Goal: Task Accomplishment & Management: Use online tool/utility

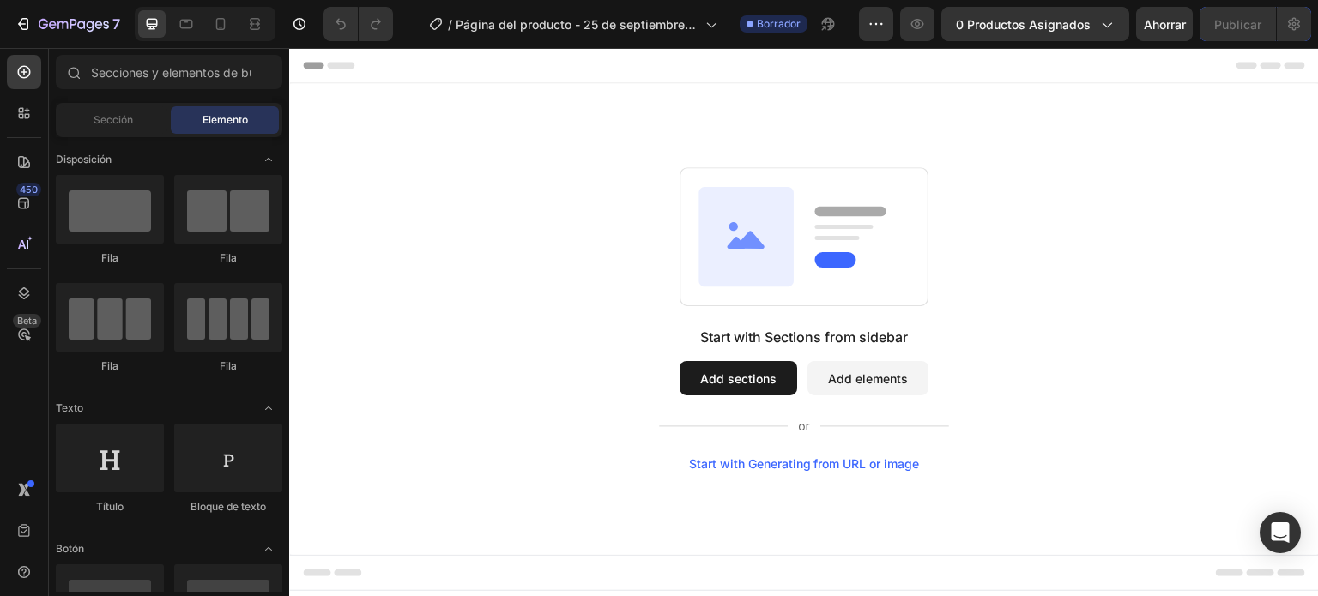
click at [584, 205] on div "Start with Sections from sidebar Add sections Add elements Start with Generatin…" at bounding box center [804, 319] width 906 height 304
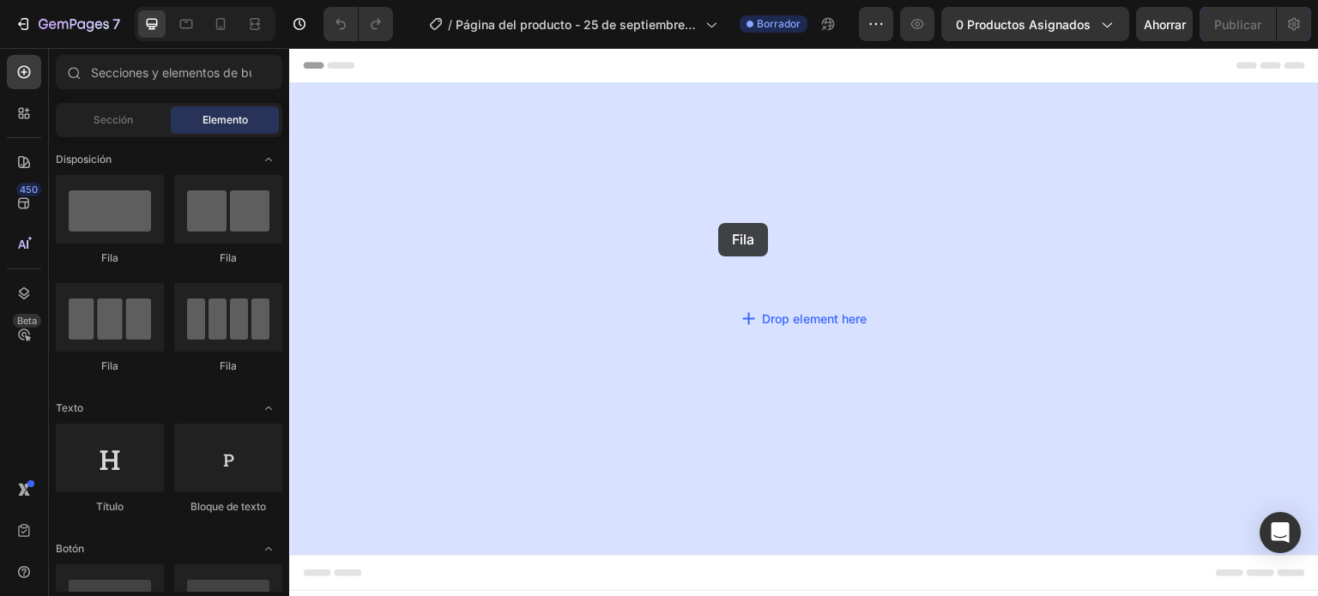
drag, startPoint x: 401, startPoint y: 260, endPoint x: 719, endPoint y: 223, distance: 320.4
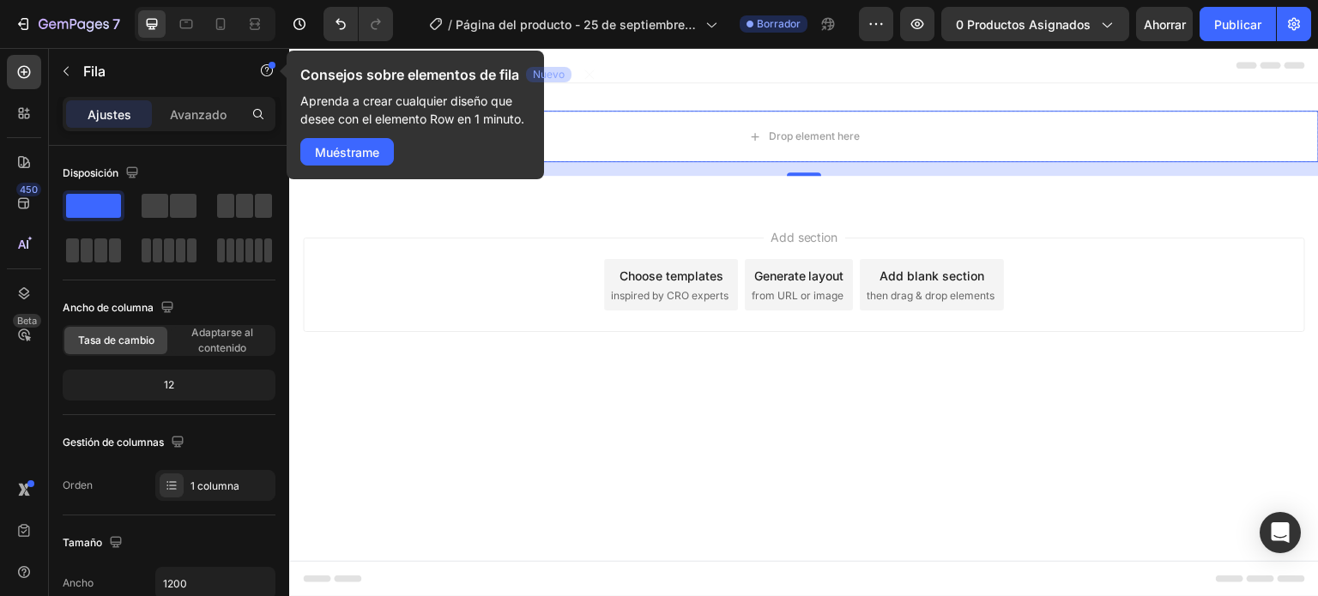
click at [449, 299] on div "Add section Choose templates inspired by CRO experts Generate layout from URL o…" at bounding box center [804, 285] width 1002 height 94
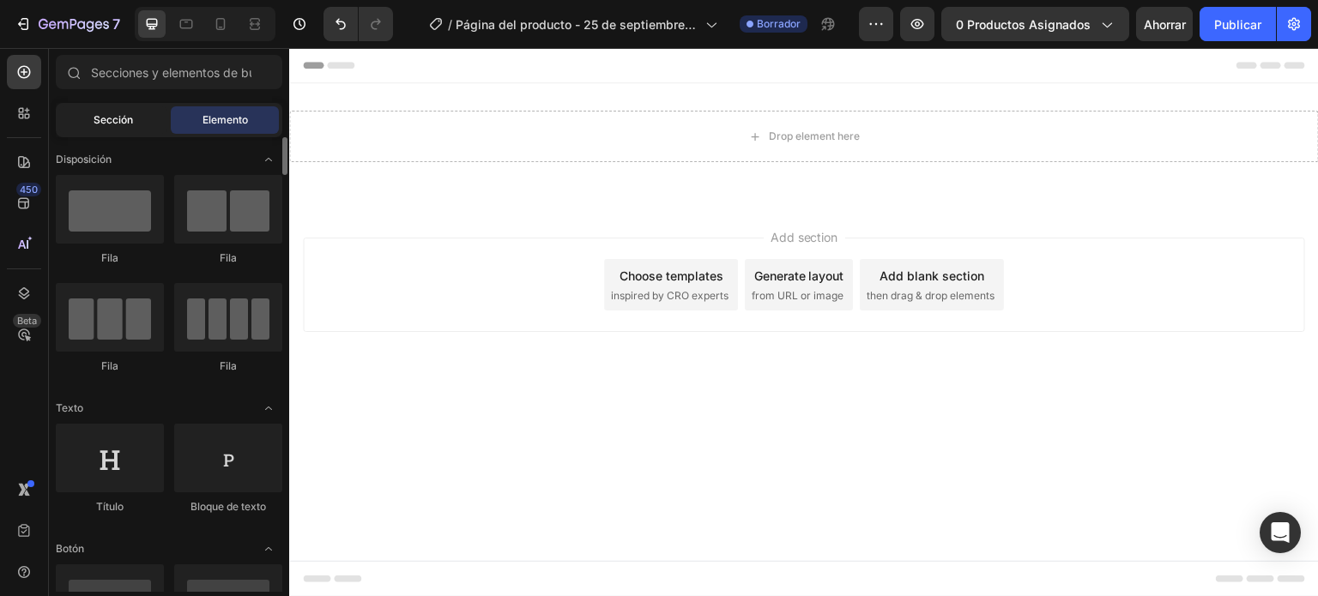
click at [103, 115] on font "Sección" at bounding box center [112, 119] width 39 height 13
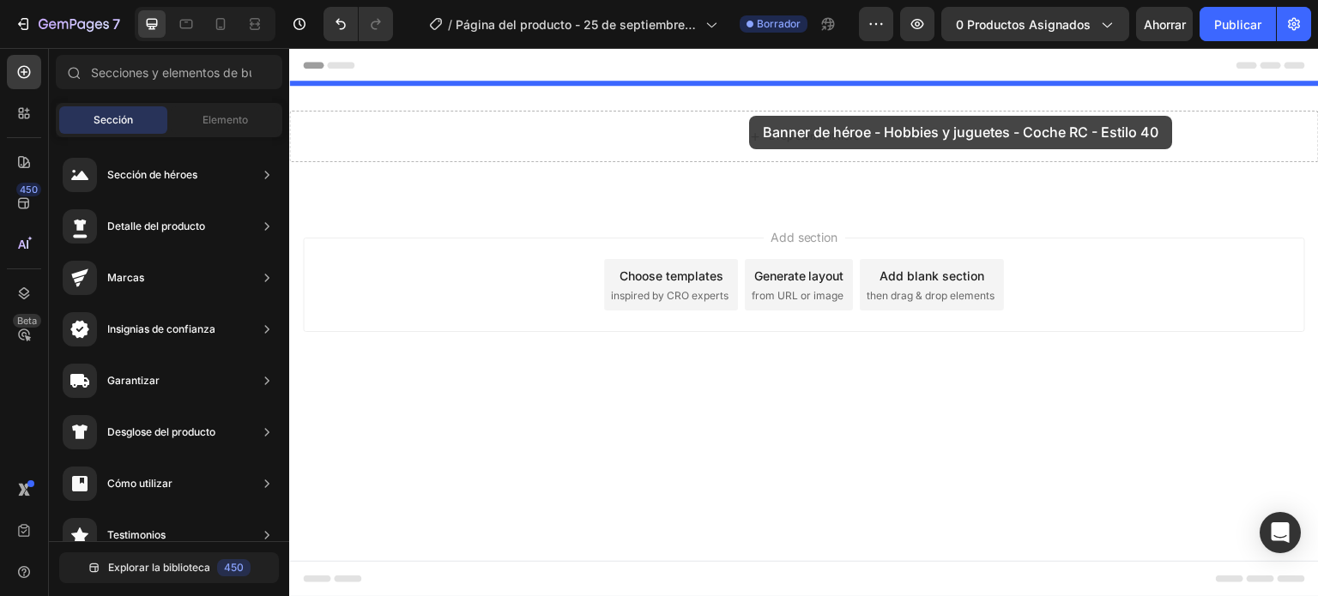
drag, startPoint x: 707, startPoint y: 224, endPoint x: 749, endPoint y: 116, distance: 116.0
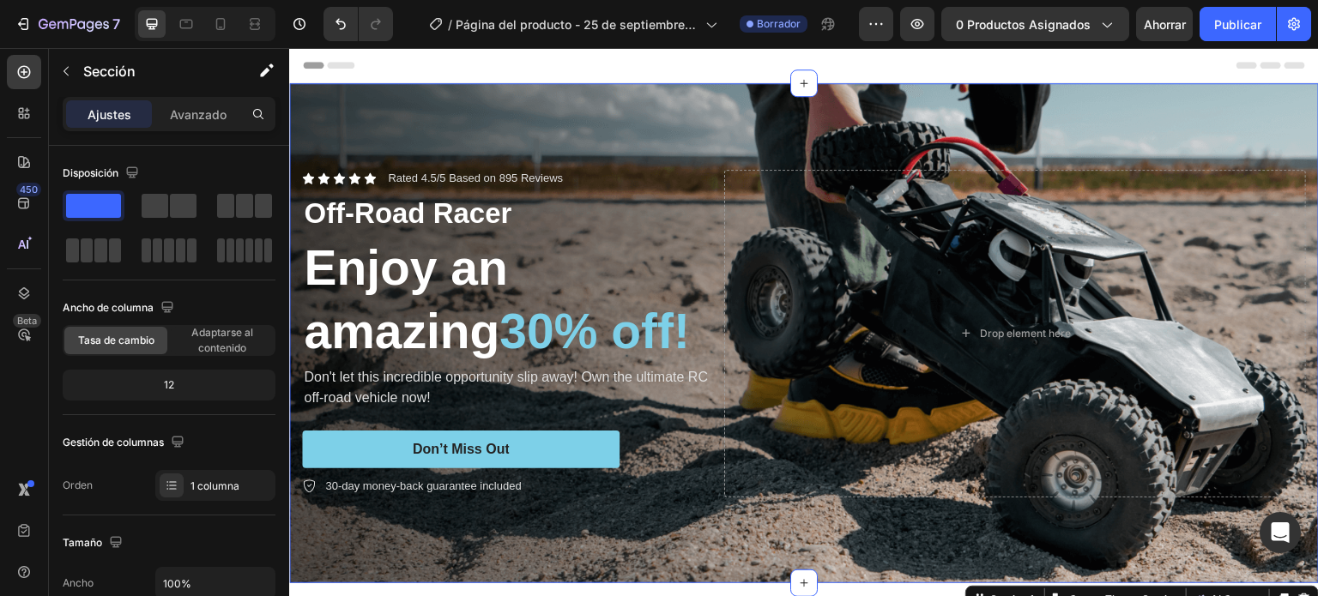
click at [672, 62] on div "Header" at bounding box center [804, 65] width 1002 height 34
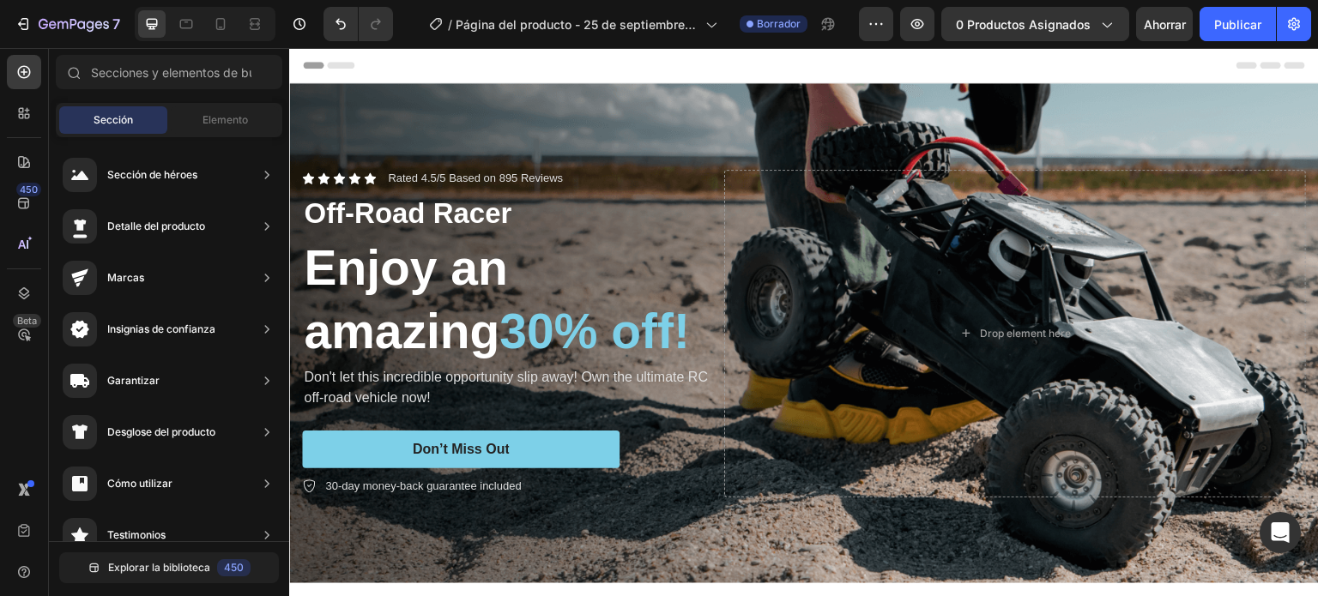
click at [309, 61] on icon at bounding box center [309, 65] width 12 height 12
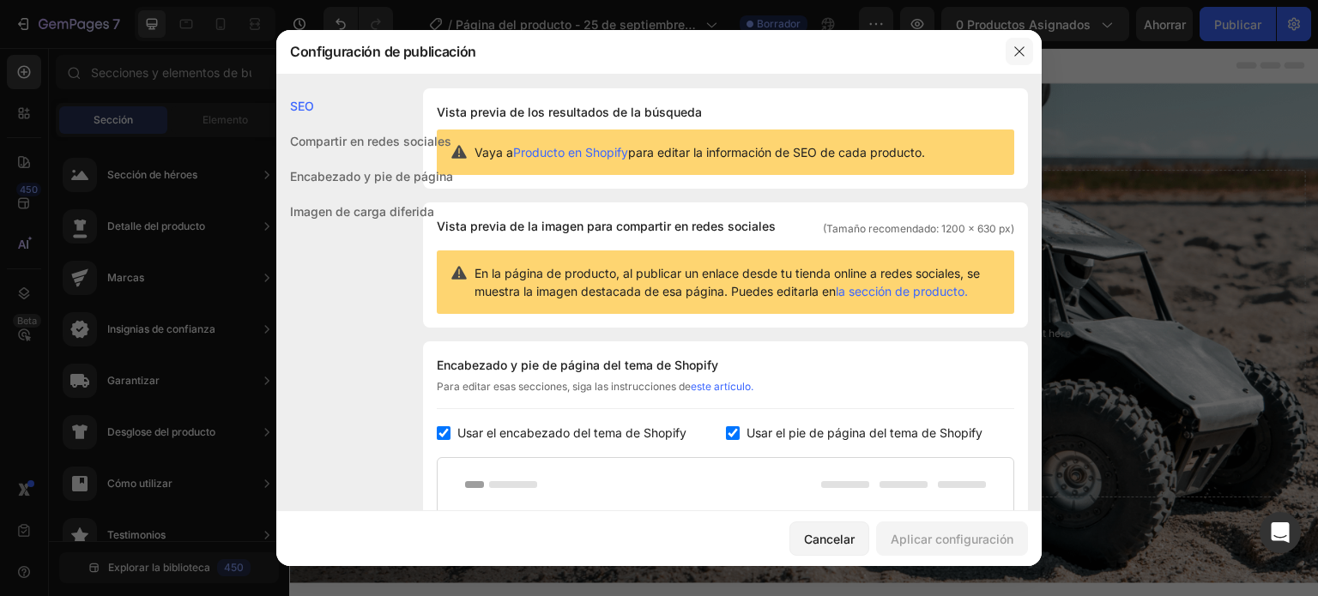
click at [1019, 49] on icon "button" at bounding box center [1019, 52] width 14 height 14
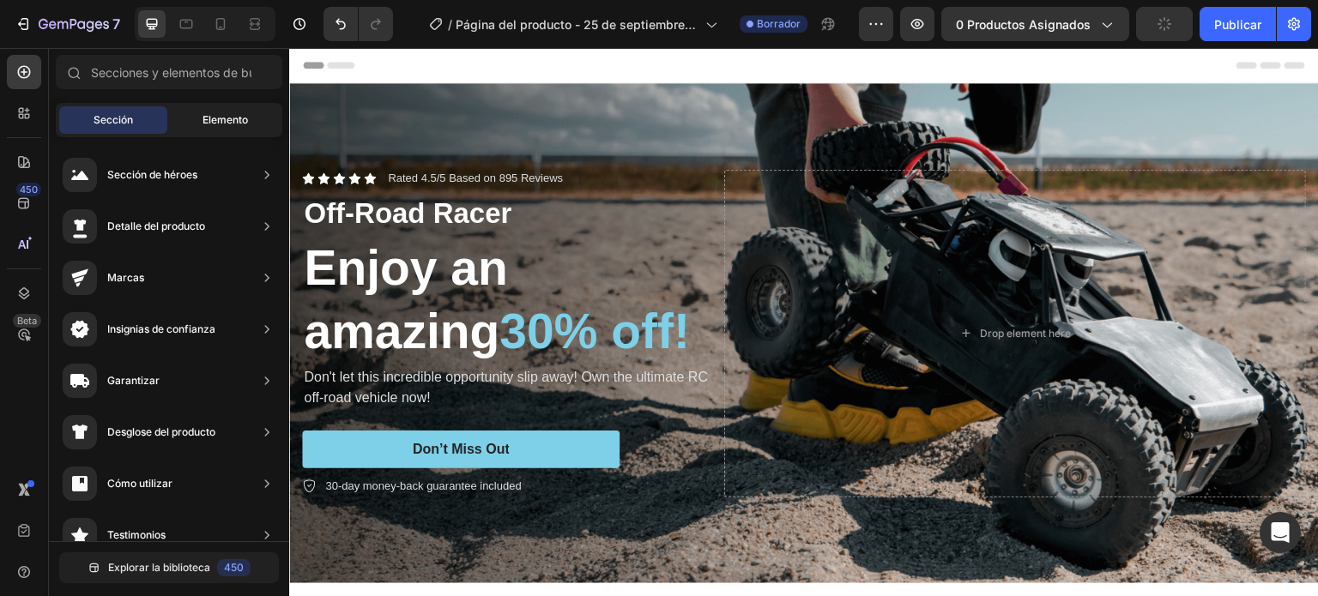
click at [220, 116] on font "Elemento" at bounding box center [224, 119] width 45 height 13
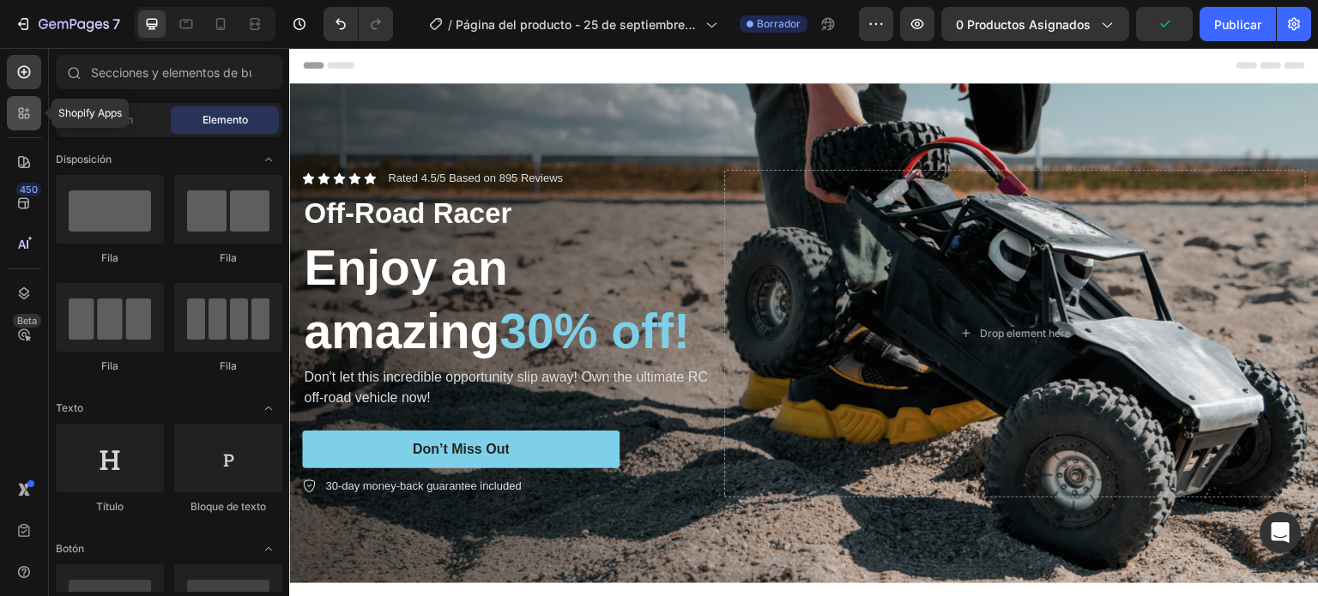
click at [9, 102] on div at bounding box center [24, 113] width 34 height 34
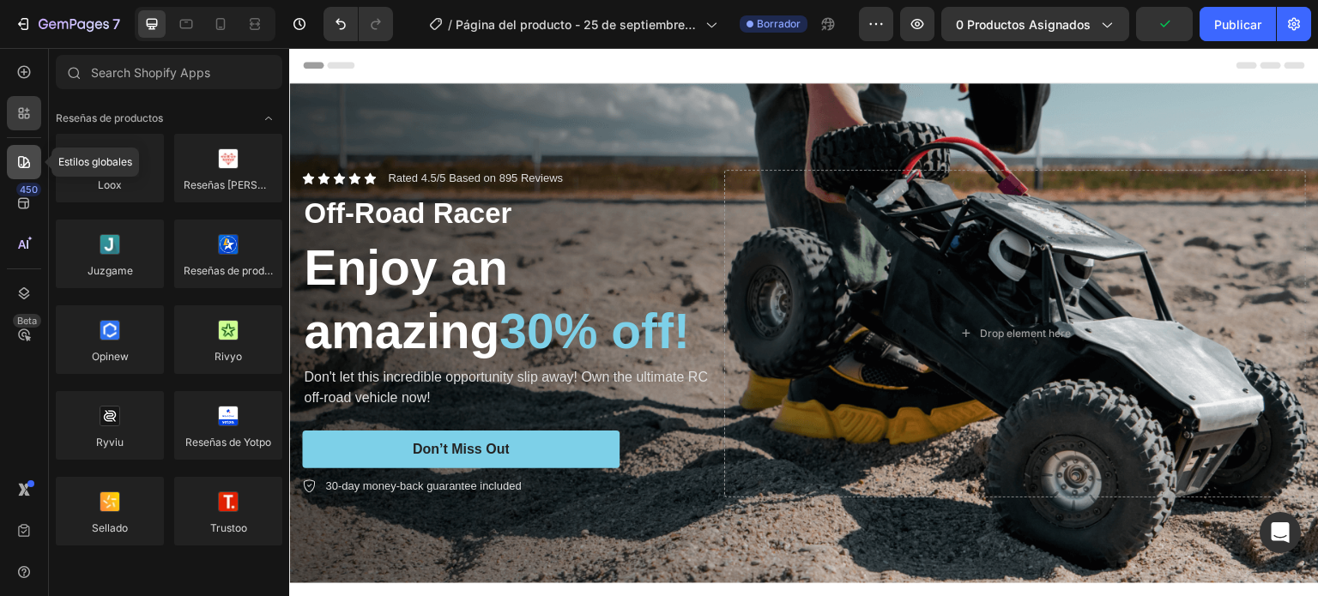
click at [22, 164] on icon at bounding box center [23, 162] width 17 height 17
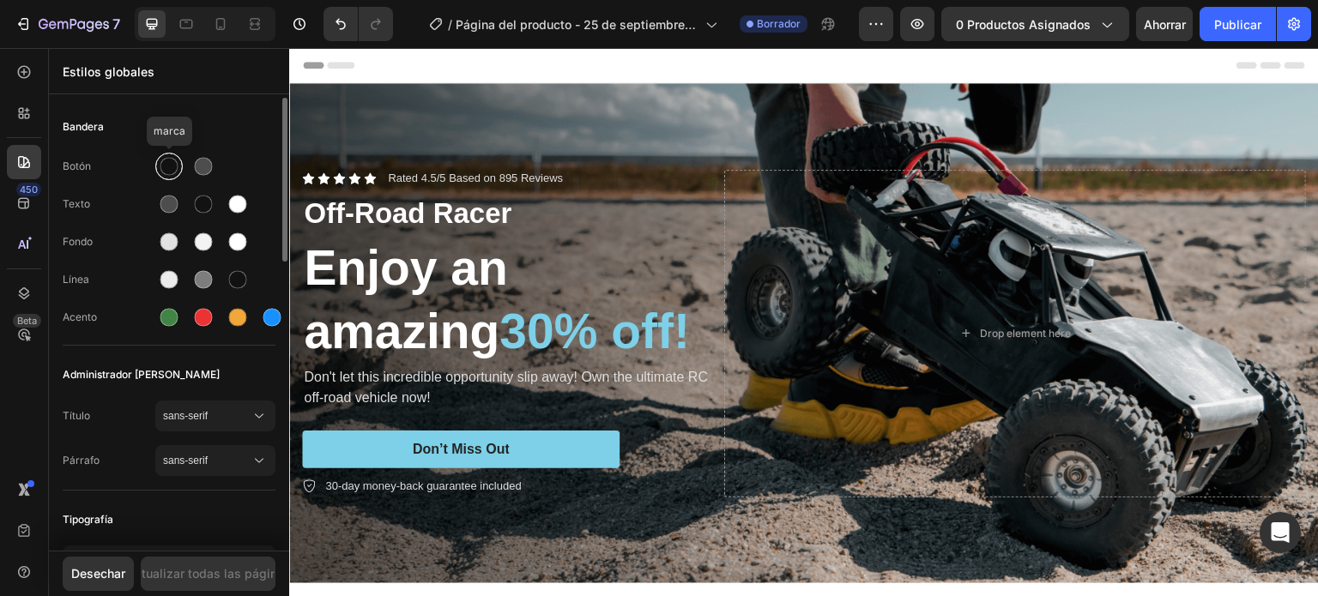
click at [165, 161] on div at bounding box center [169, 167] width 18 height 18
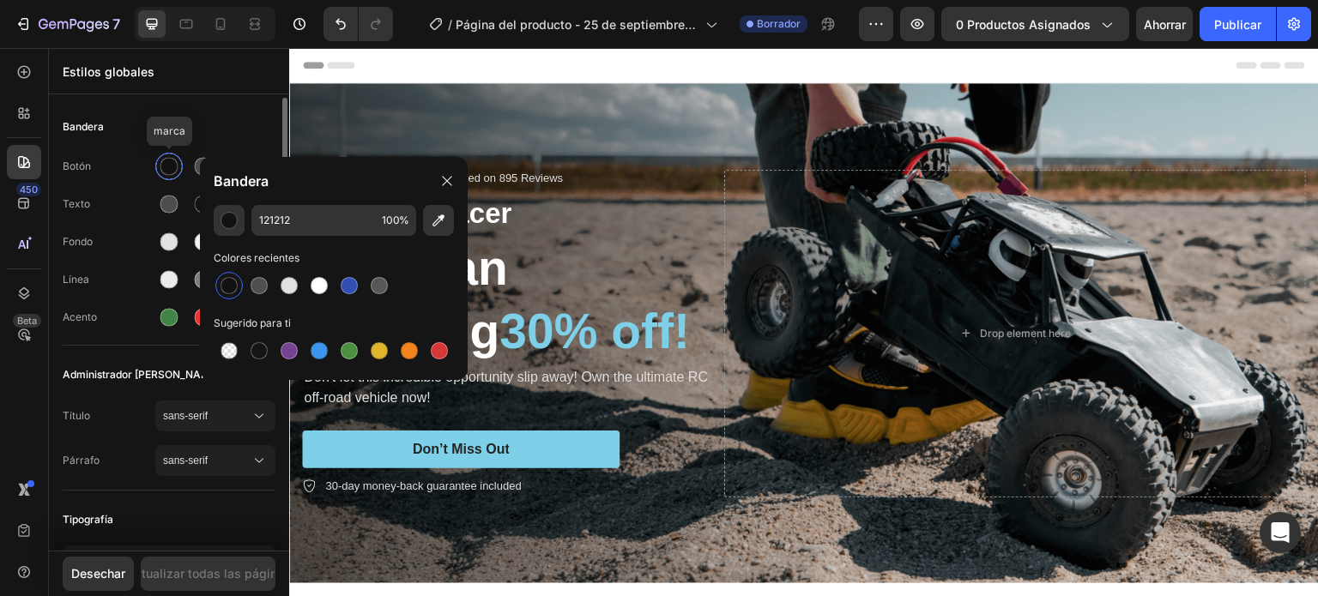
click at [165, 161] on div at bounding box center [169, 167] width 18 height 18
click at [457, 65] on div "Header" at bounding box center [804, 65] width 1002 height 34
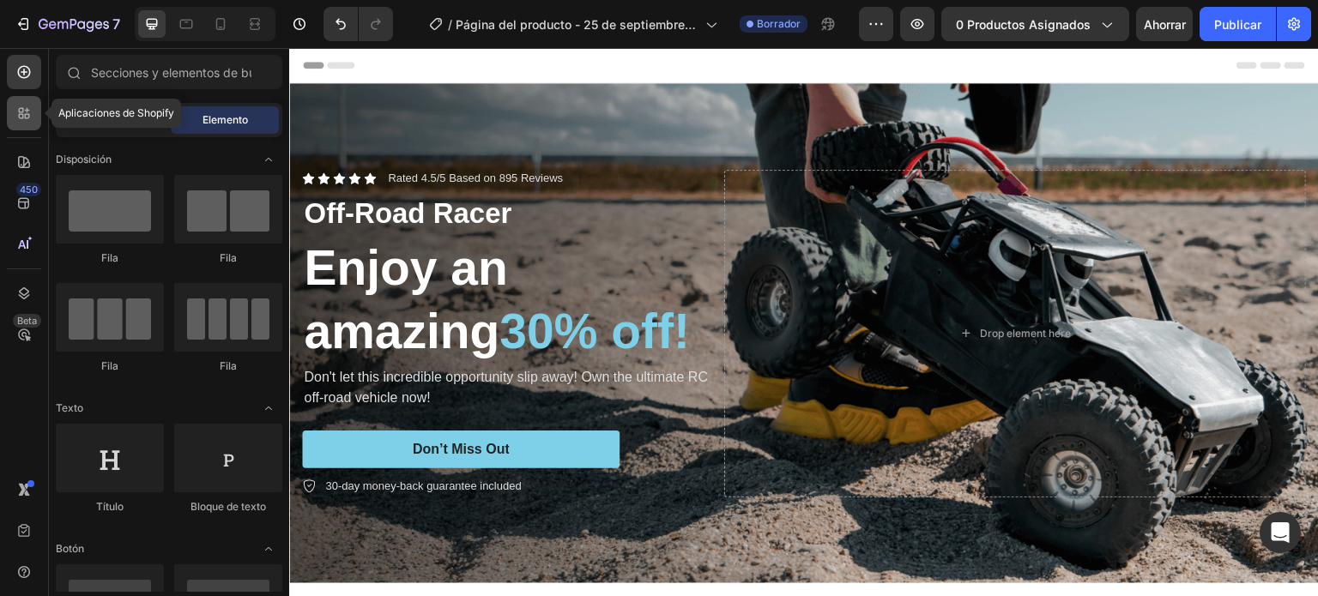
click at [20, 109] on icon at bounding box center [21, 110] width 5 height 5
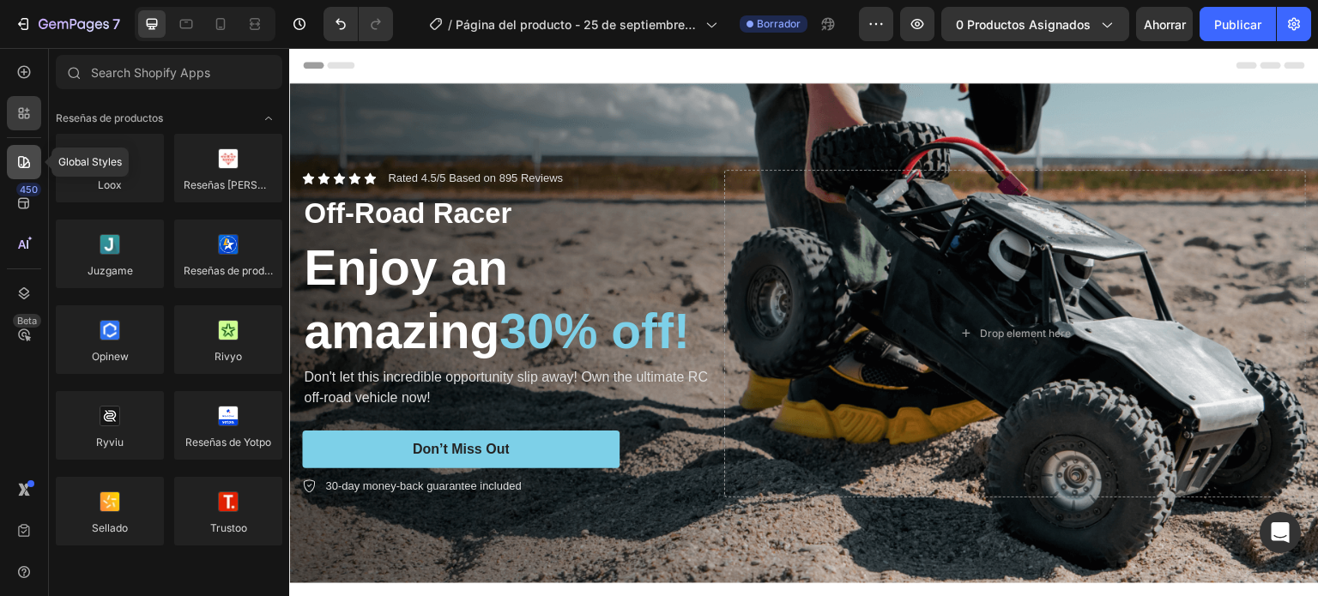
click at [26, 152] on div at bounding box center [24, 162] width 34 height 34
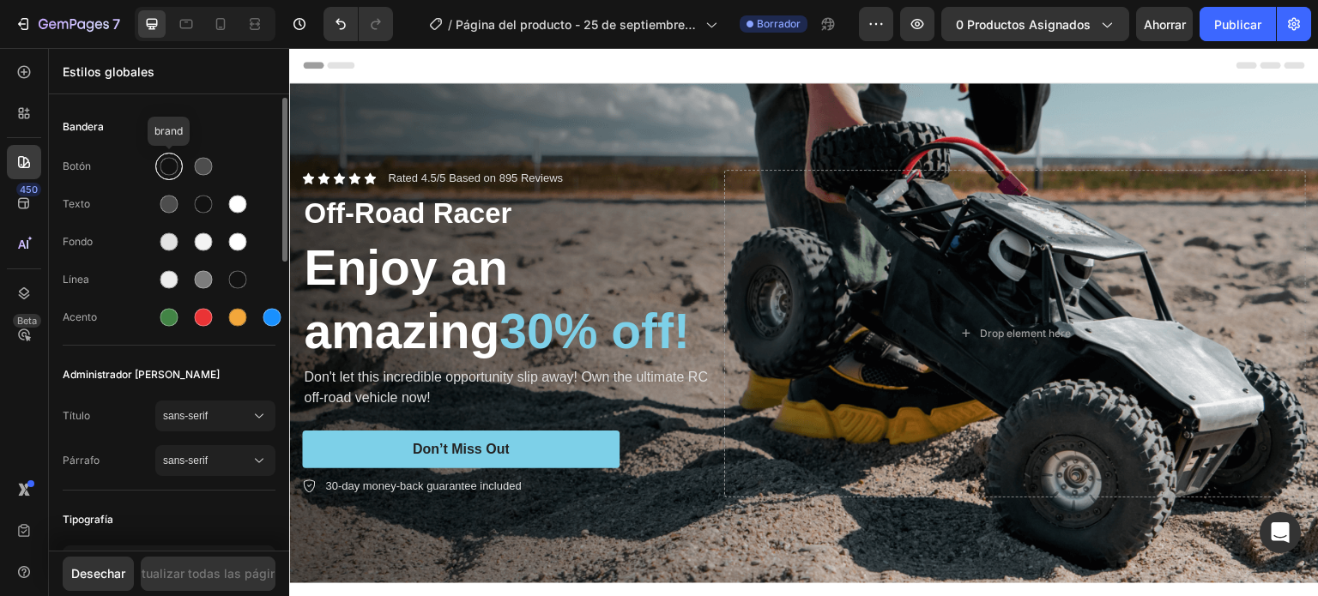
click at [154, 160] on div at bounding box center [169, 166] width 31 height 31
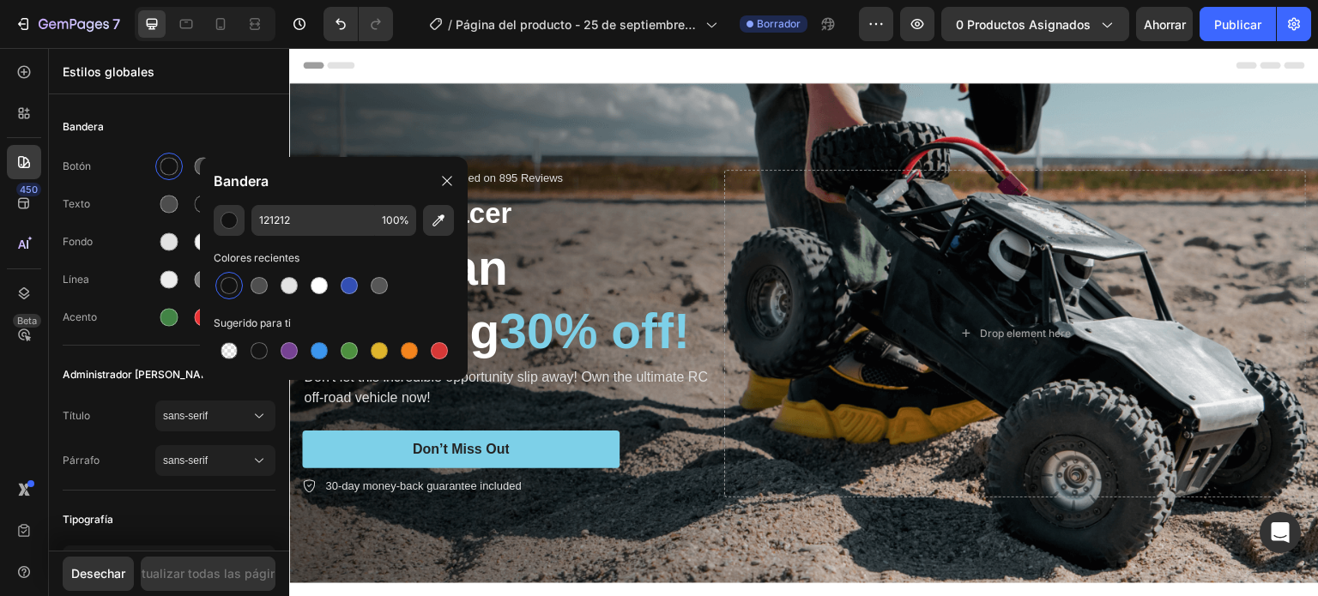
click at [233, 282] on div at bounding box center [228, 285] width 17 height 17
click at [228, 573] on font "Actualizar todas las páginas" at bounding box center [208, 573] width 165 height 15
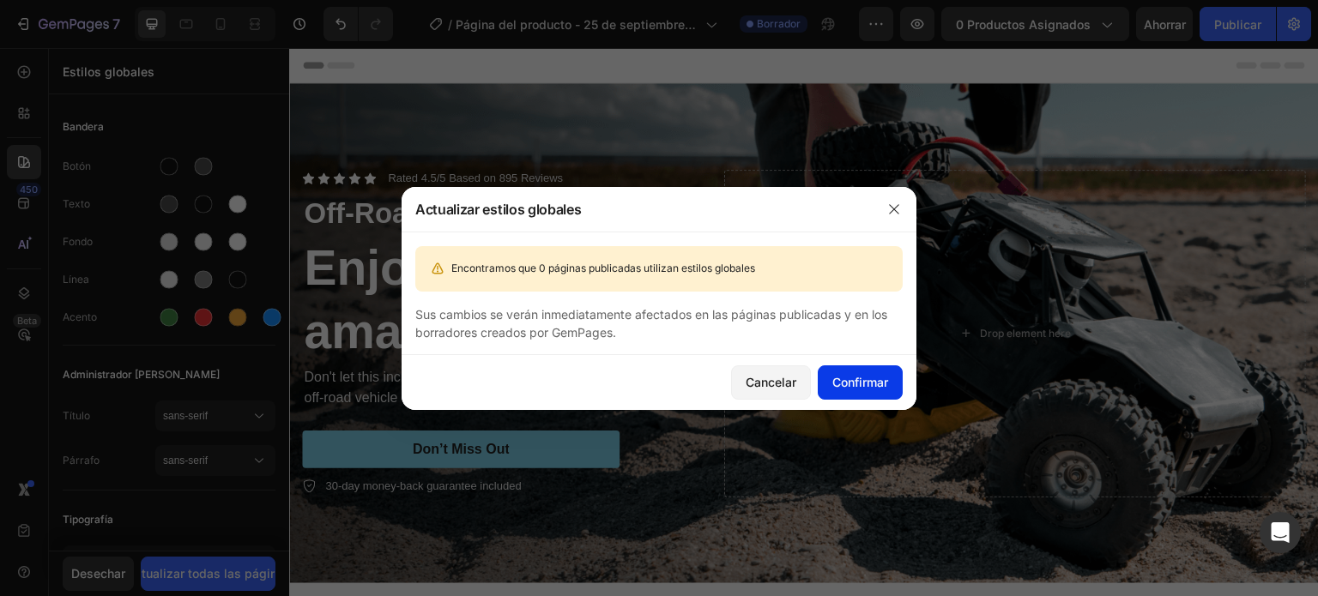
click at [856, 385] on font "Confirmar" at bounding box center [860, 382] width 56 height 15
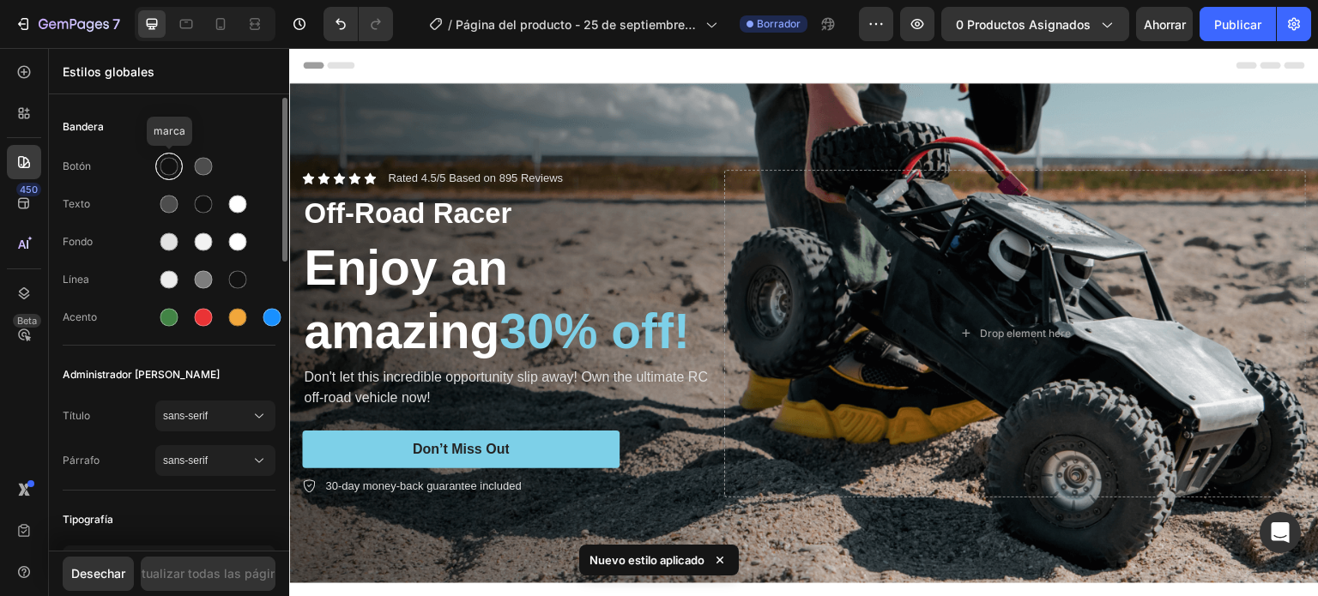
click at [174, 172] on div at bounding box center [169, 167] width 18 height 18
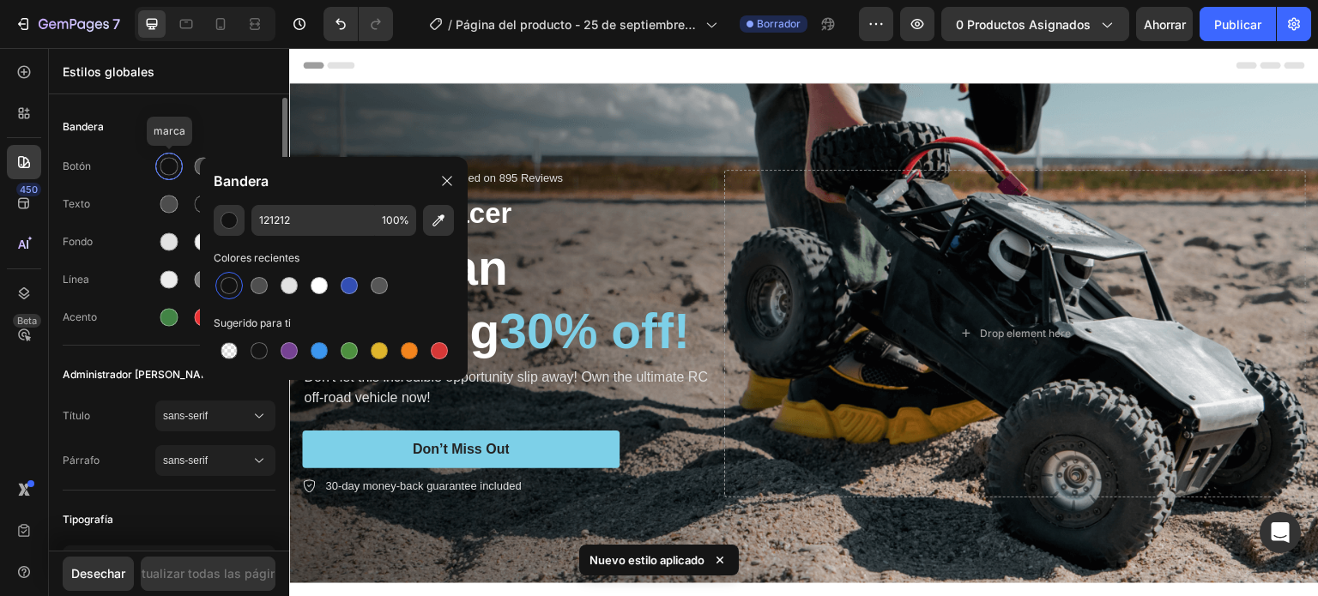
click at [167, 166] on div at bounding box center [169, 167] width 18 height 18
click at [118, 198] on div "Texto" at bounding box center [109, 203] width 93 height 15
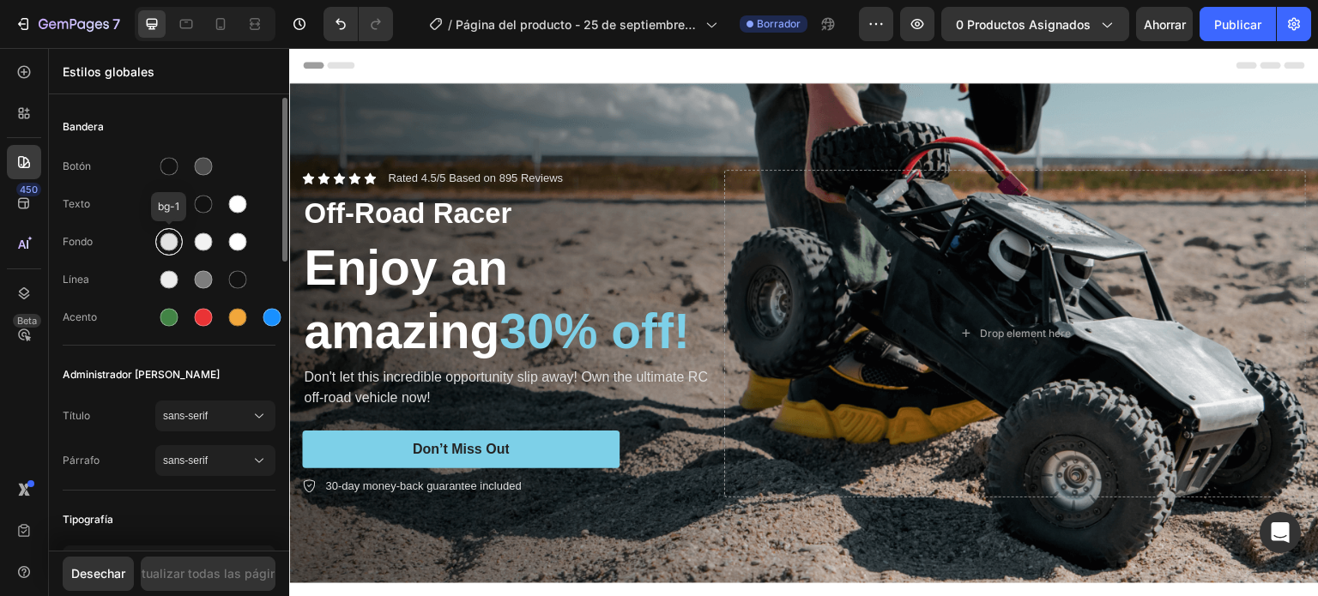
click at [165, 243] on div at bounding box center [169, 242] width 18 height 18
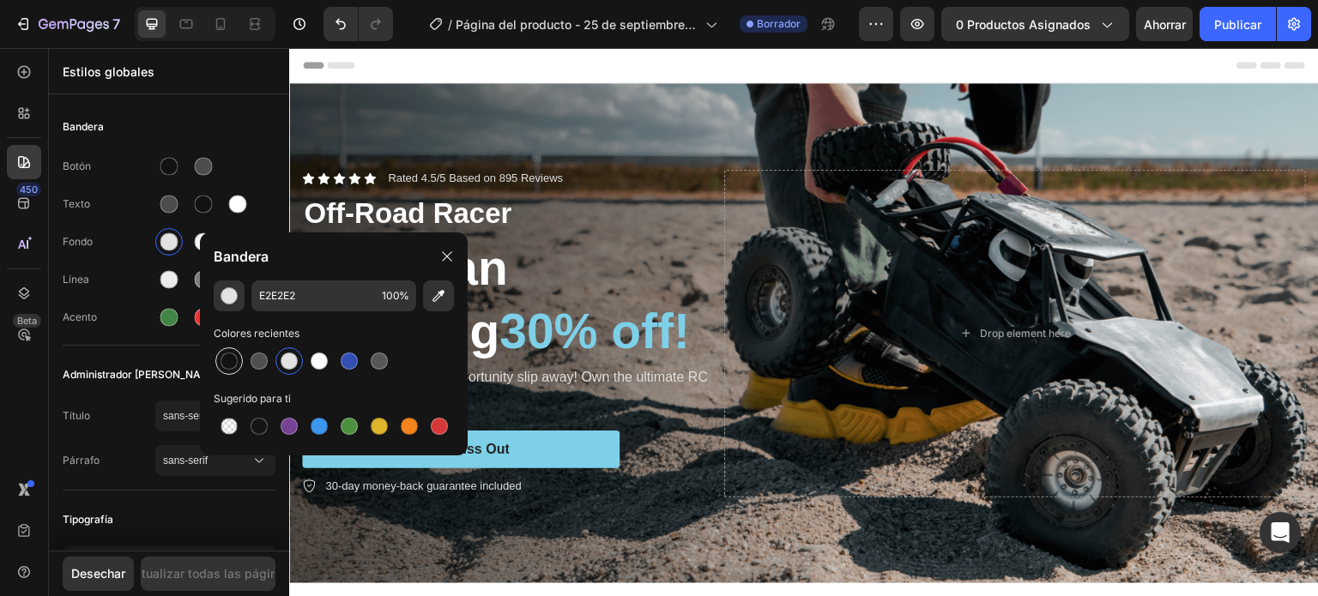
click at [239, 362] on div at bounding box center [228, 360] width 27 height 27
click at [262, 431] on div at bounding box center [258, 426] width 17 height 17
type input "151515"
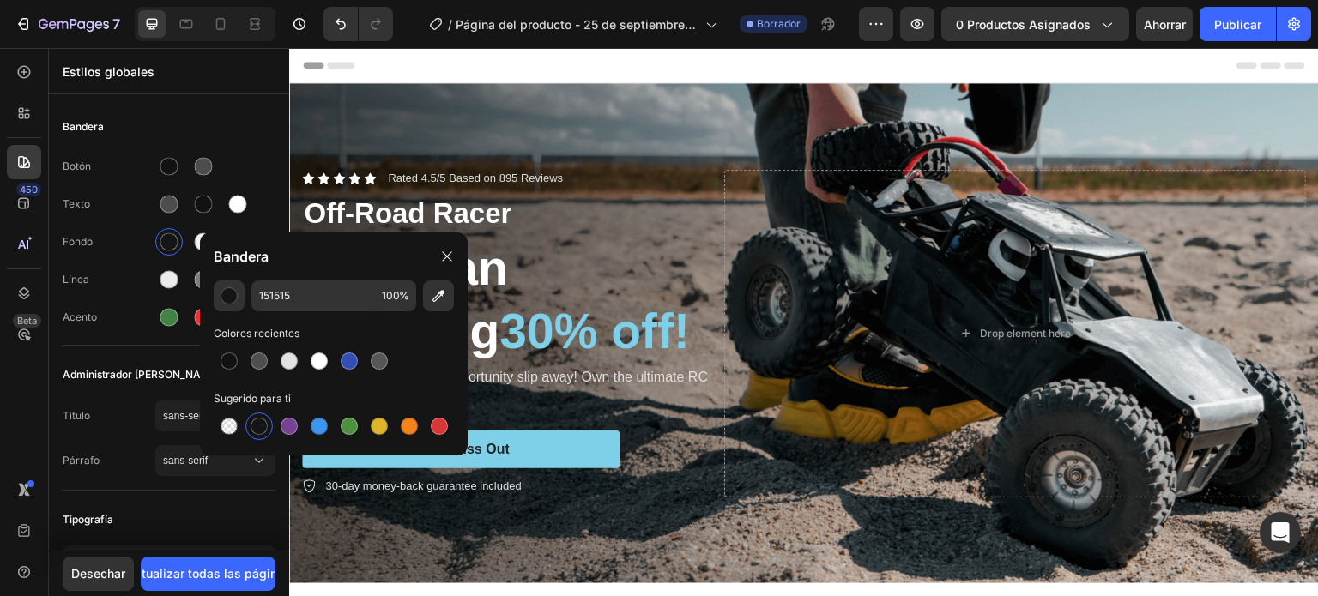
click at [370, 254] on div "Bandera" at bounding box center [334, 256] width 268 height 48
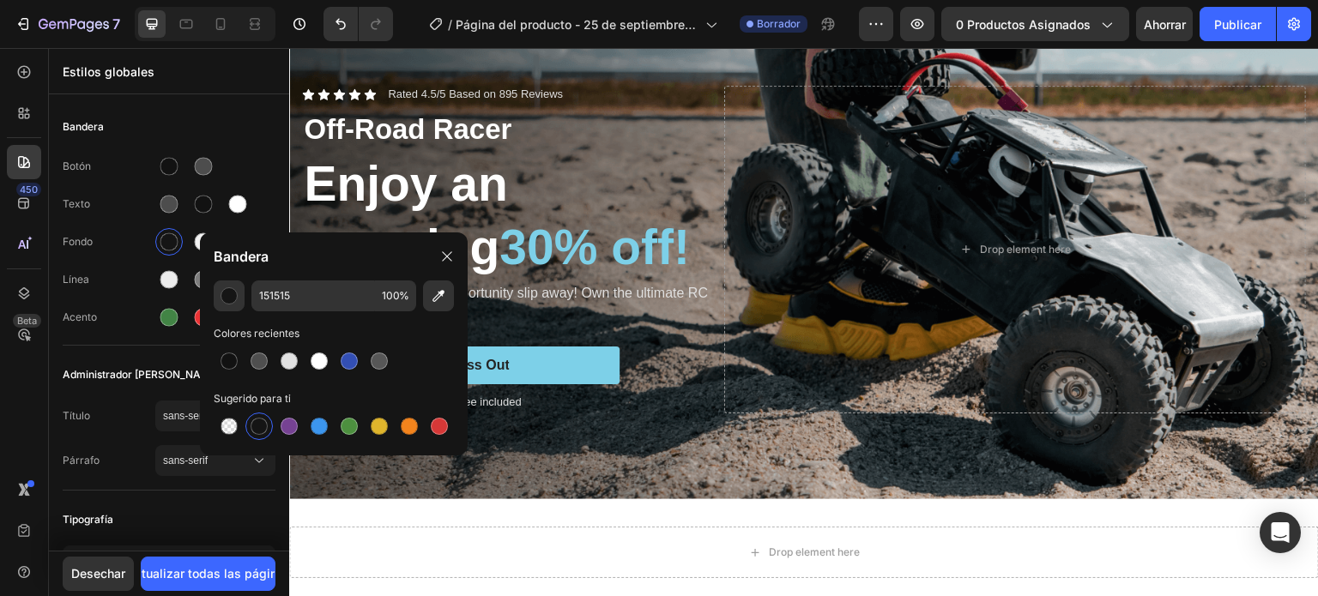
scroll to position [257, 0]
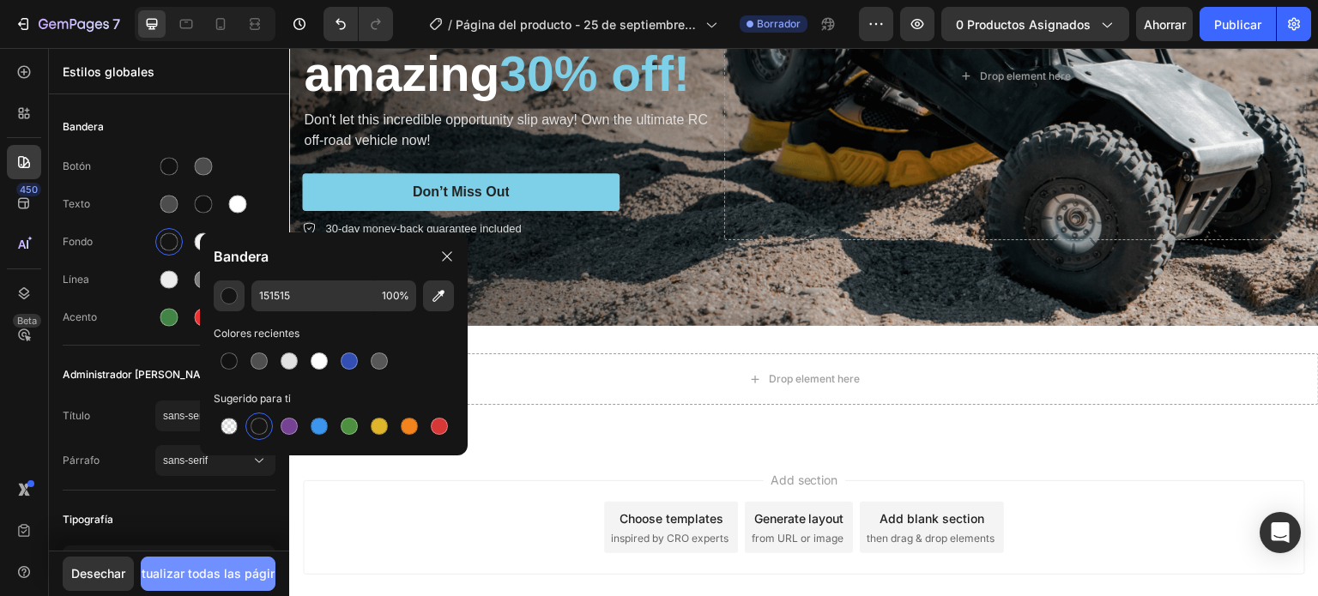
click at [196, 576] on font "Actualizar todas las páginas" at bounding box center [208, 573] width 165 height 15
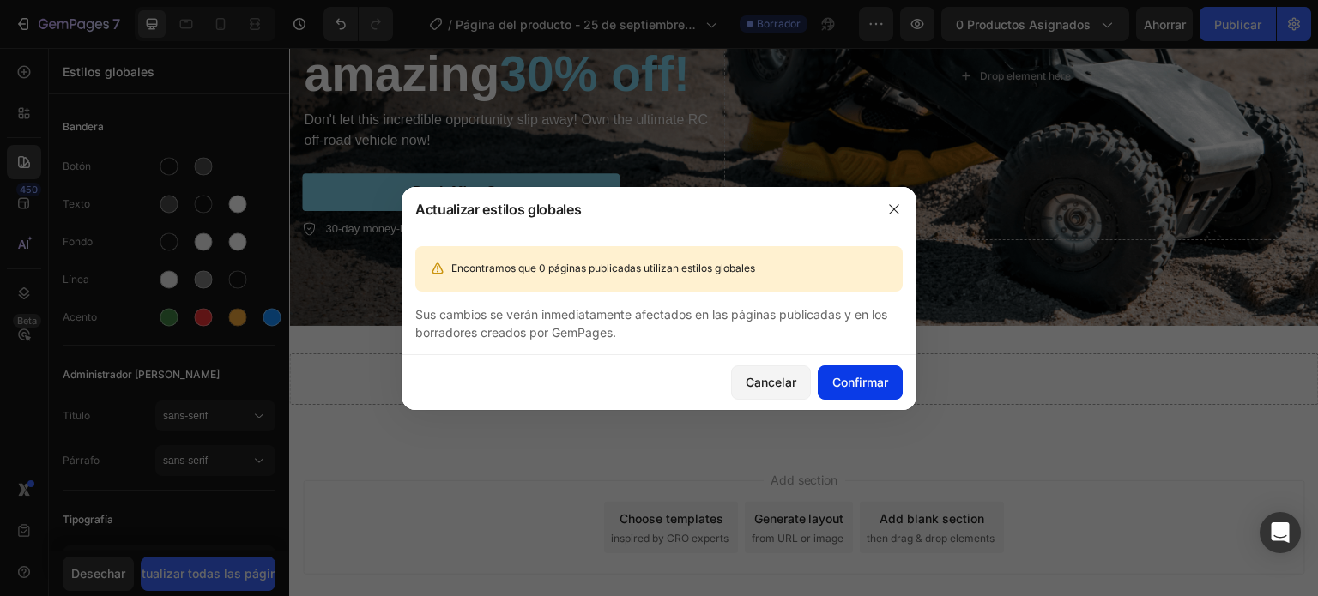
click at [871, 387] on font "Confirmar" at bounding box center [860, 382] width 56 height 15
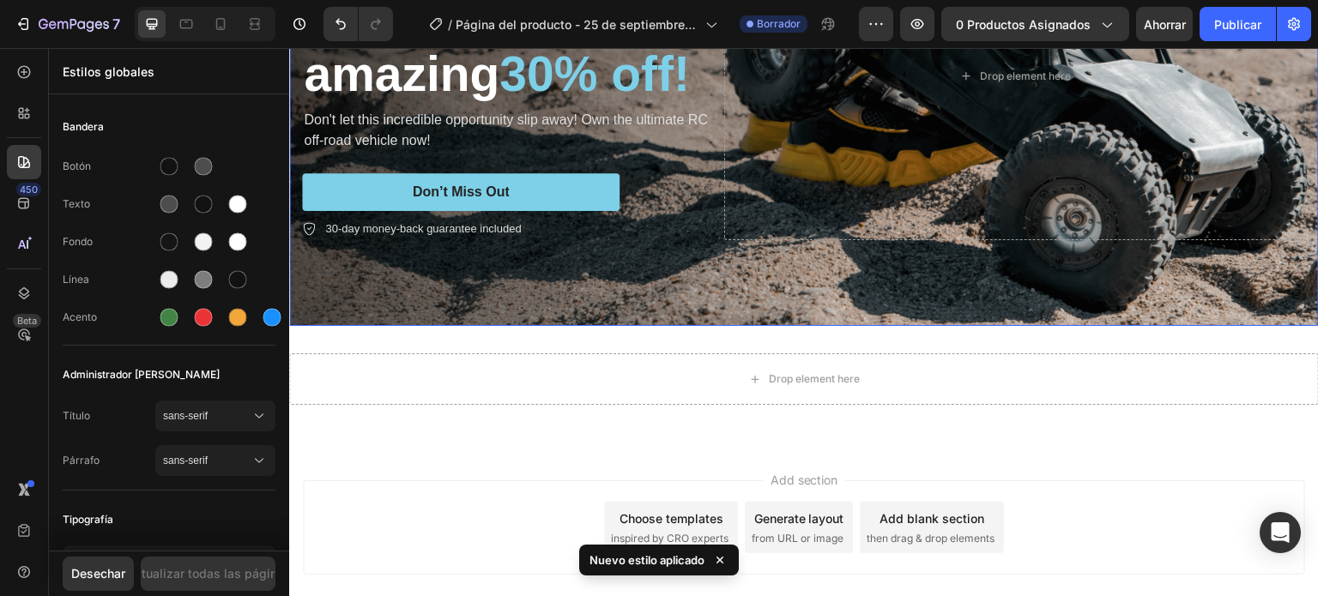
scroll to position [0, 0]
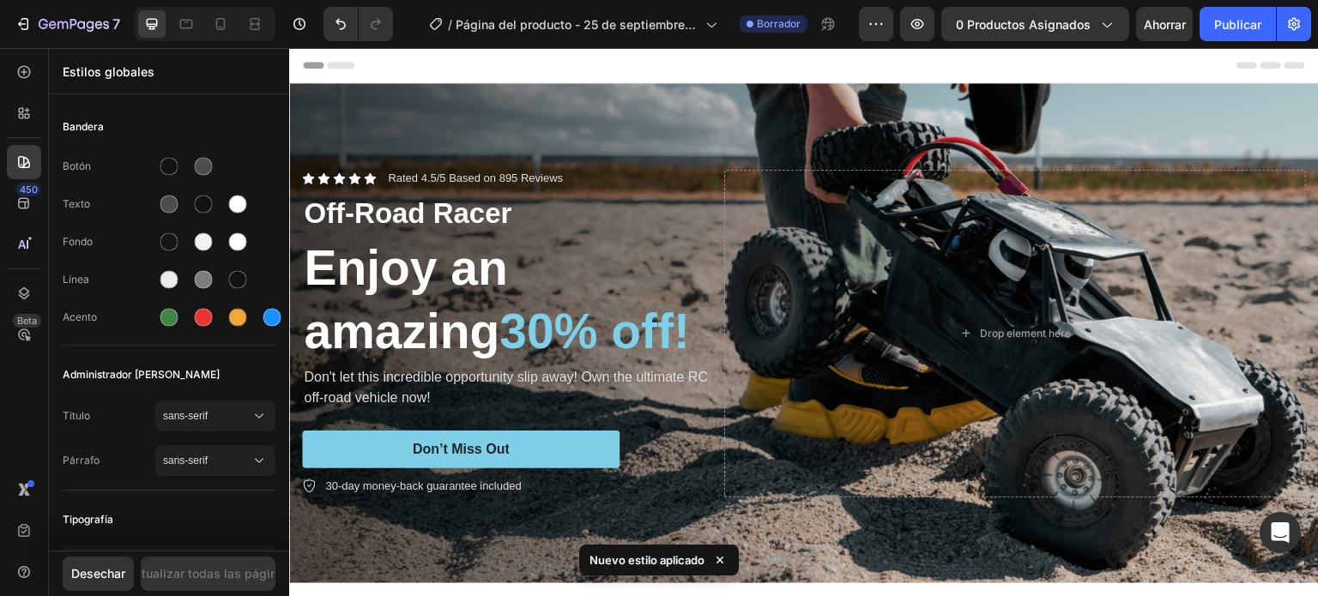
click at [509, 69] on div "Header" at bounding box center [804, 65] width 1002 height 34
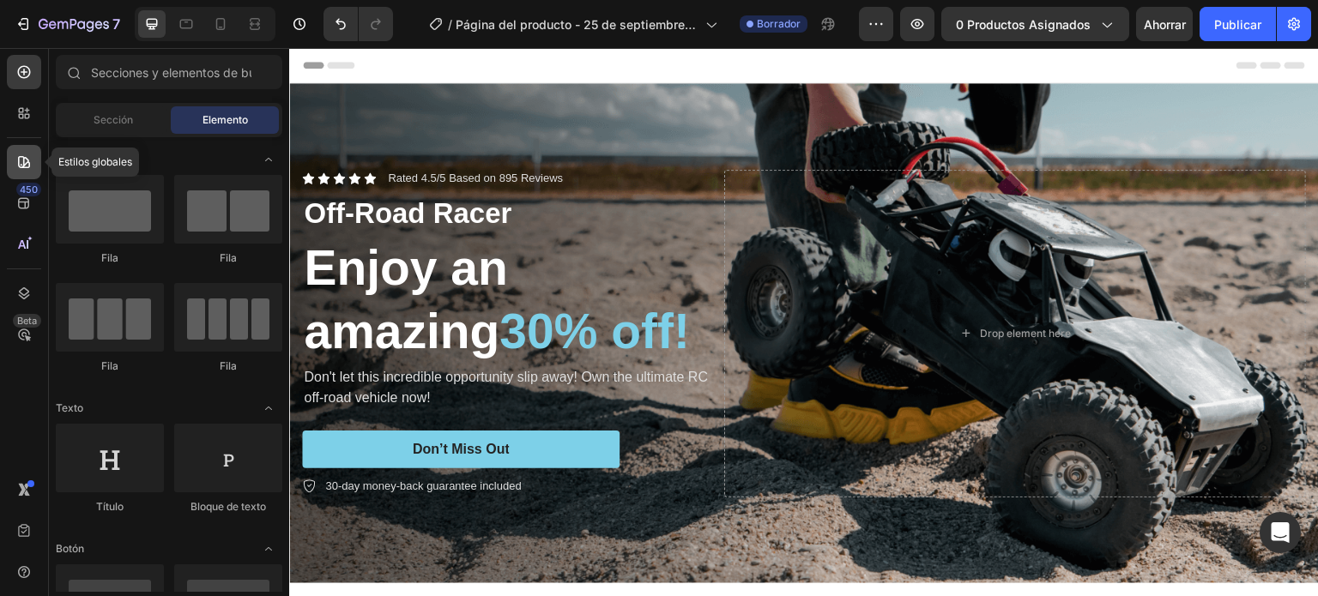
click at [19, 147] on div at bounding box center [24, 162] width 34 height 34
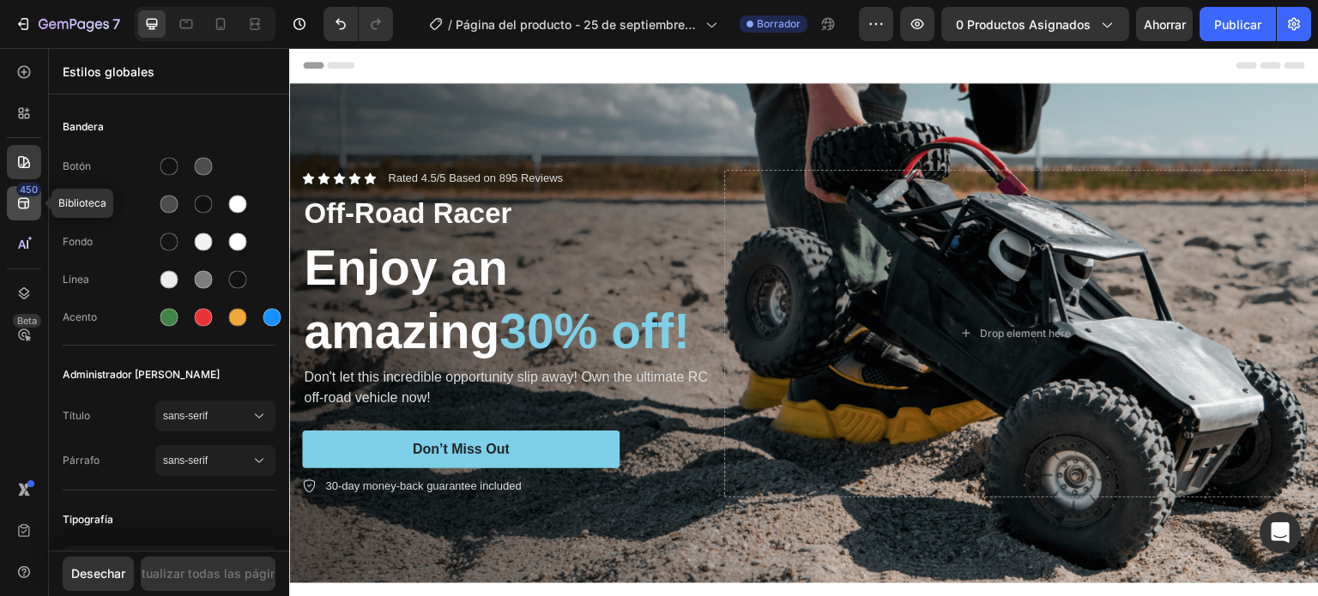
click at [17, 199] on icon at bounding box center [23, 203] width 17 height 17
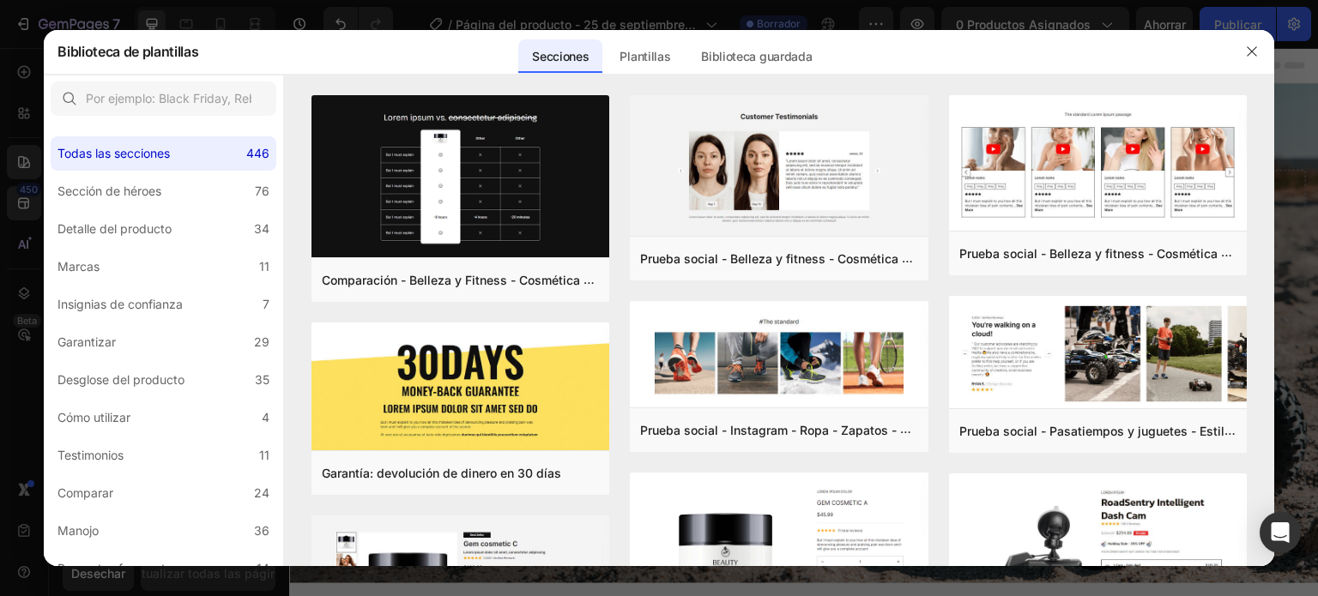
click at [25, 160] on div at bounding box center [659, 298] width 1318 height 596
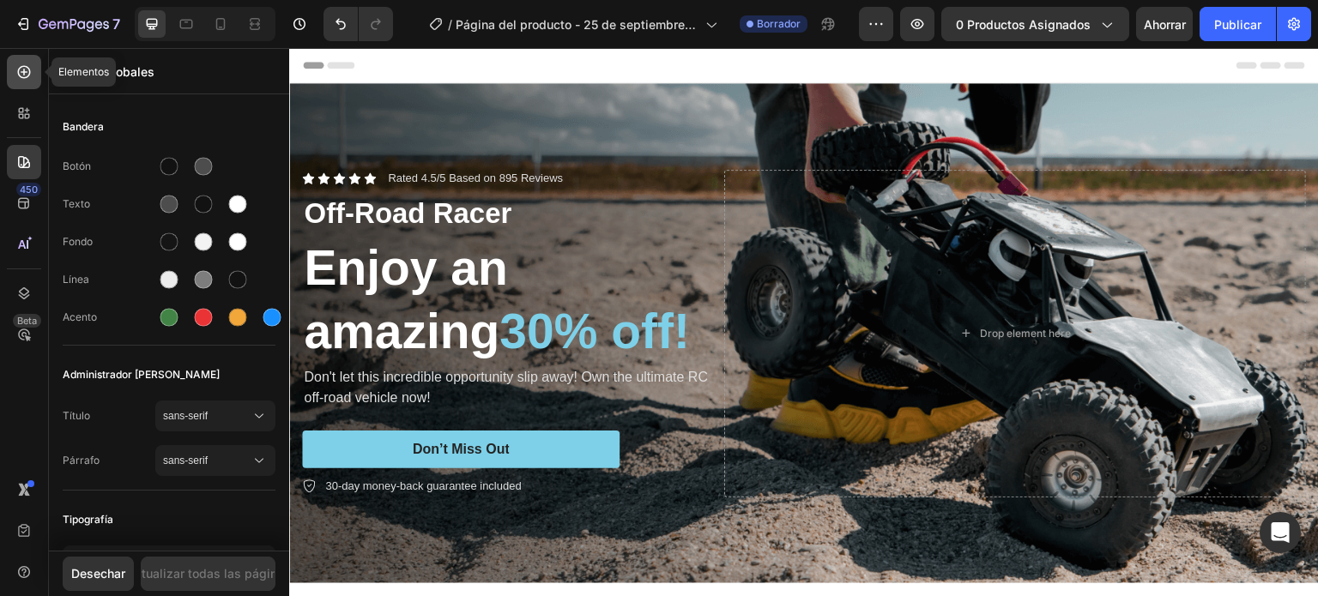
click at [26, 79] on icon at bounding box center [23, 71] width 17 height 17
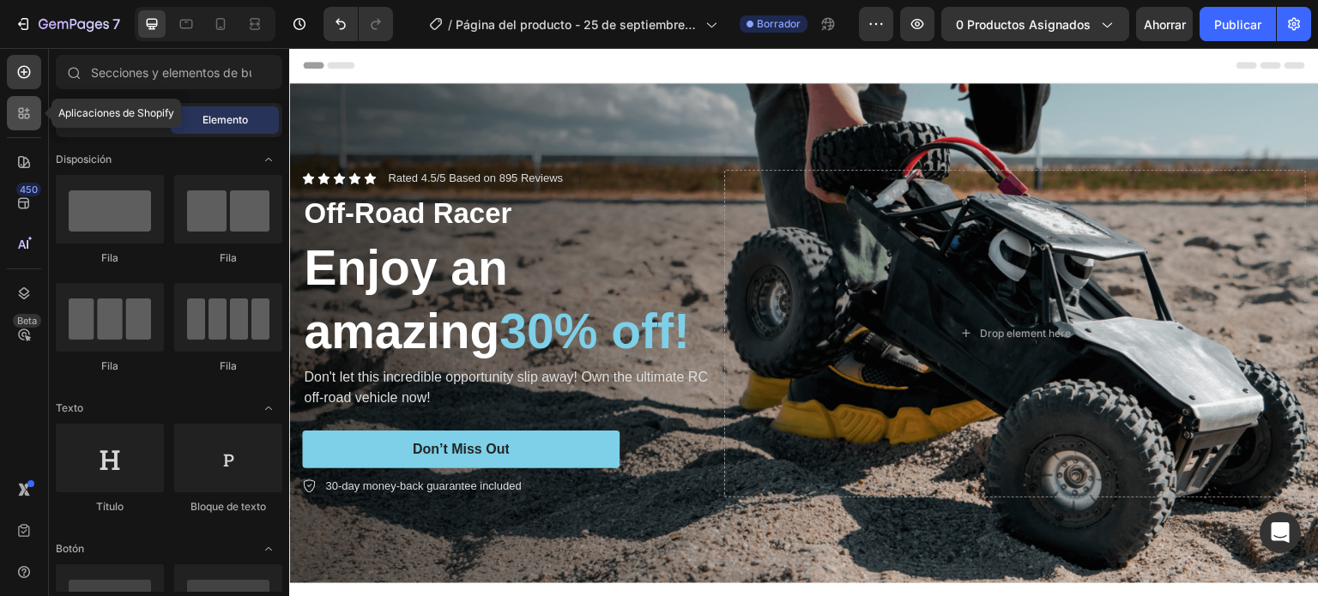
click at [20, 106] on icon at bounding box center [23, 113] width 17 height 17
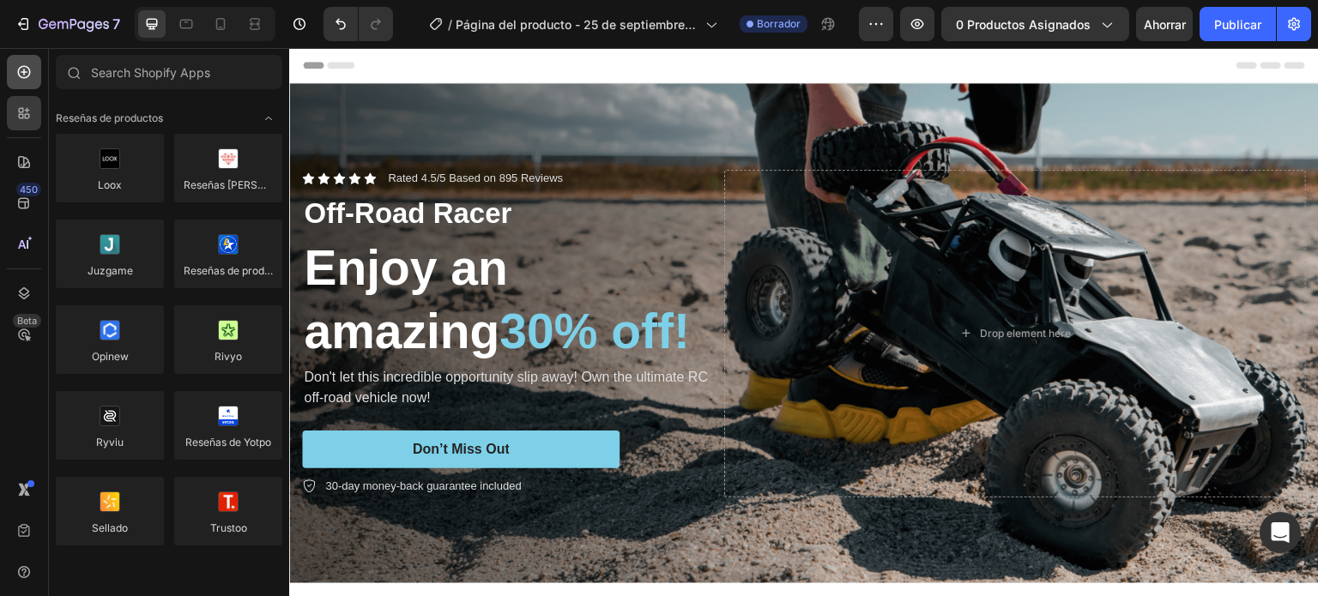
click at [21, 79] on icon at bounding box center [23, 71] width 17 height 17
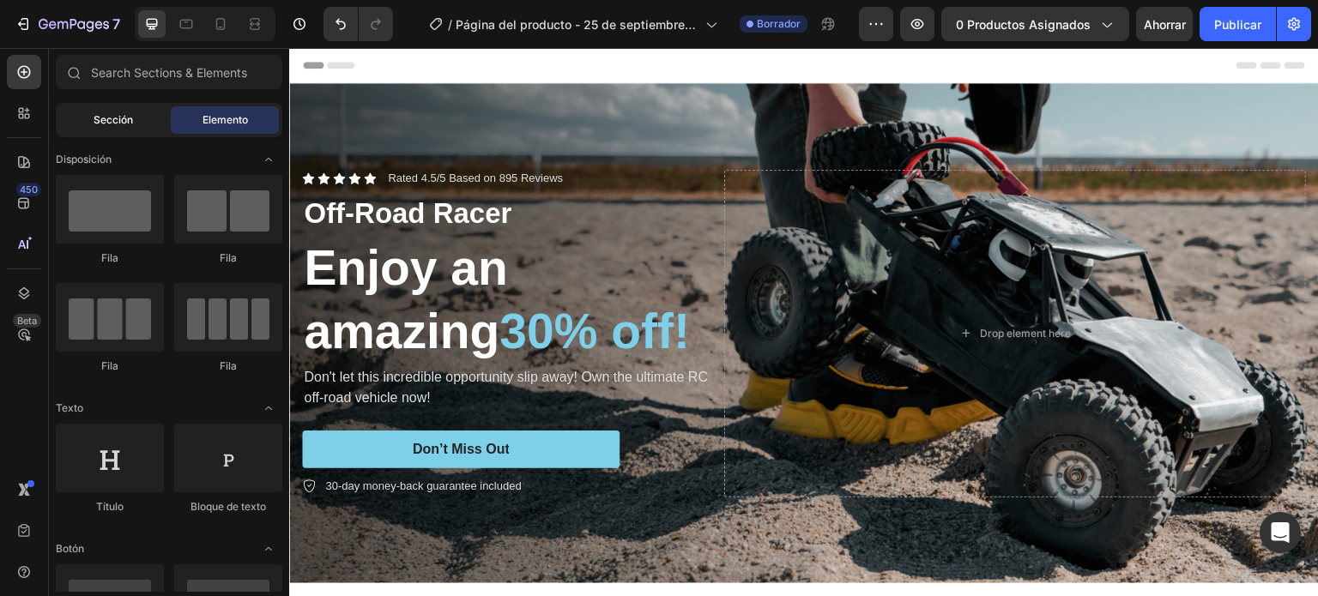
click at [139, 118] on div "Sección" at bounding box center [113, 119] width 108 height 27
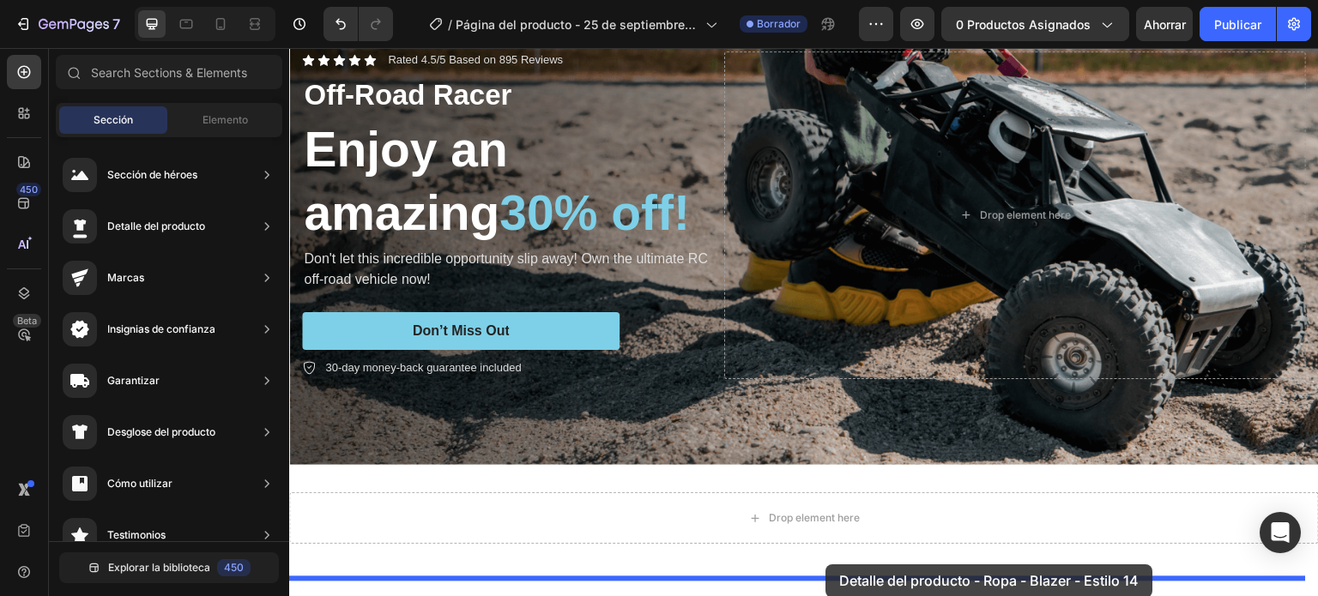
scroll to position [347, 0]
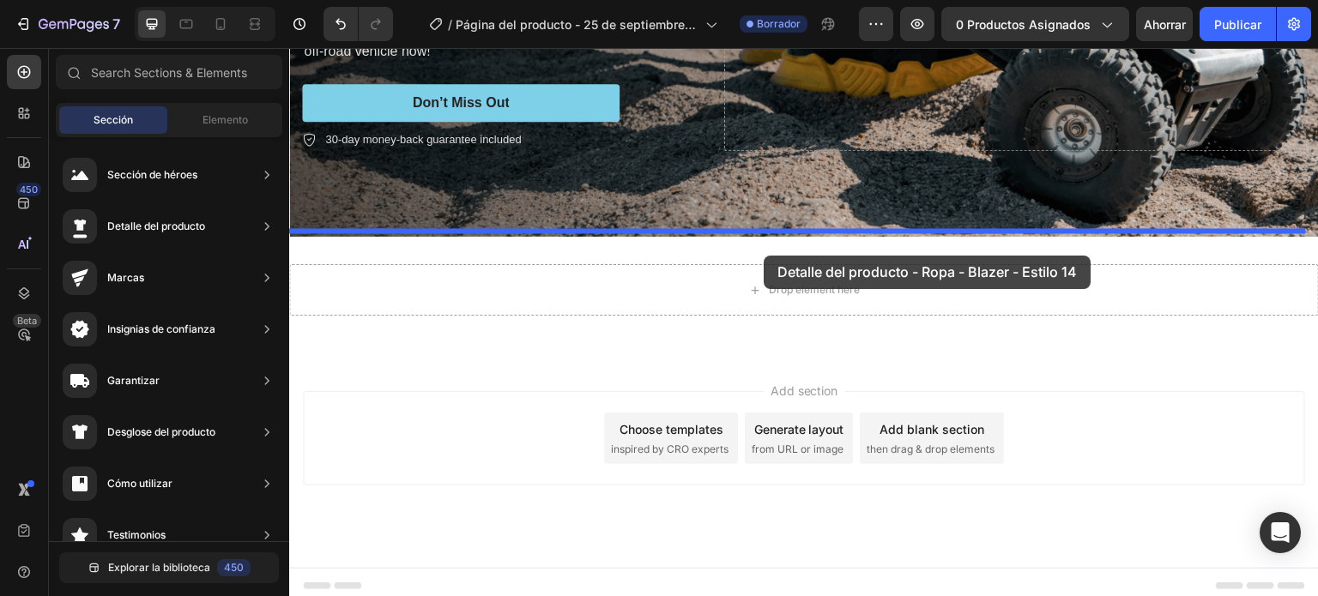
drag, startPoint x: 725, startPoint y: 244, endPoint x: 763, endPoint y: 256, distance: 40.2
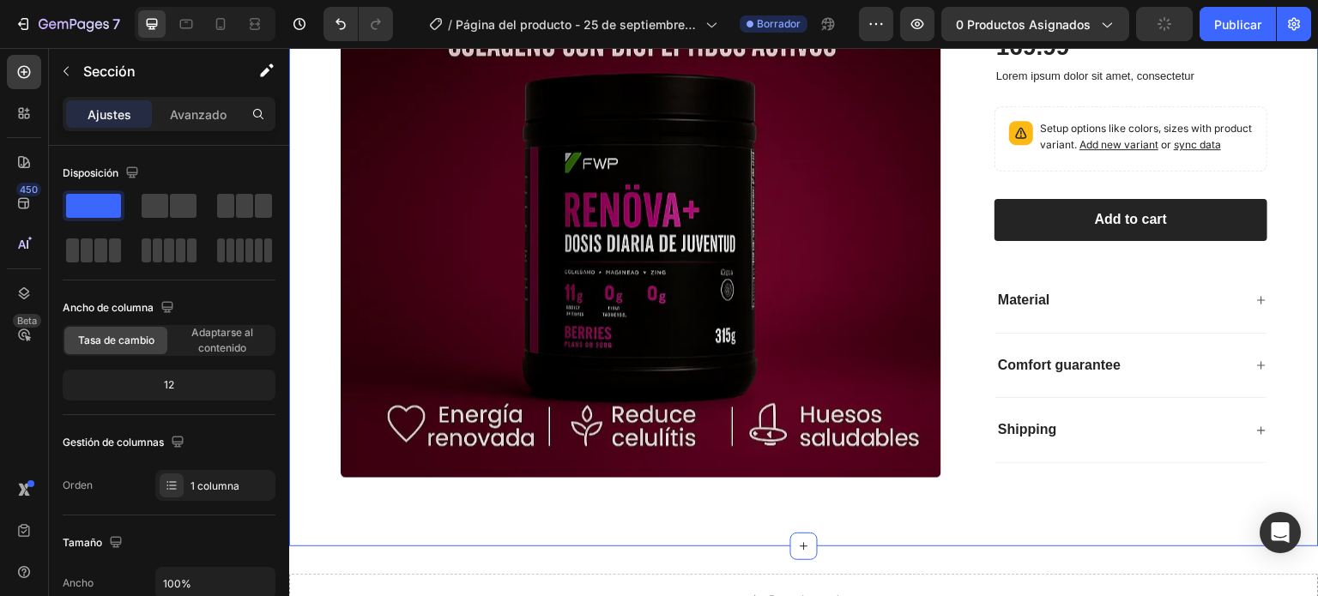
scroll to position [775, 0]
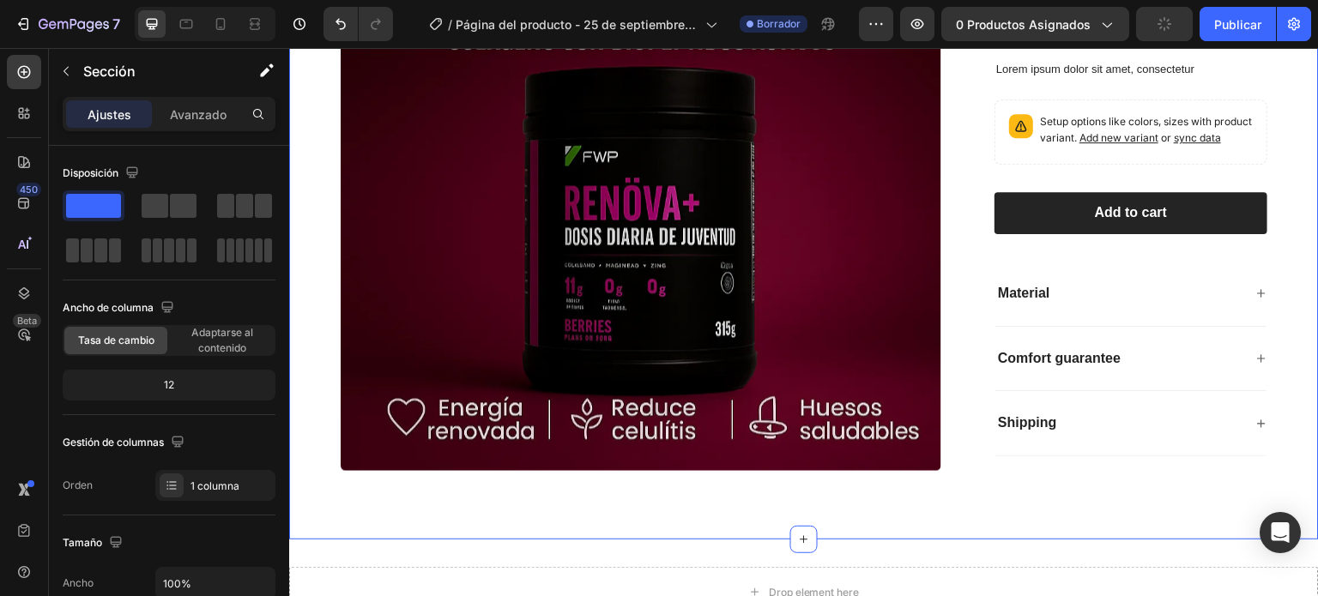
click at [43, 109] on div "450 Beta" at bounding box center [24, 322] width 49 height 548
click at [33, 107] on div at bounding box center [24, 113] width 34 height 34
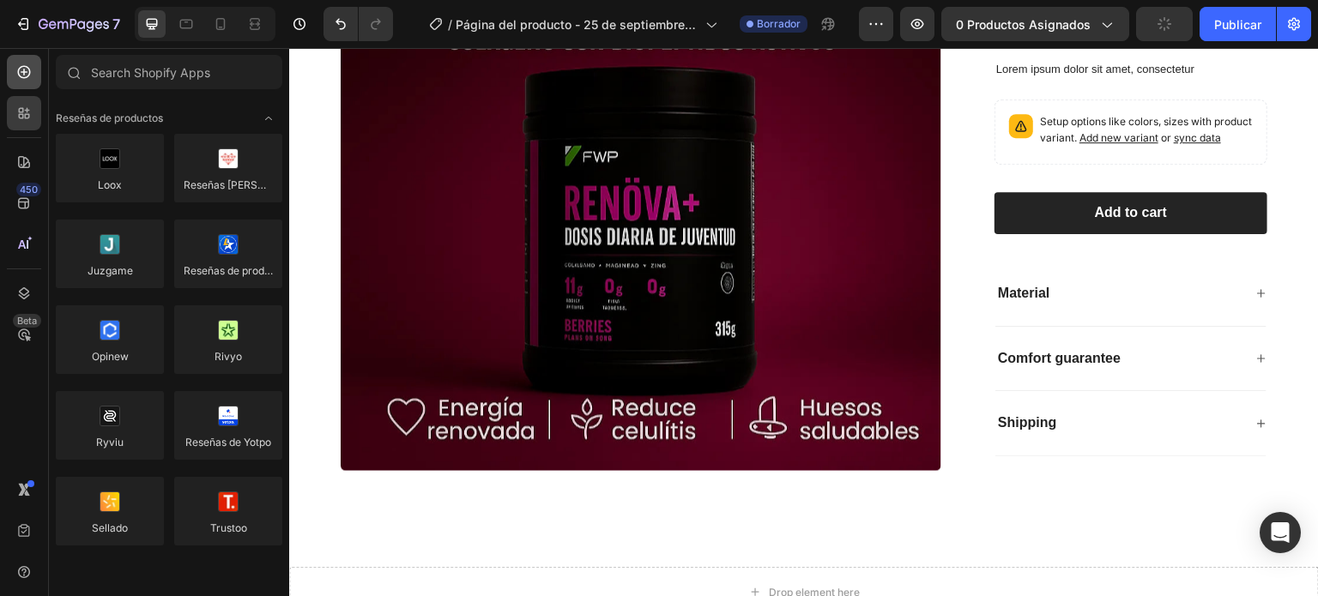
click at [29, 82] on div at bounding box center [24, 72] width 34 height 34
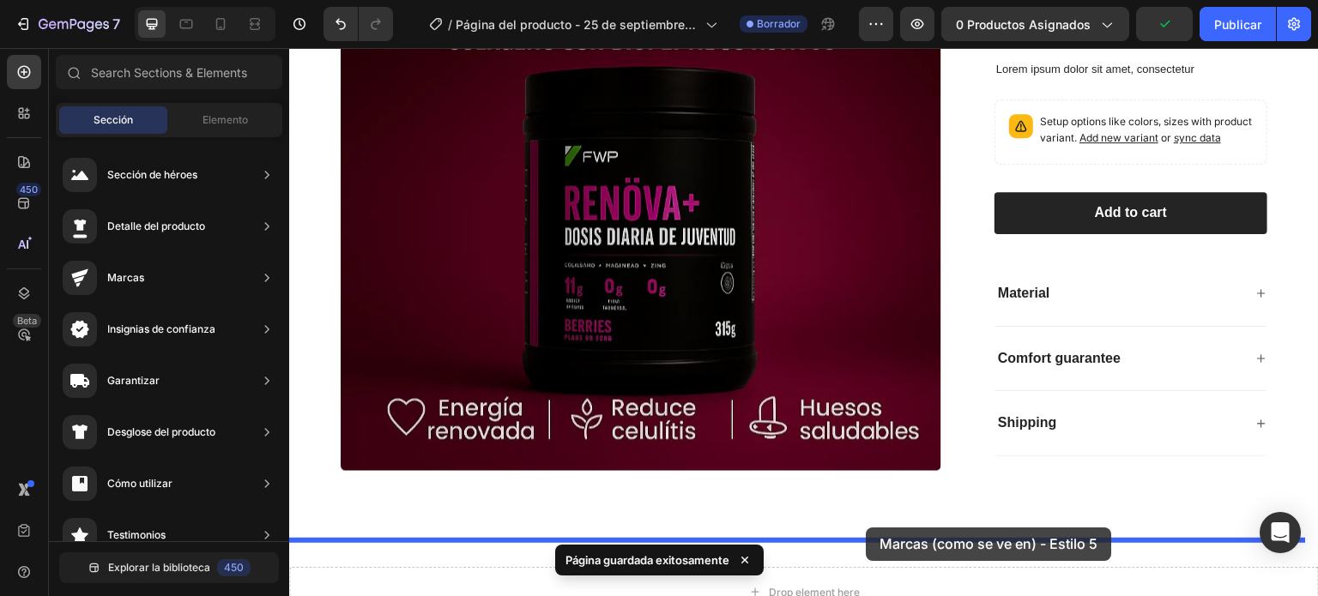
drag, startPoint x: 654, startPoint y: 238, endPoint x: 864, endPoint y: 529, distance: 359.0
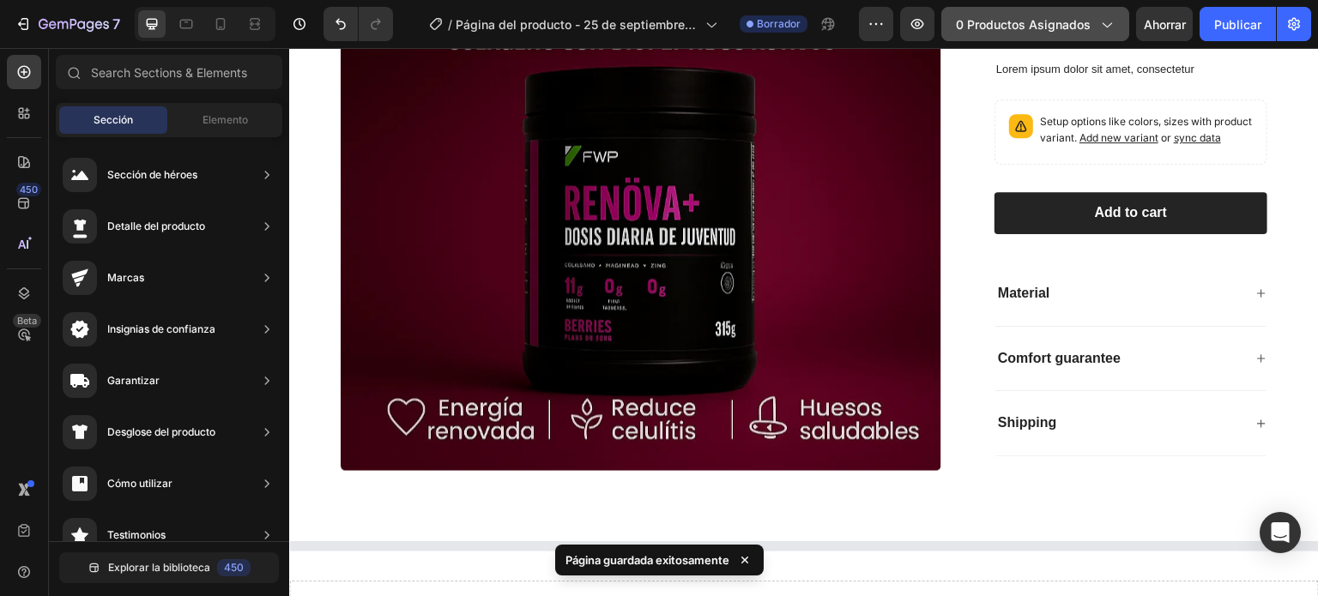
click at [1103, 29] on icon "button" at bounding box center [1105, 23] width 17 height 17
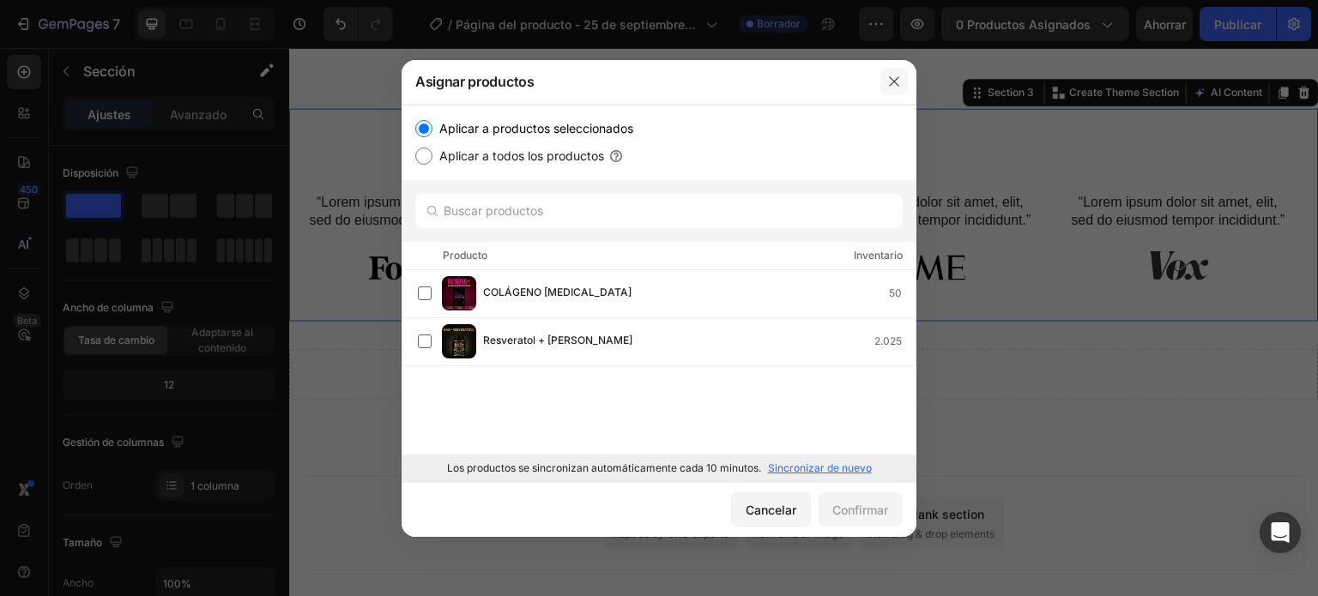
scroll to position [1208, 0]
click at [892, 75] on icon "button" at bounding box center [894, 82] width 14 height 14
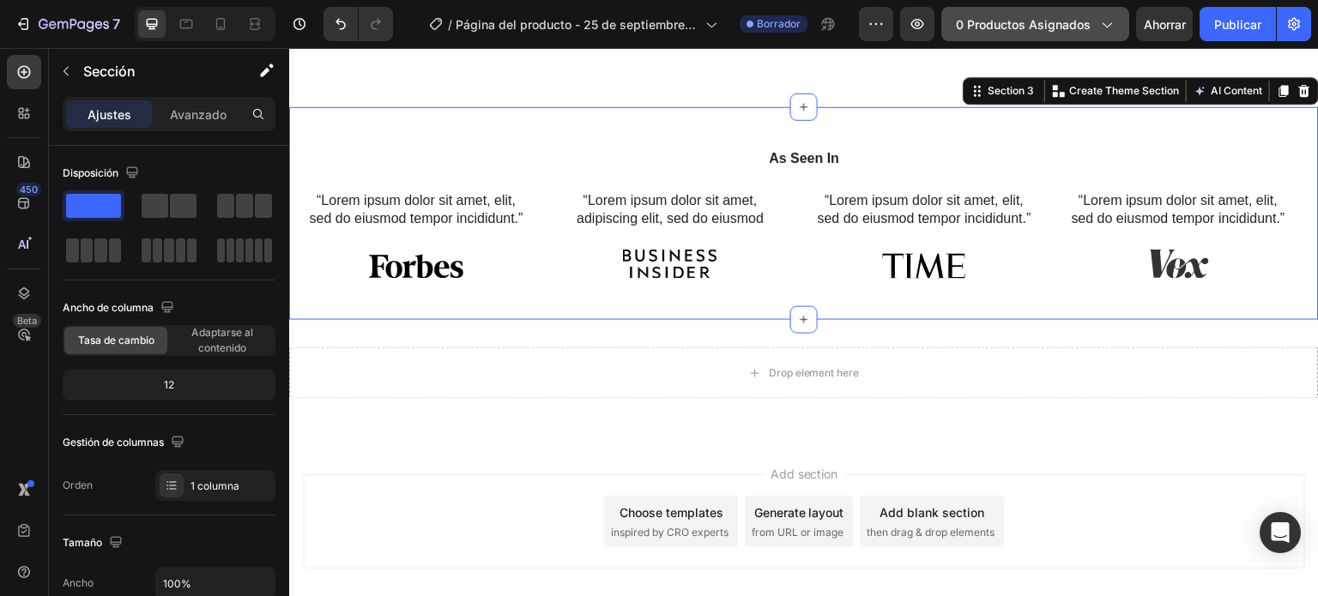
click at [1013, 17] on font "0 productos asignados" at bounding box center [1023, 24] width 135 height 15
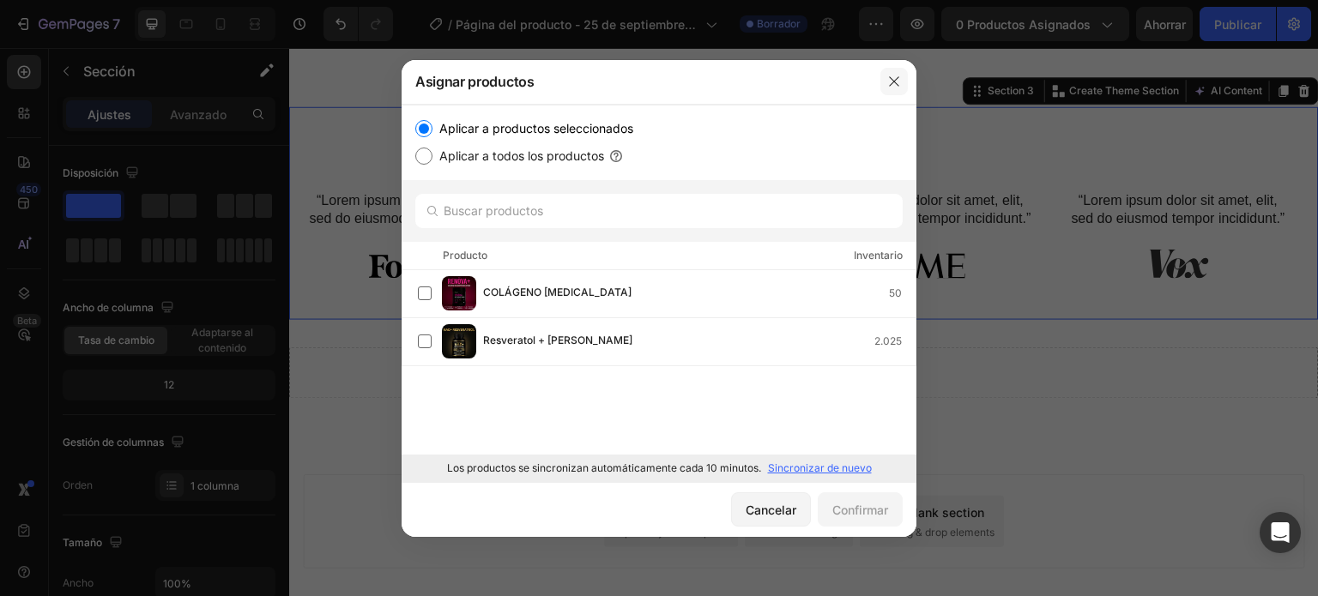
drag, startPoint x: 899, startPoint y: 82, endPoint x: 609, endPoint y: 38, distance: 293.3
click at [899, 82] on icon "button" at bounding box center [894, 82] width 14 height 14
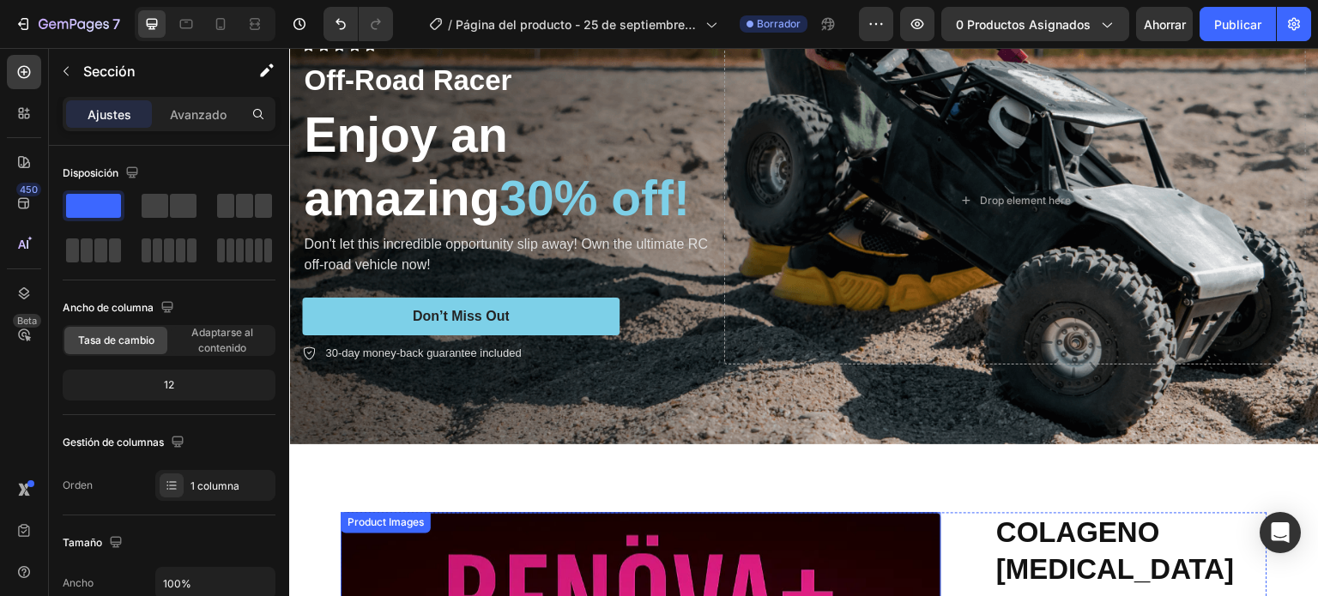
scroll to position [0, 0]
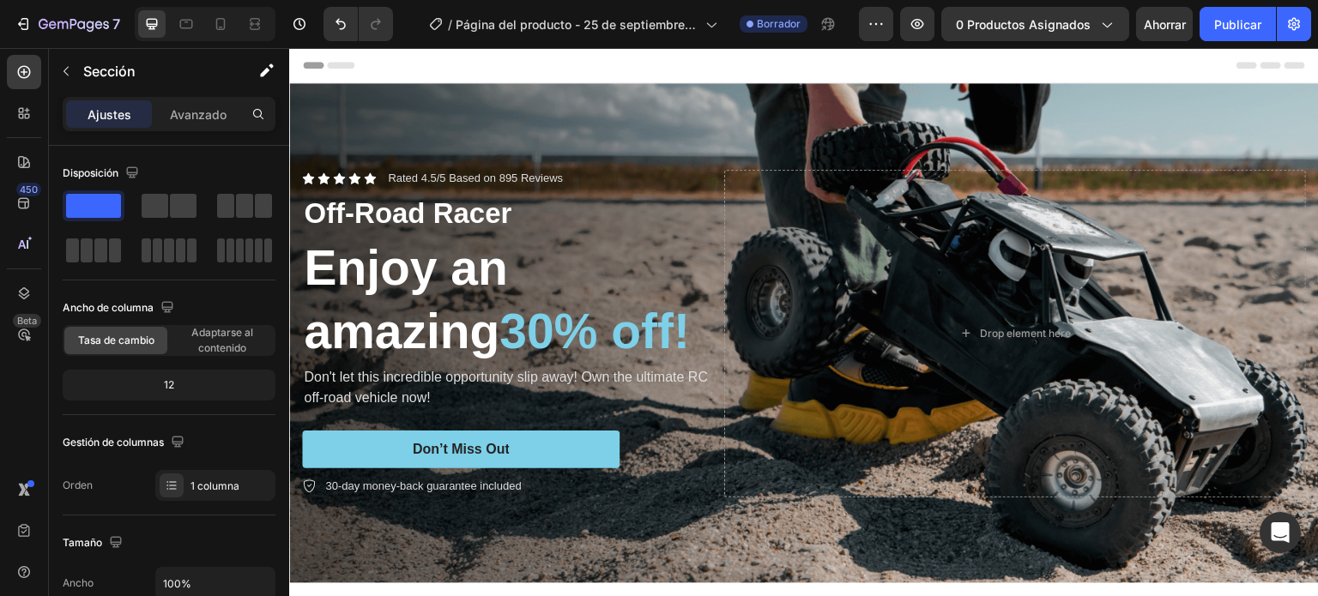
click at [553, 64] on div "Header" at bounding box center [804, 65] width 1002 height 34
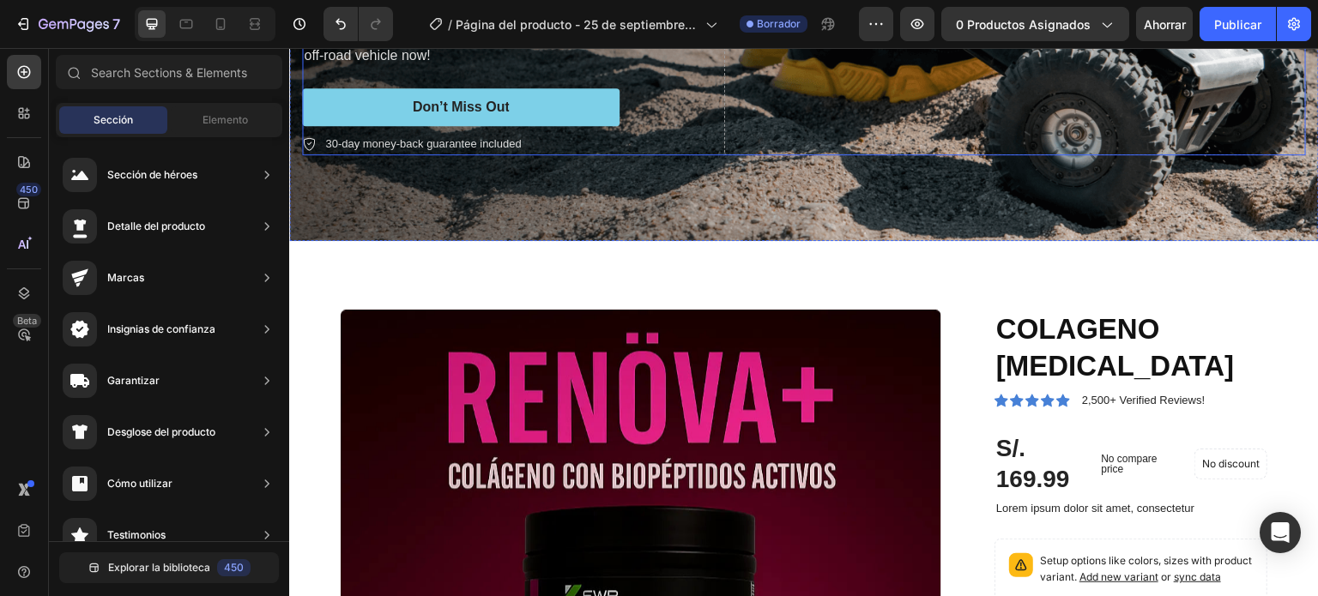
scroll to position [343, 0]
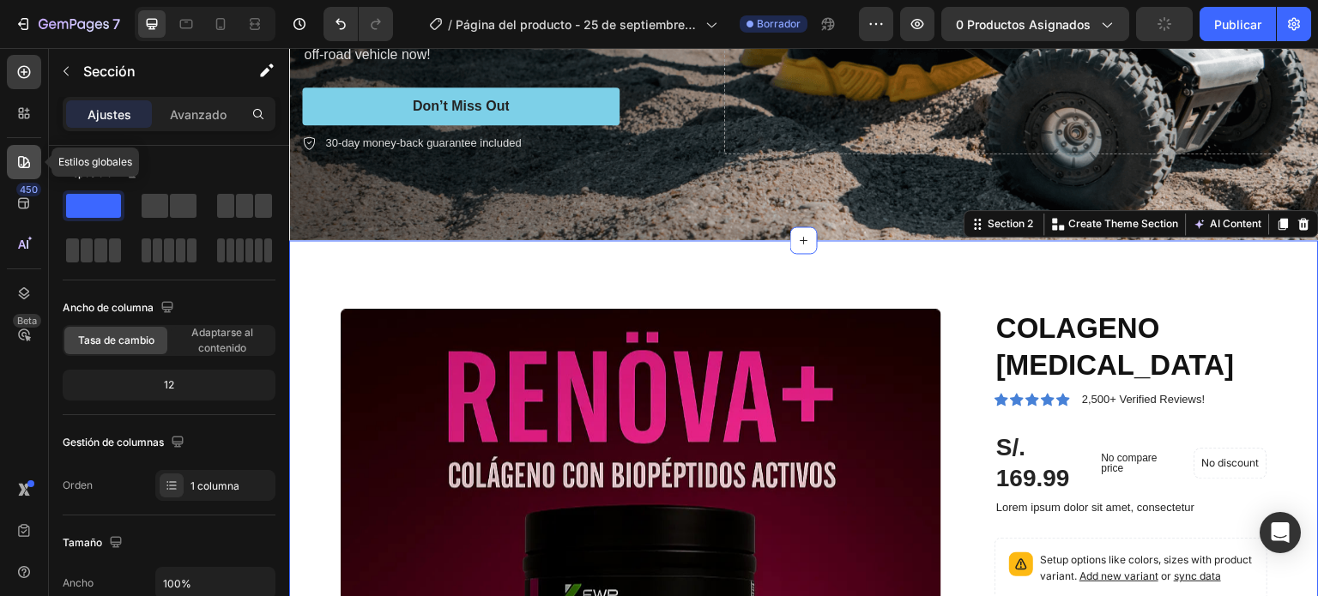
click at [25, 150] on div at bounding box center [24, 162] width 34 height 34
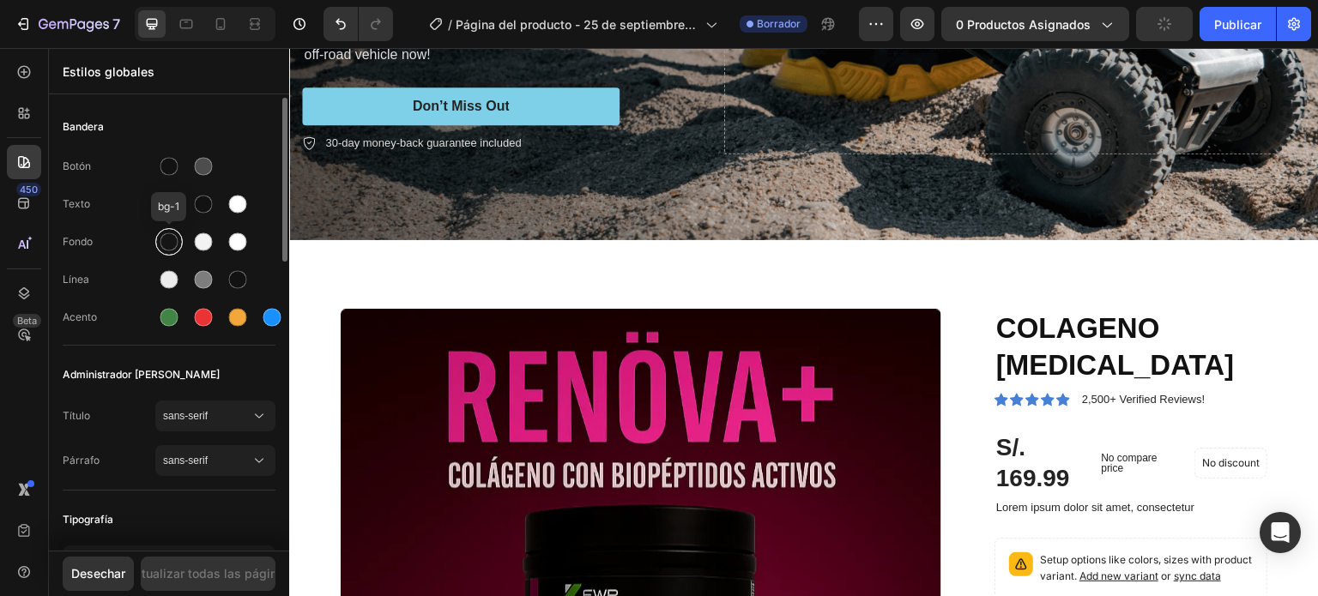
click at [165, 242] on div at bounding box center [169, 242] width 18 height 18
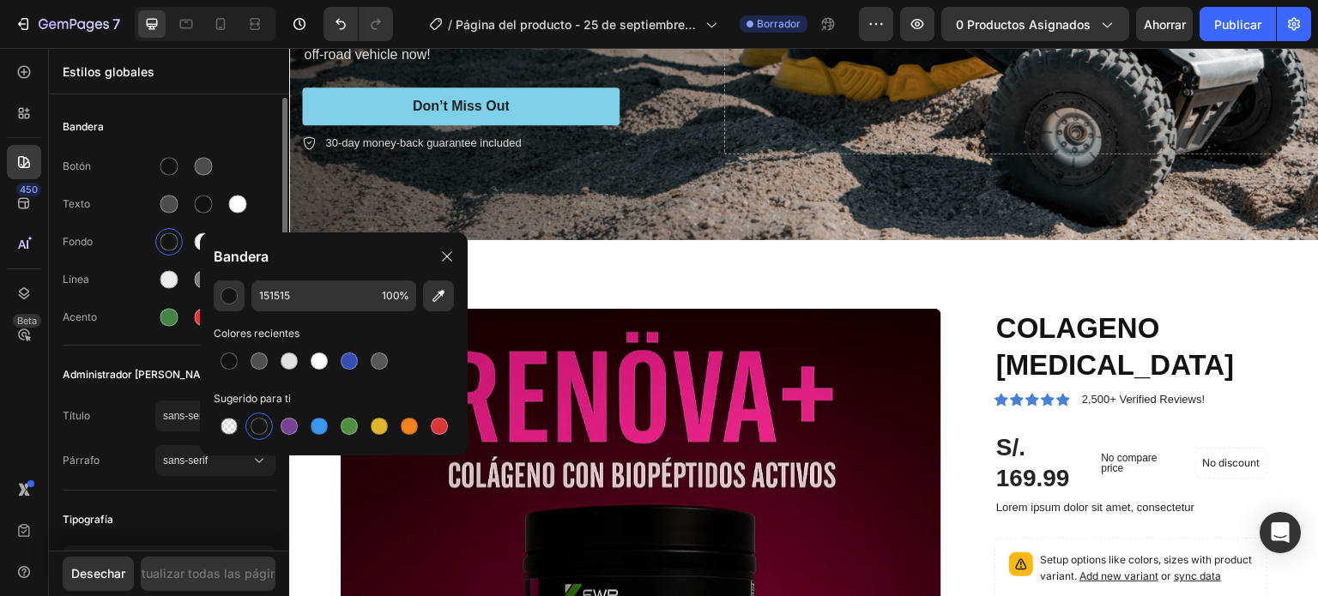
click at [75, 280] on font "Línea" at bounding box center [76, 279] width 27 height 13
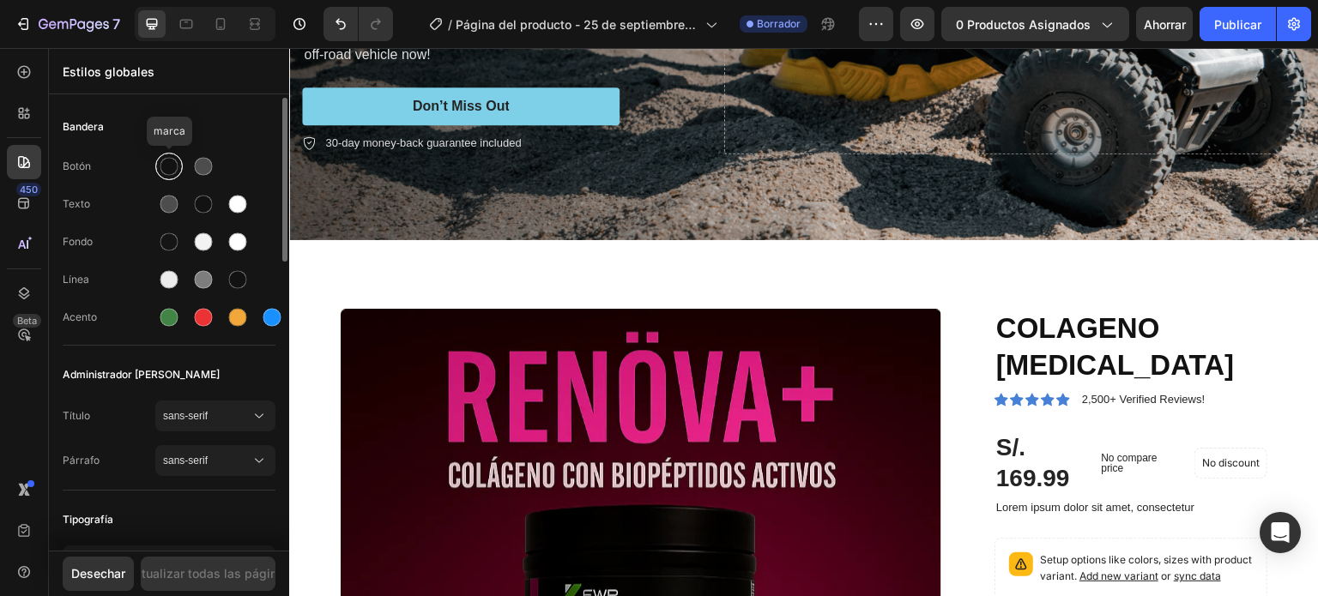
click at [171, 160] on div at bounding box center [169, 167] width 18 height 18
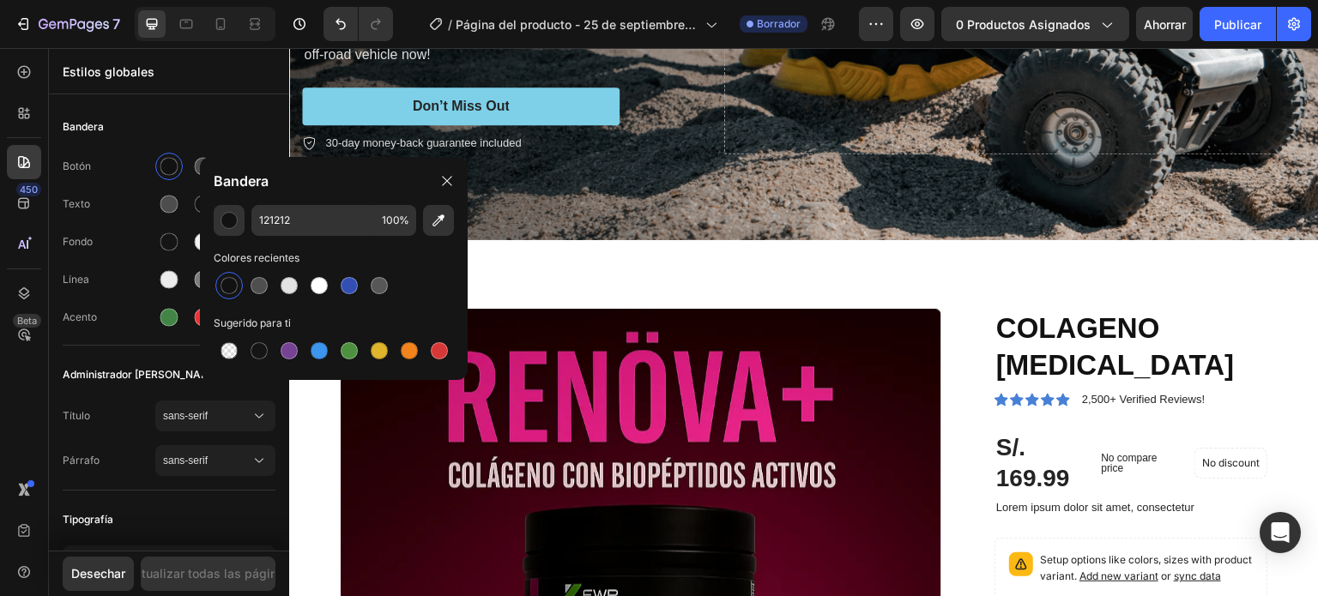
click at [324, 191] on div "Bandera" at bounding box center [334, 181] width 268 height 48
click at [122, 311] on div "Acento" at bounding box center [109, 317] width 93 height 15
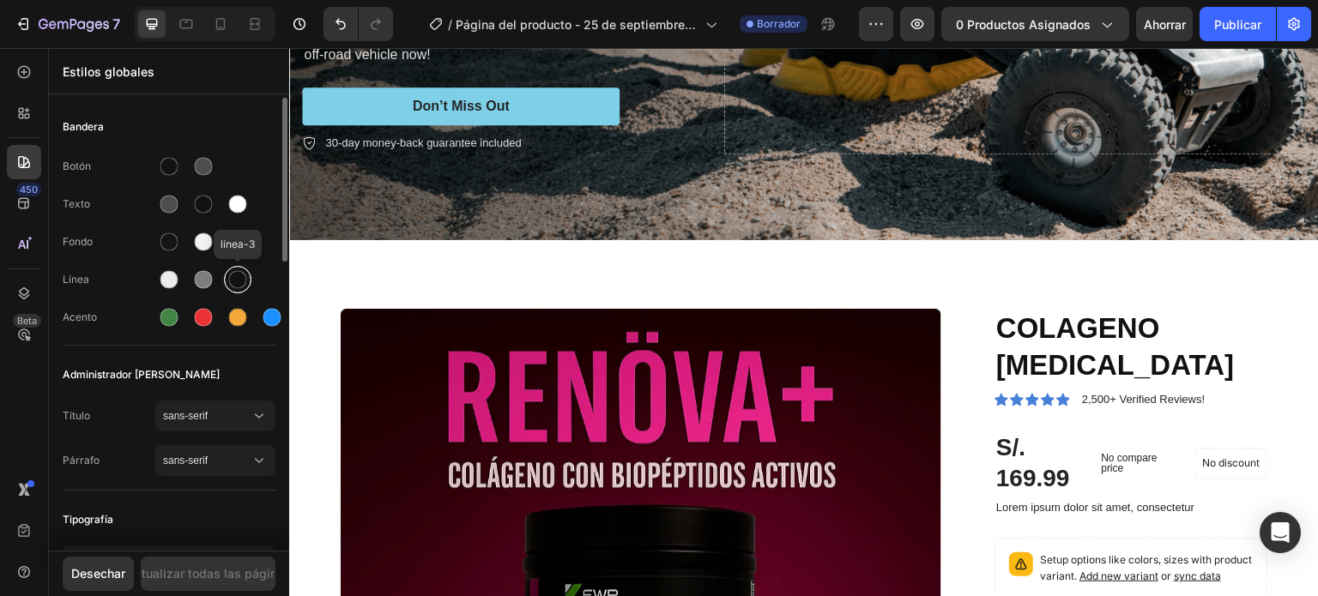
click at [243, 282] on div at bounding box center [238, 280] width 18 height 18
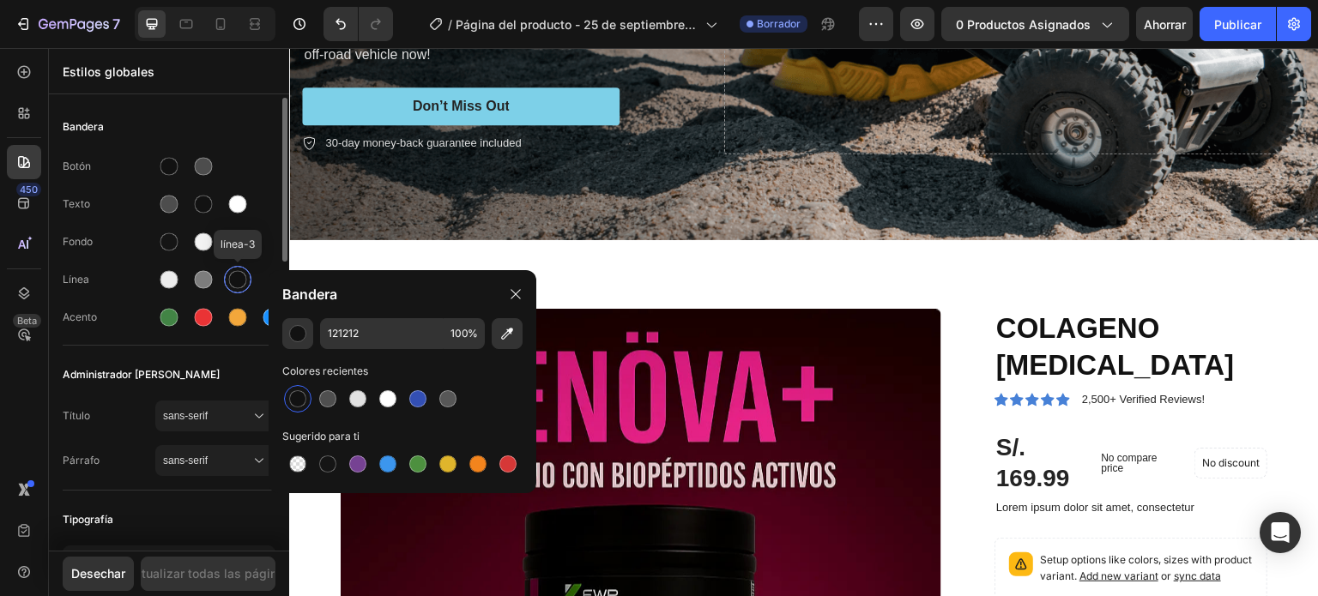
click at [243, 282] on div at bounding box center [238, 280] width 18 height 18
click at [110, 195] on div "Texto" at bounding box center [169, 203] width 213 height 27
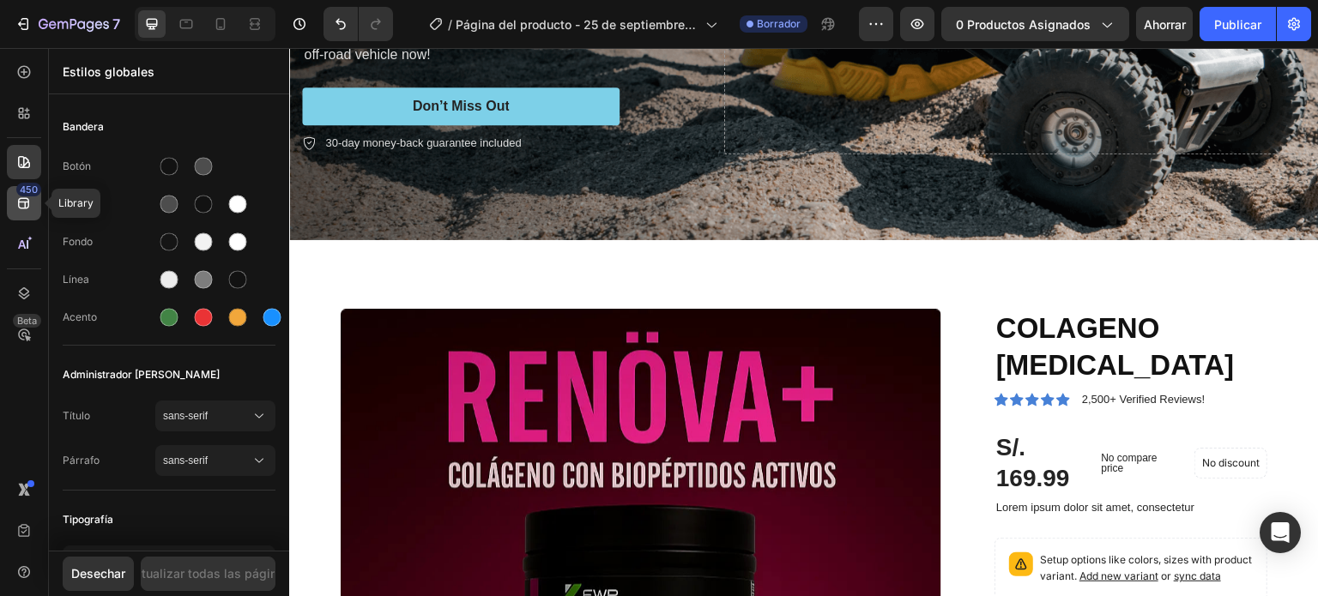
click at [21, 198] on icon at bounding box center [23, 203] width 11 height 11
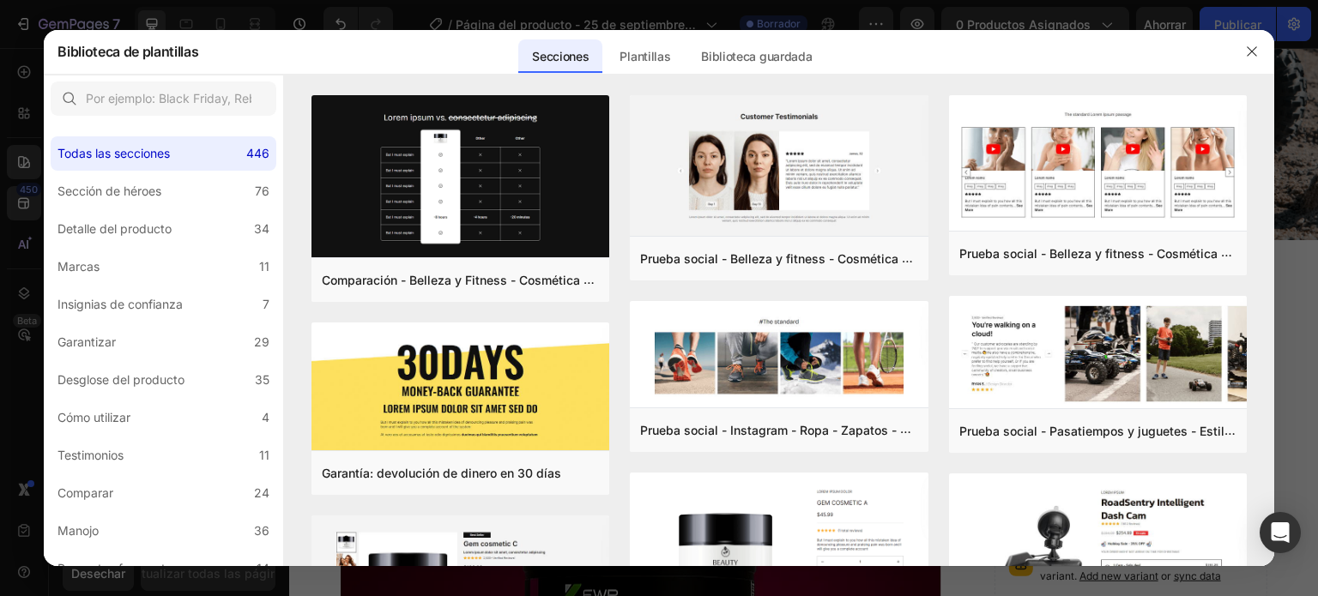
click at [0, 187] on div at bounding box center [659, 298] width 1318 height 596
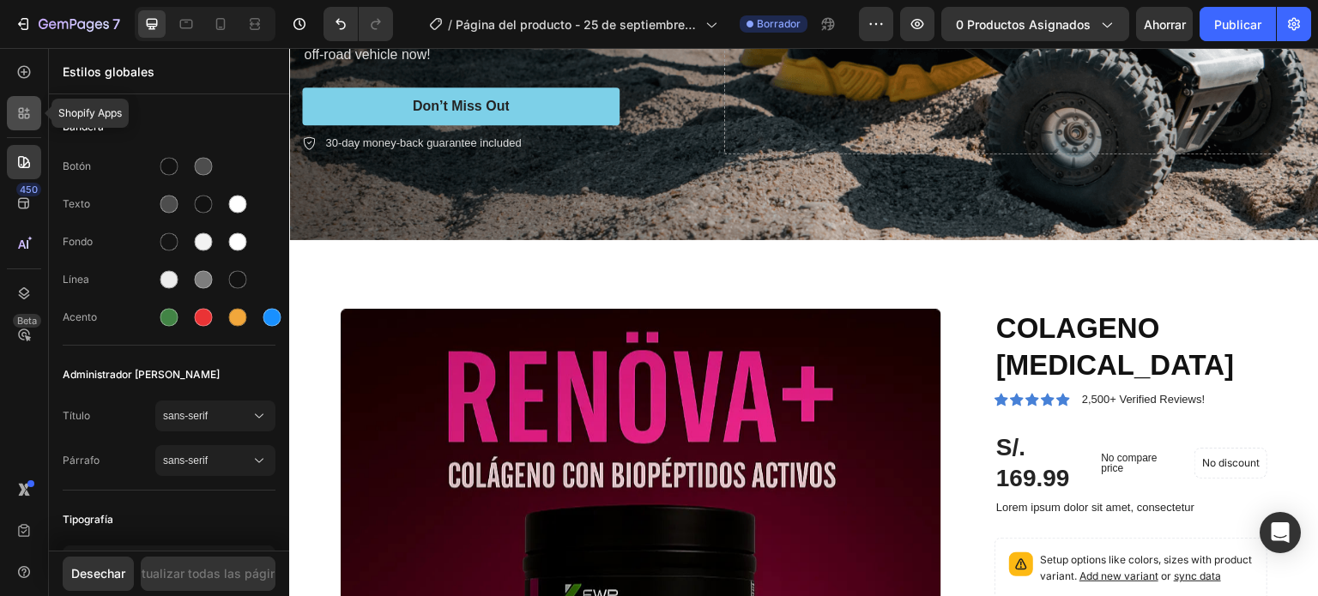
click at [24, 112] on icon at bounding box center [23, 113] width 17 height 17
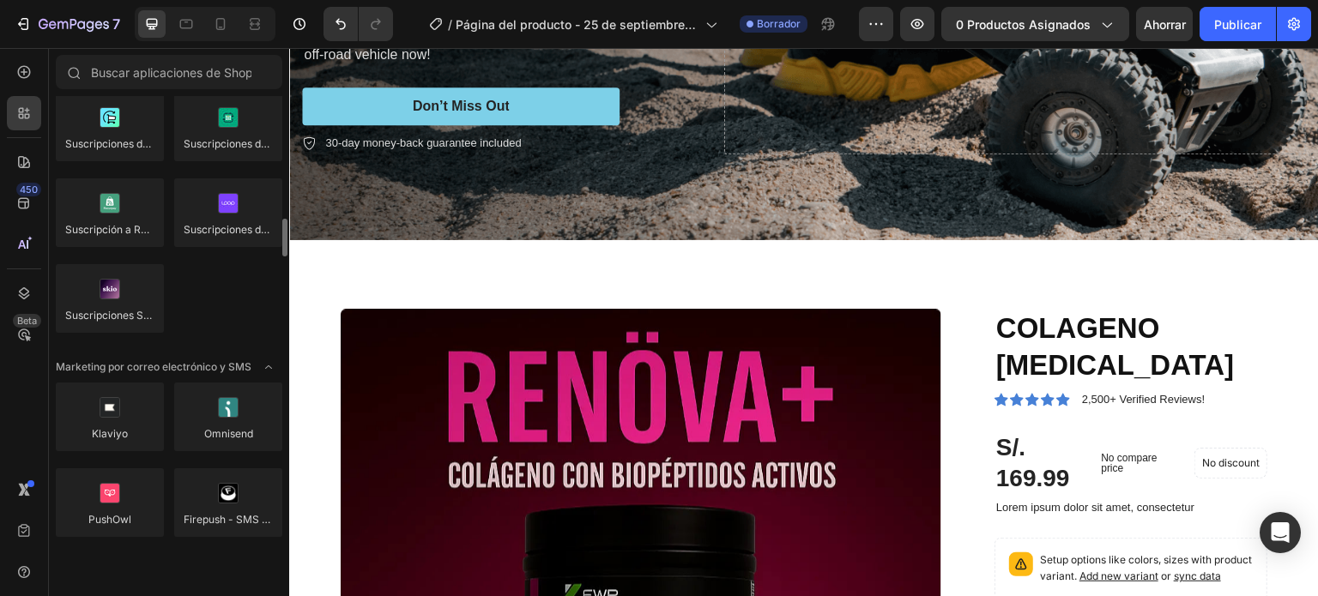
scroll to position [2402, 0]
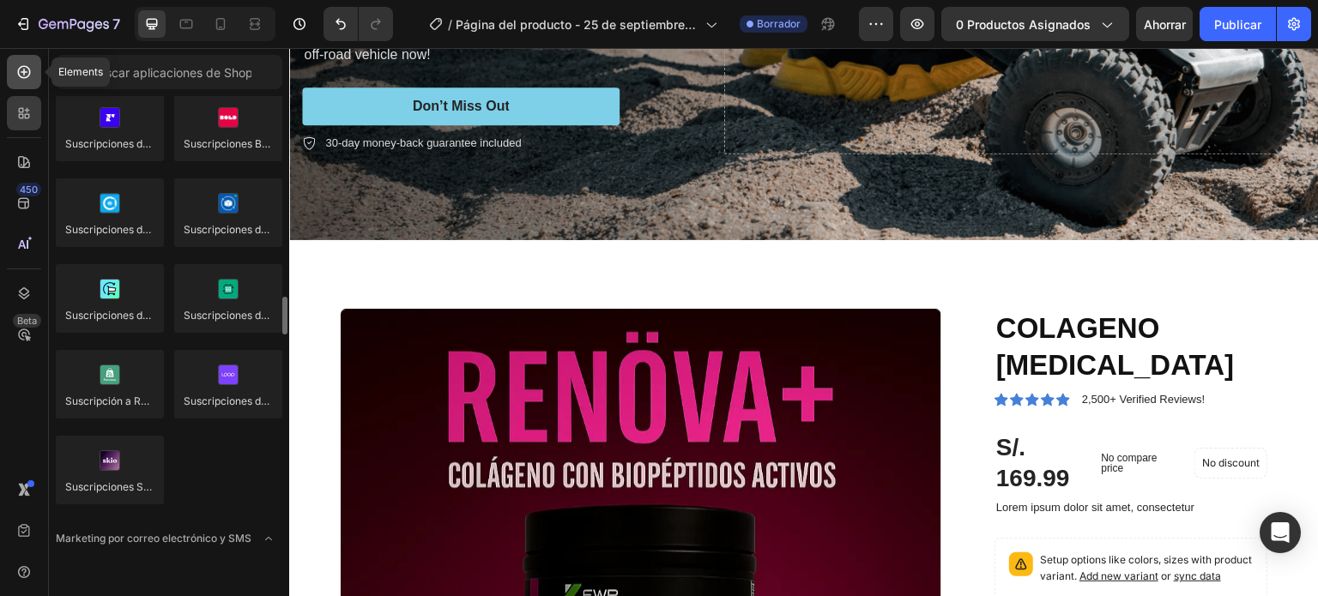
click at [13, 71] on div at bounding box center [24, 72] width 34 height 34
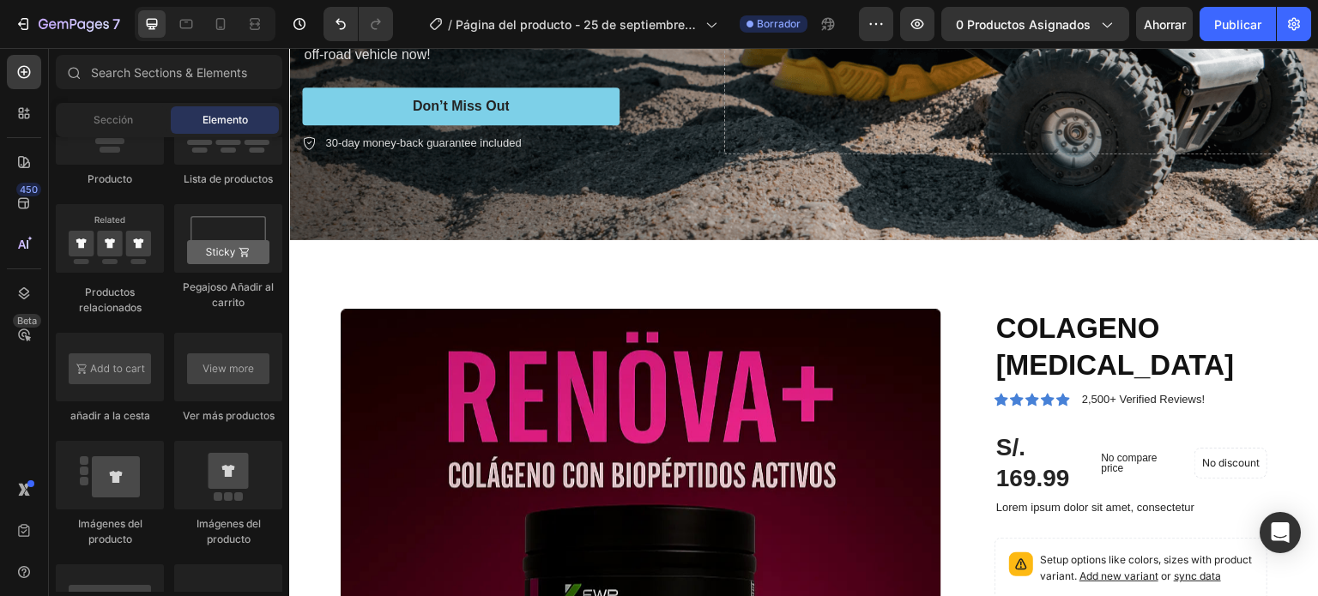
click at [216, 111] on div "Elemento" at bounding box center [225, 119] width 108 height 27
click at [128, 110] on div "Sección" at bounding box center [113, 119] width 108 height 27
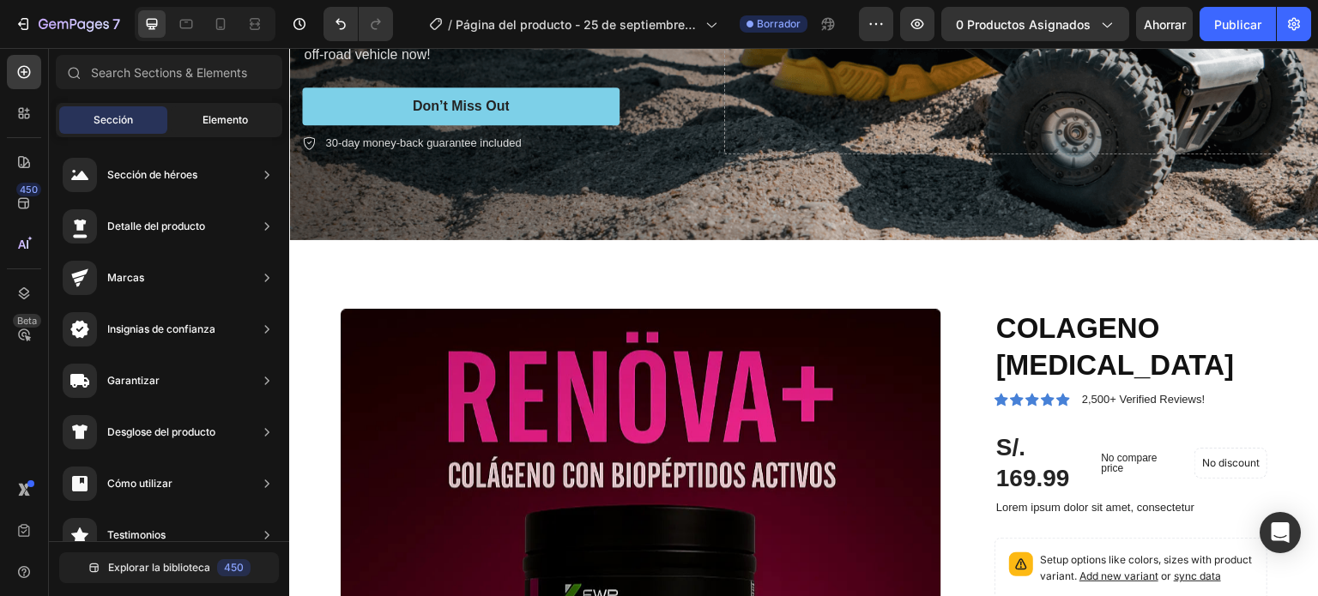
click at [178, 114] on div "Elemento" at bounding box center [225, 119] width 108 height 27
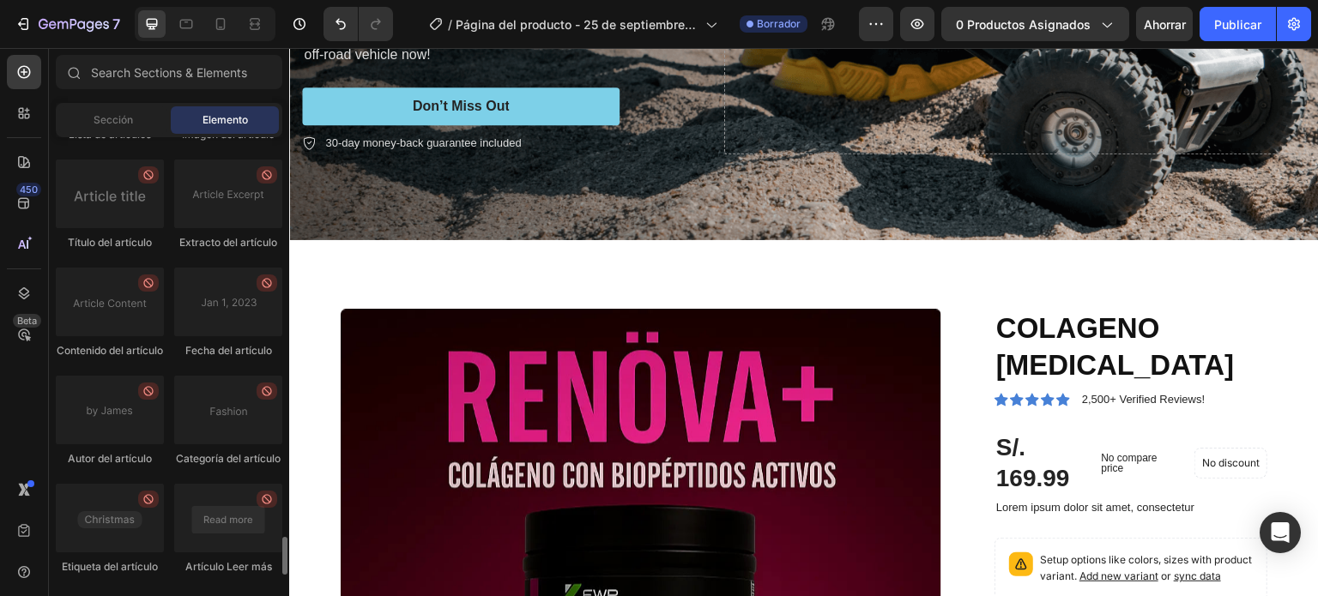
scroll to position [5005, 0]
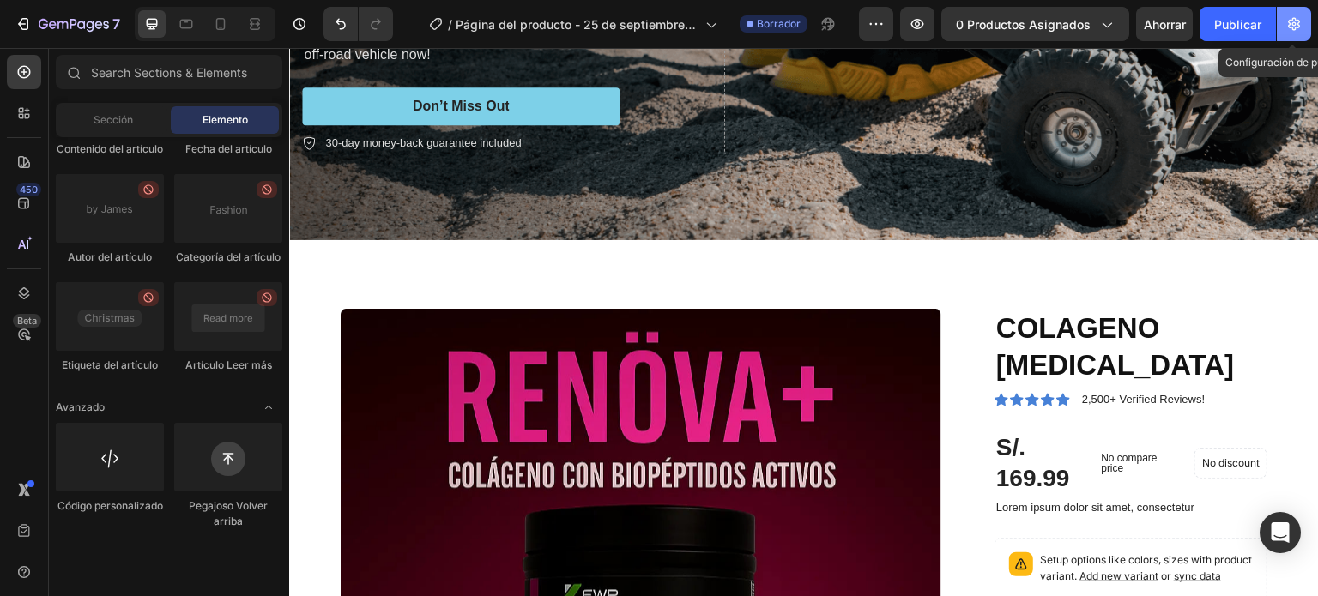
click at [1288, 22] on icon "button" at bounding box center [1293, 24] width 12 height 13
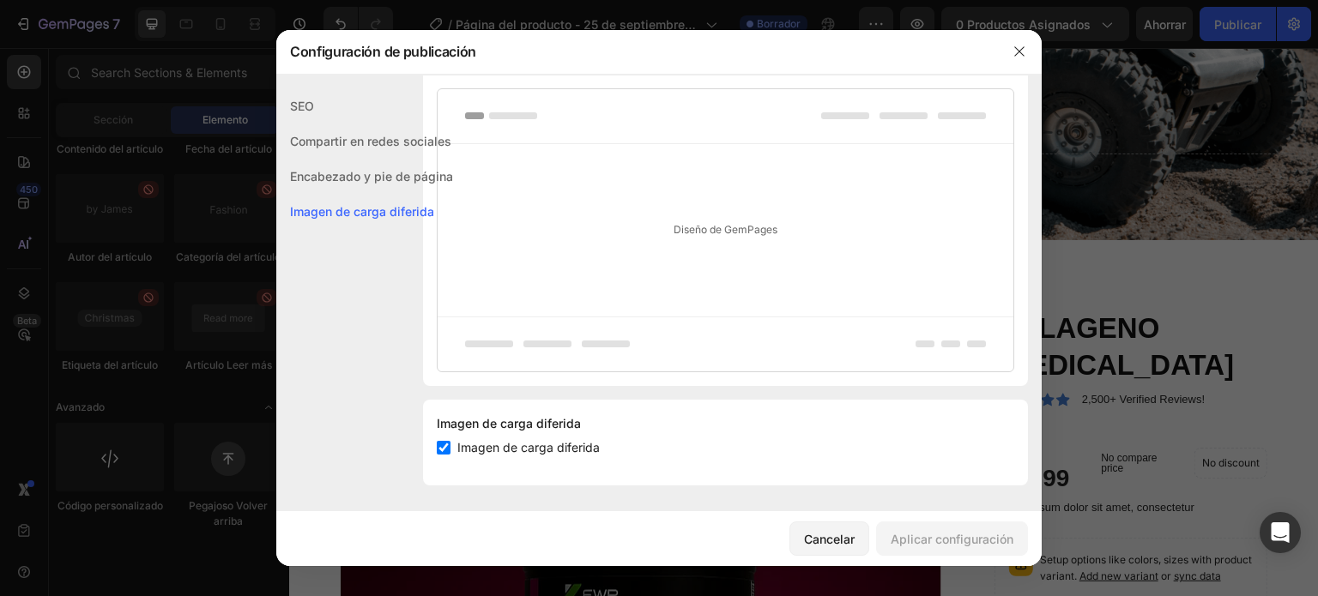
scroll to position [0, 0]
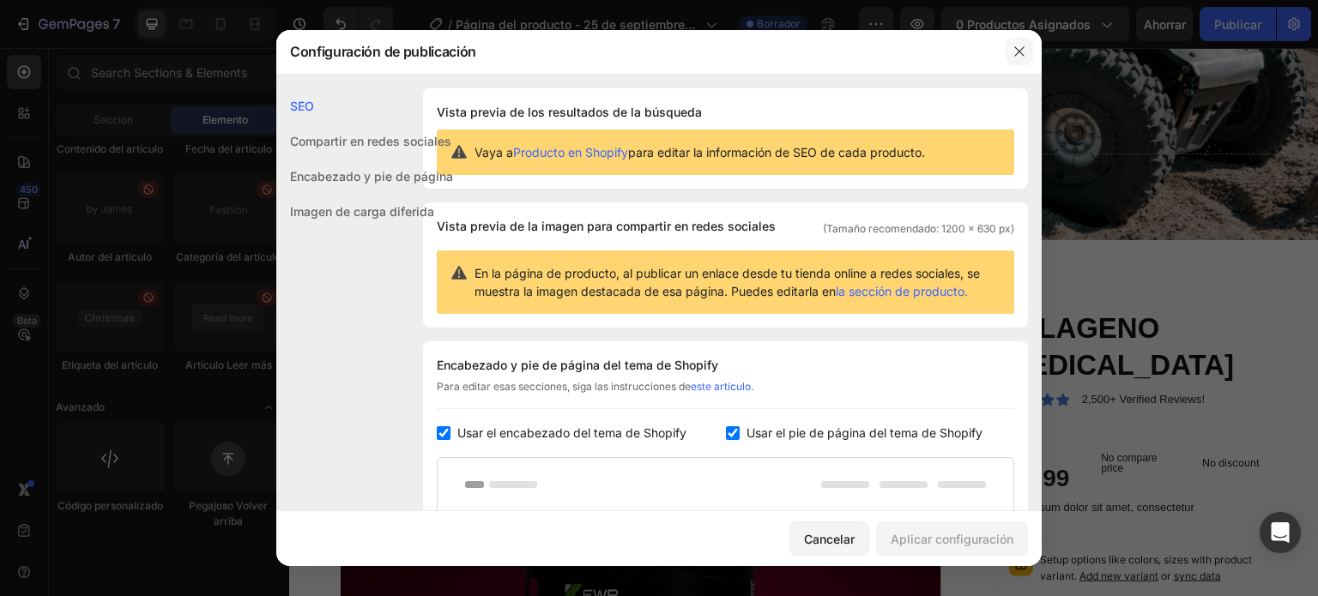
click at [1017, 61] on button "button" at bounding box center [1018, 51] width 27 height 27
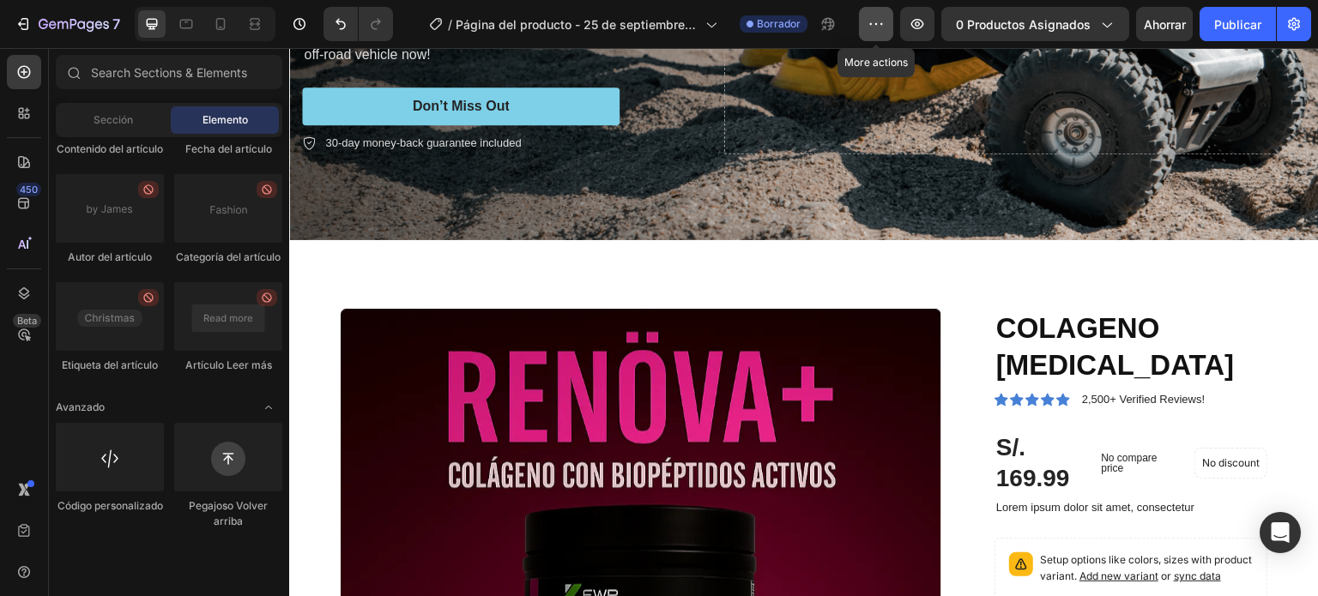
click at [879, 22] on icon "button" at bounding box center [875, 23] width 17 height 17
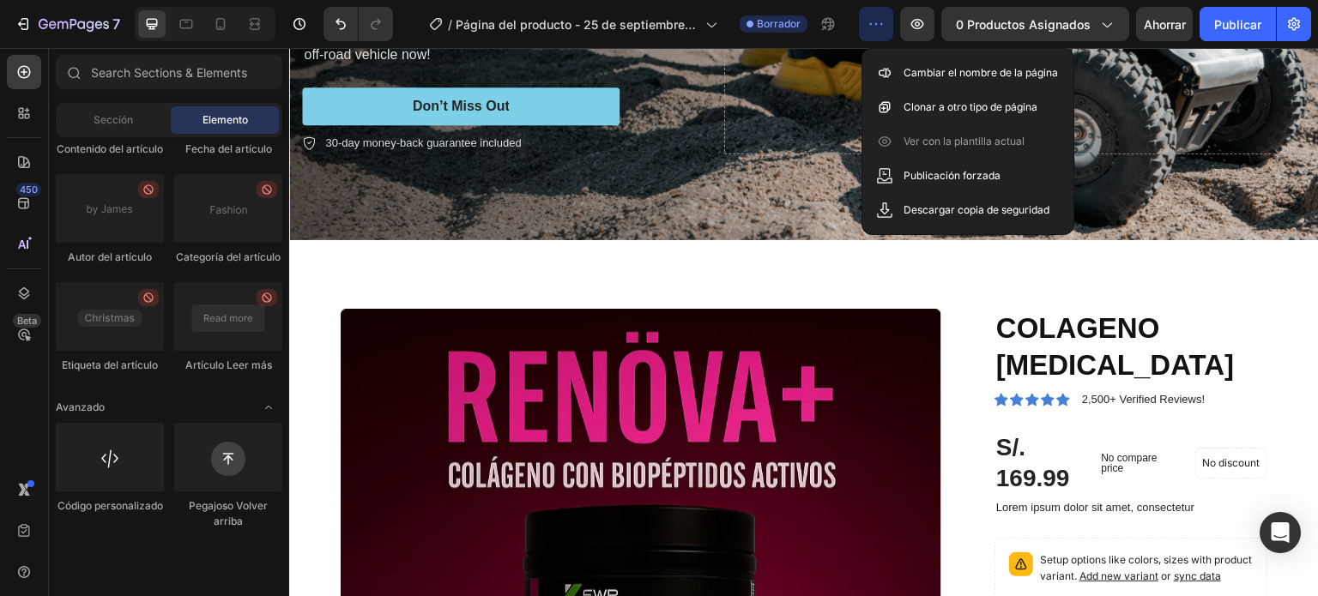
click at [871, 19] on icon "button" at bounding box center [875, 23] width 17 height 17
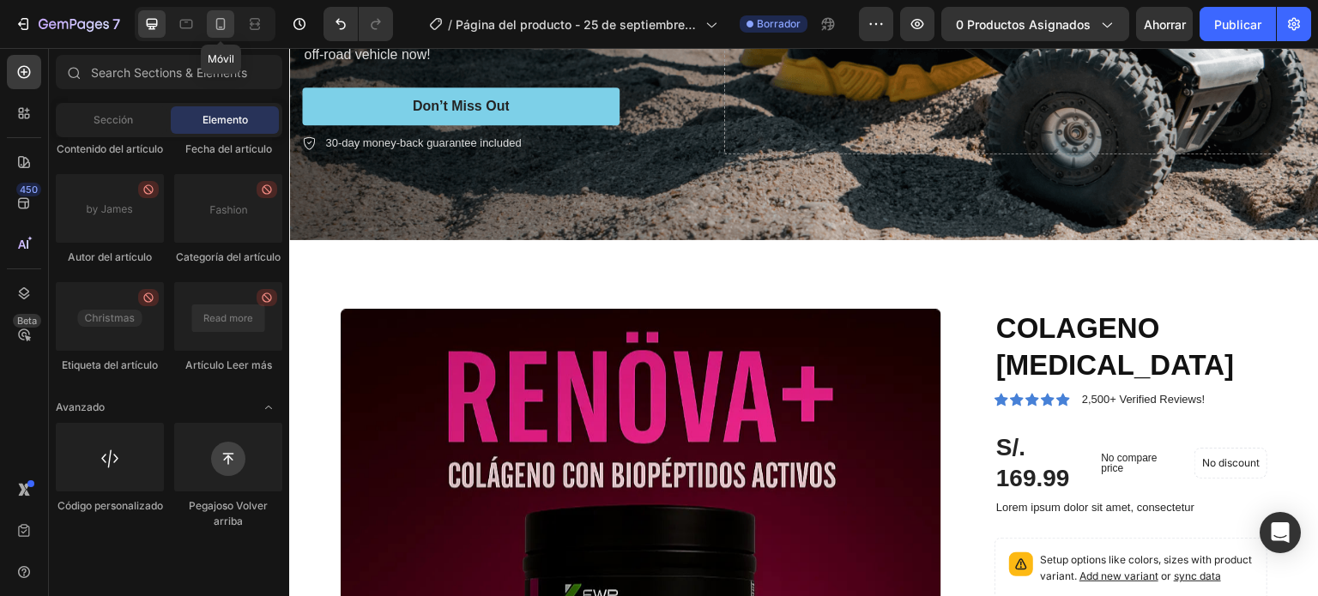
click at [226, 26] on icon at bounding box center [220, 23] width 17 height 17
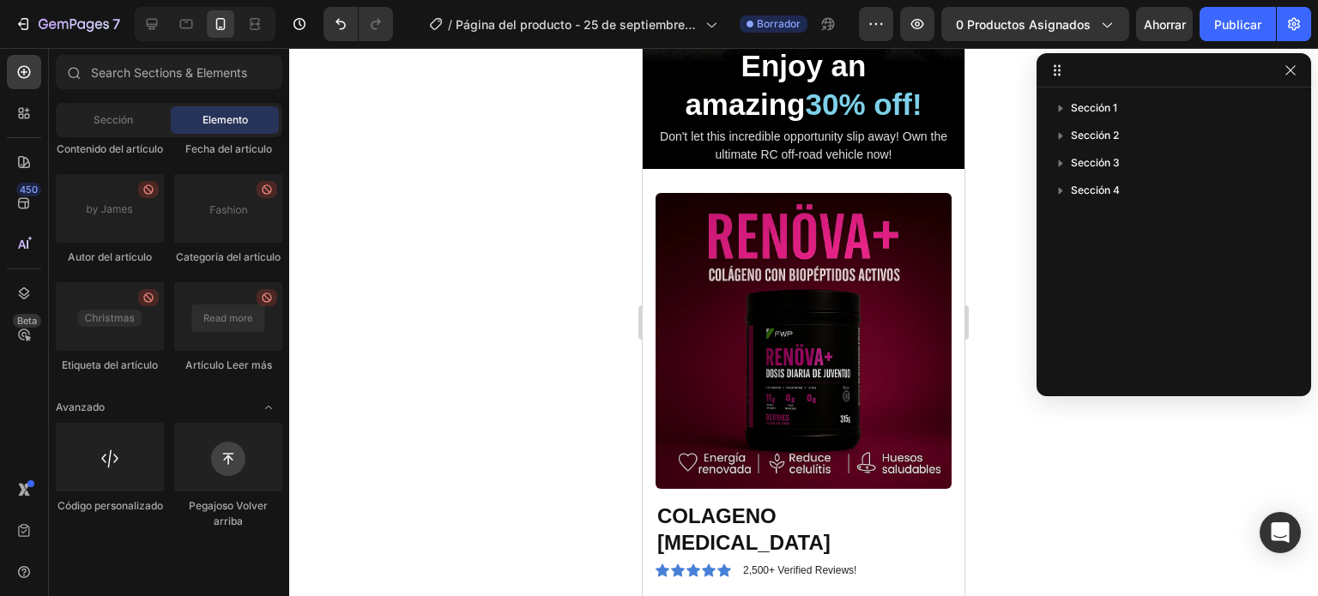
click at [975, 194] on div at bounding box center [803, 322] width 1028 height 548
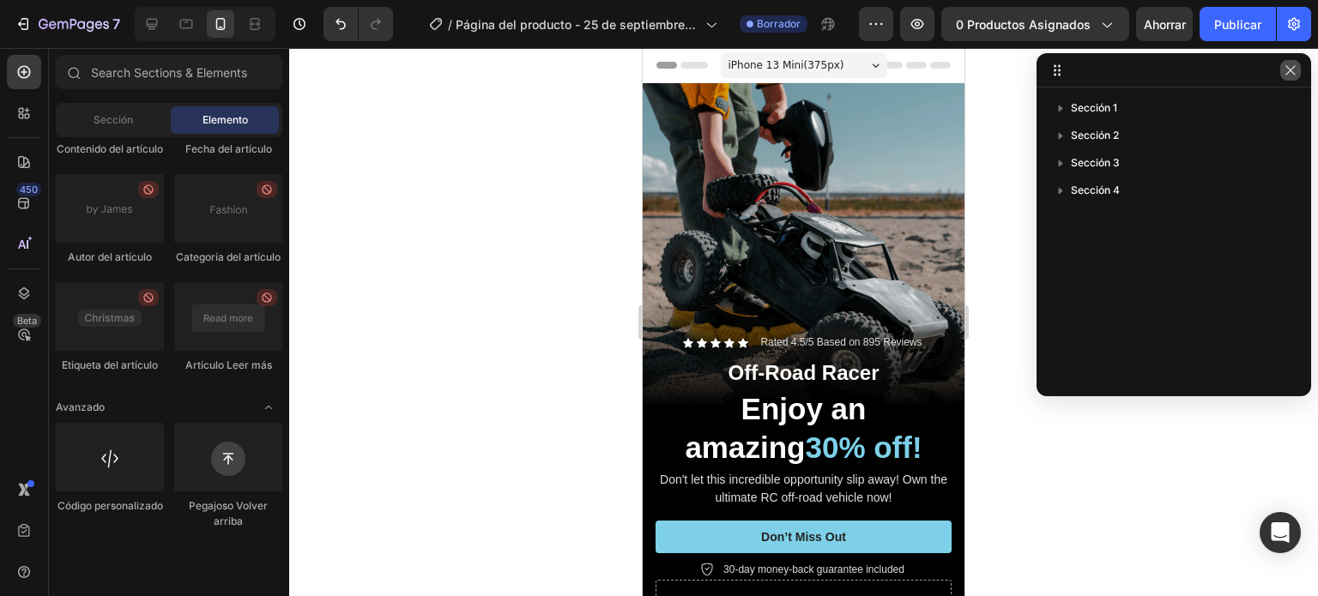
click at [1290, 71] on icon "button" at bounding box center [1290, 70] width 14 height 14
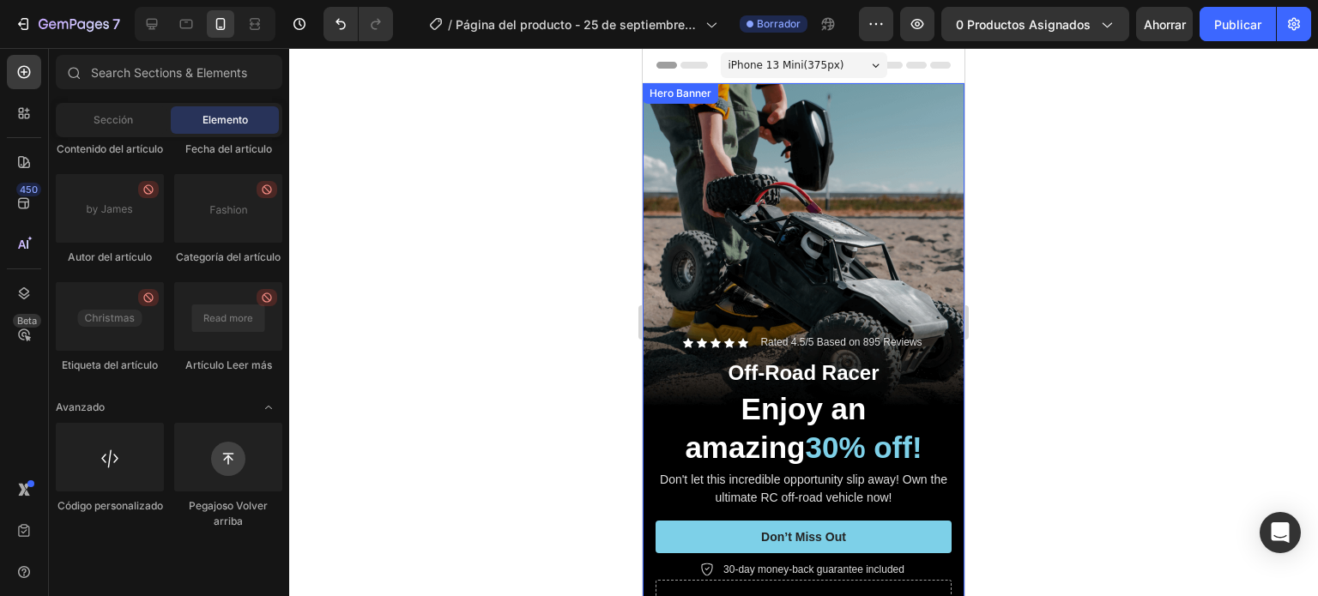
click at [743, 136] on div "Background Image" at bounding box center [803, 369] width 322 height 572
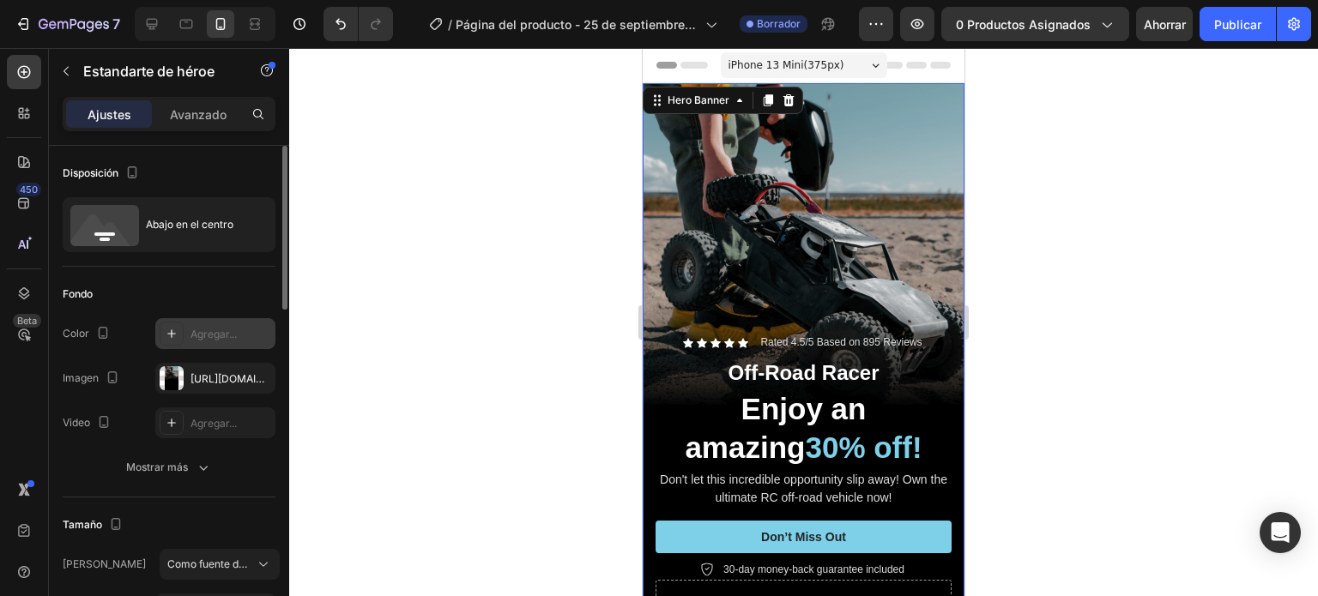
click at [196, 335] on font "Agregar..." at bounding box center [213, 334] width 46 height 13
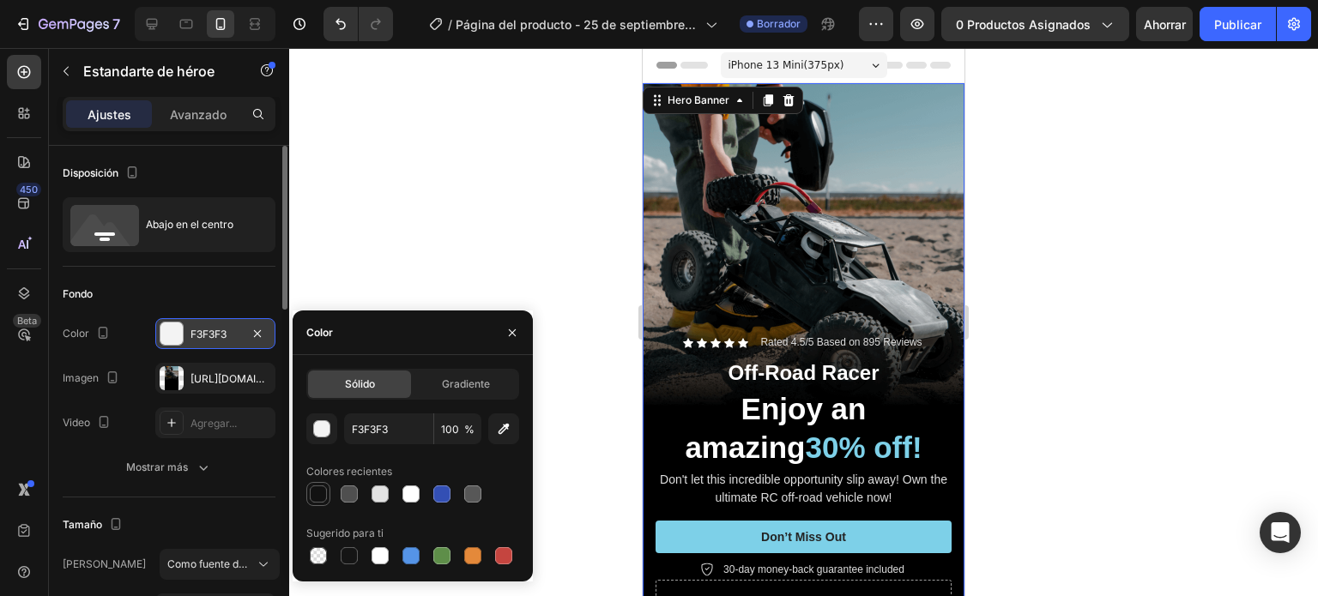
click at [323, 497] on div at bounding box center [318, 493] width 17 height 17
type input "121212"
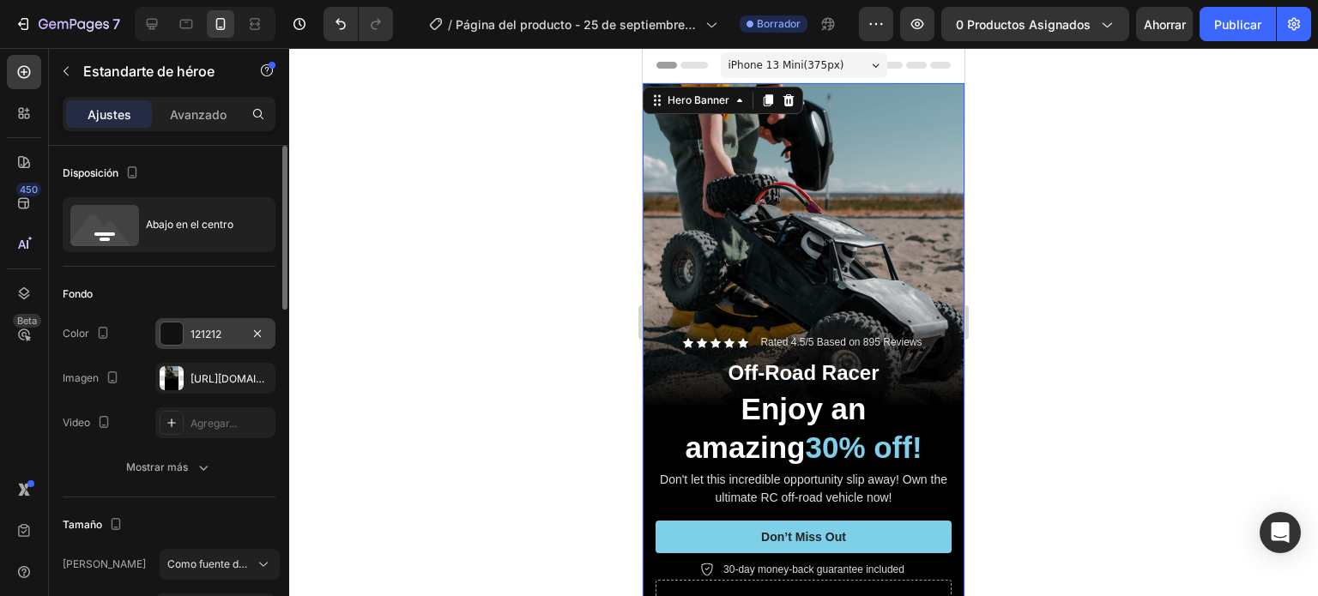
click at [467, 266] on div at bounding box center [803, 322] width 1028 height 548
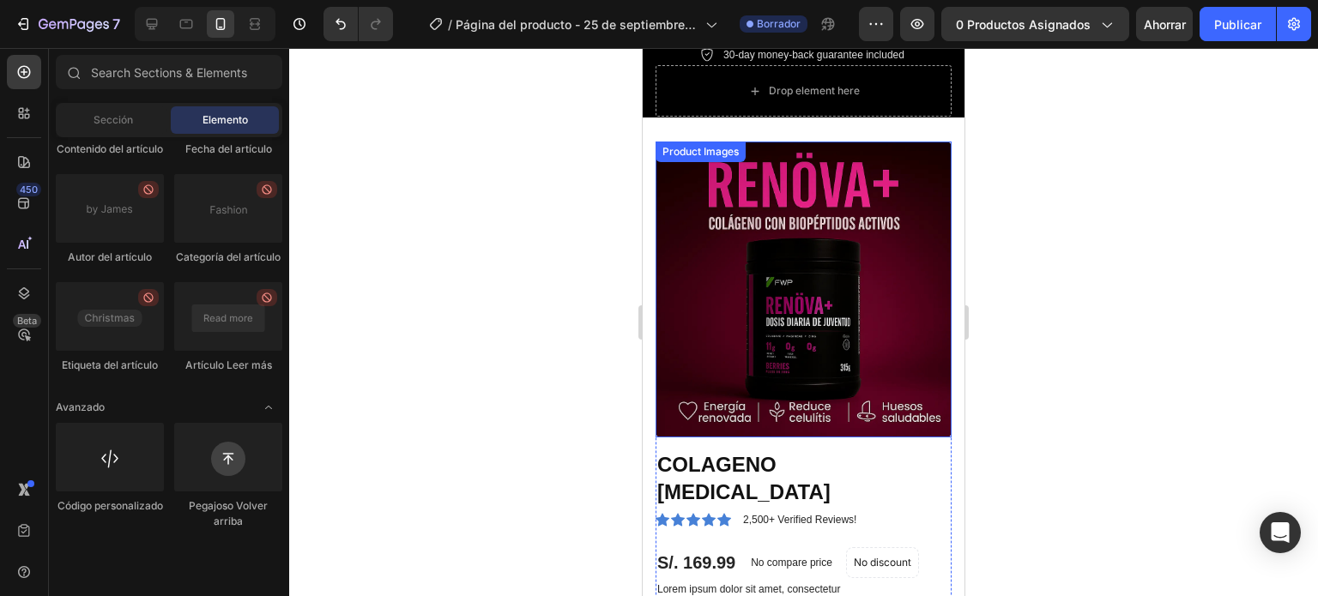
scroll to position [515, 0]
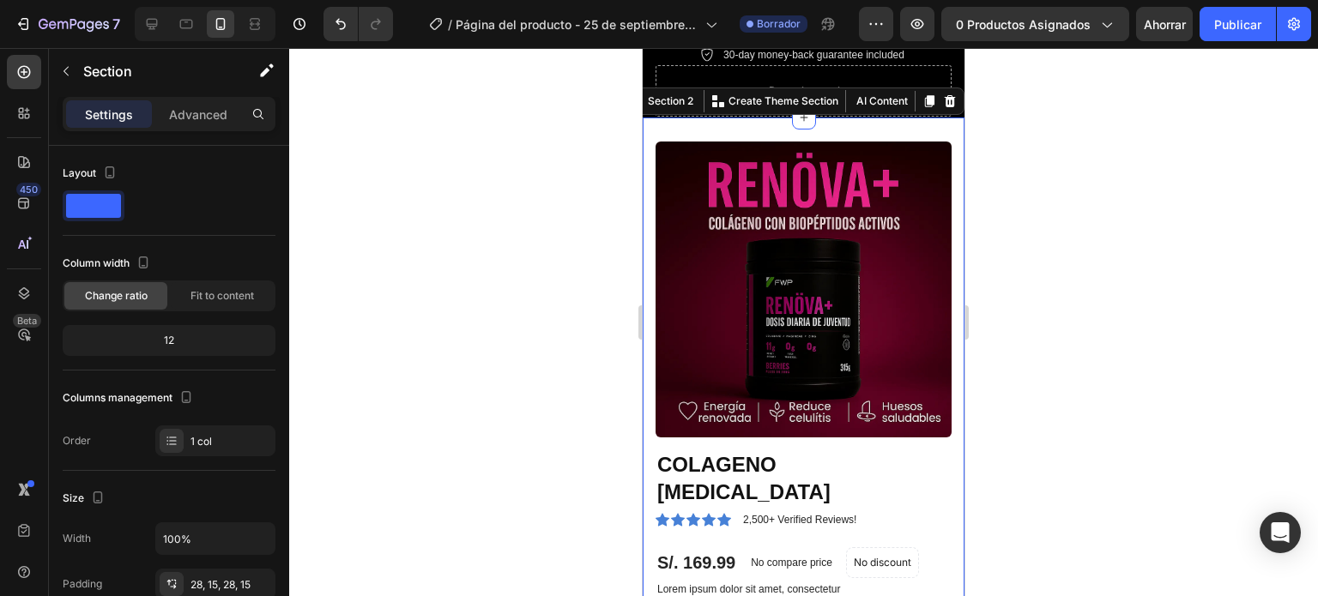
click at [647, 221] on div "Product Images COLAGENO [MEDICAL_DATA] Product Title Icon Icon Icon Icon Icon I…" at bounding box center [803, 523] width 322 height 811
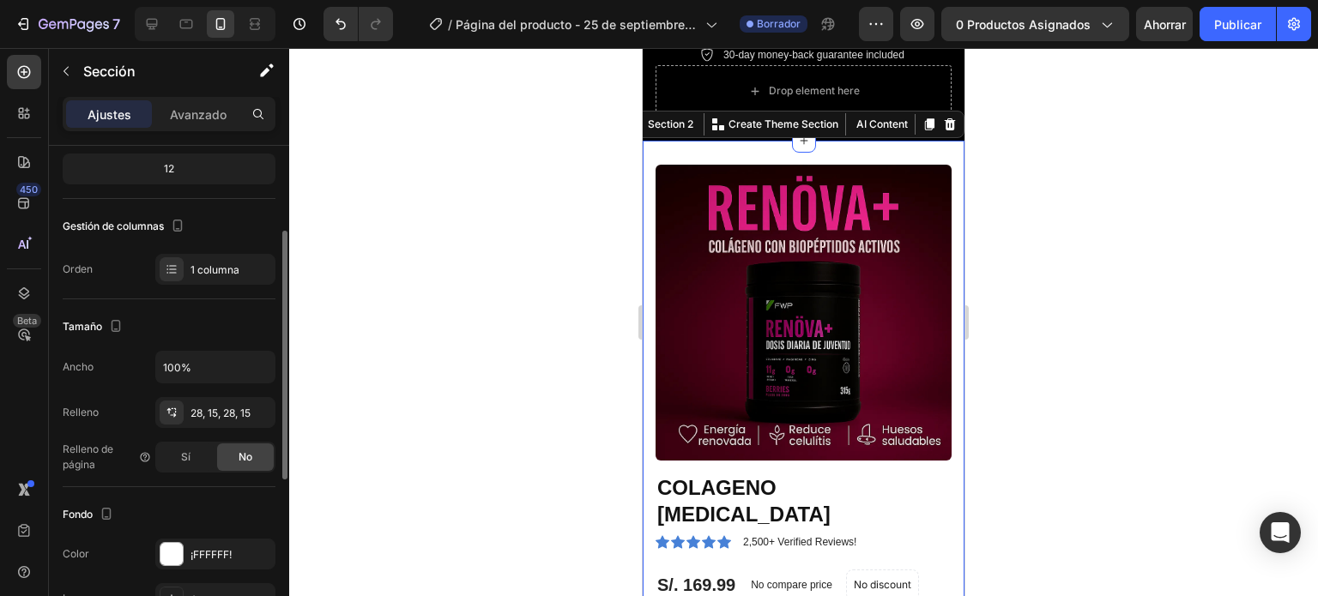
scroll to position [257, 0]
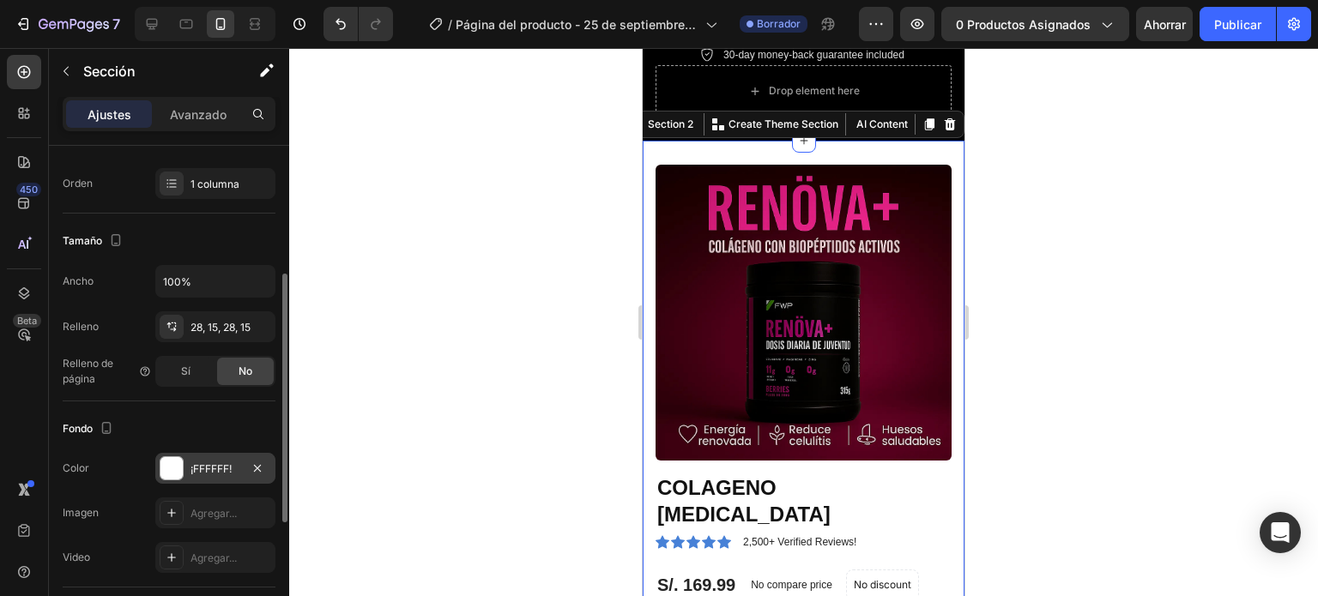
click at [182, 467] on div at bounding box center [171, 468] width 22 height 22
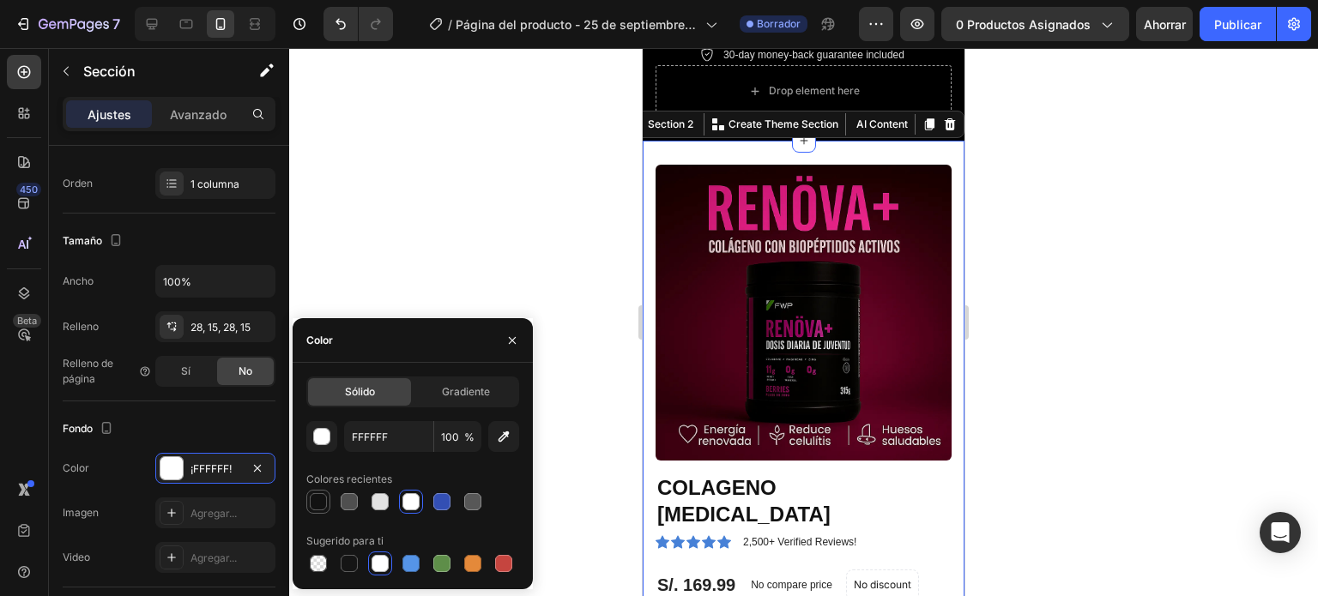
click at [319, 501] on div at bounding box center [318, 501] width 17 height 17
type input "121212"
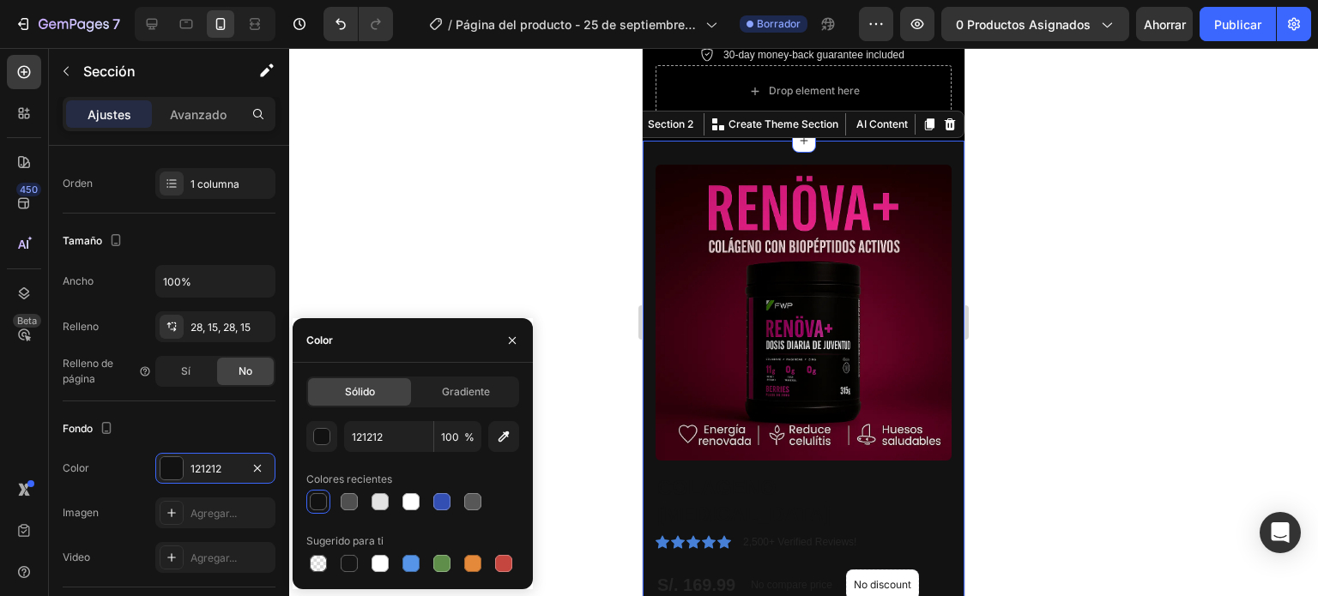
click at [421, 205] on div at bounding box center [803, 322] width 1028 height 548
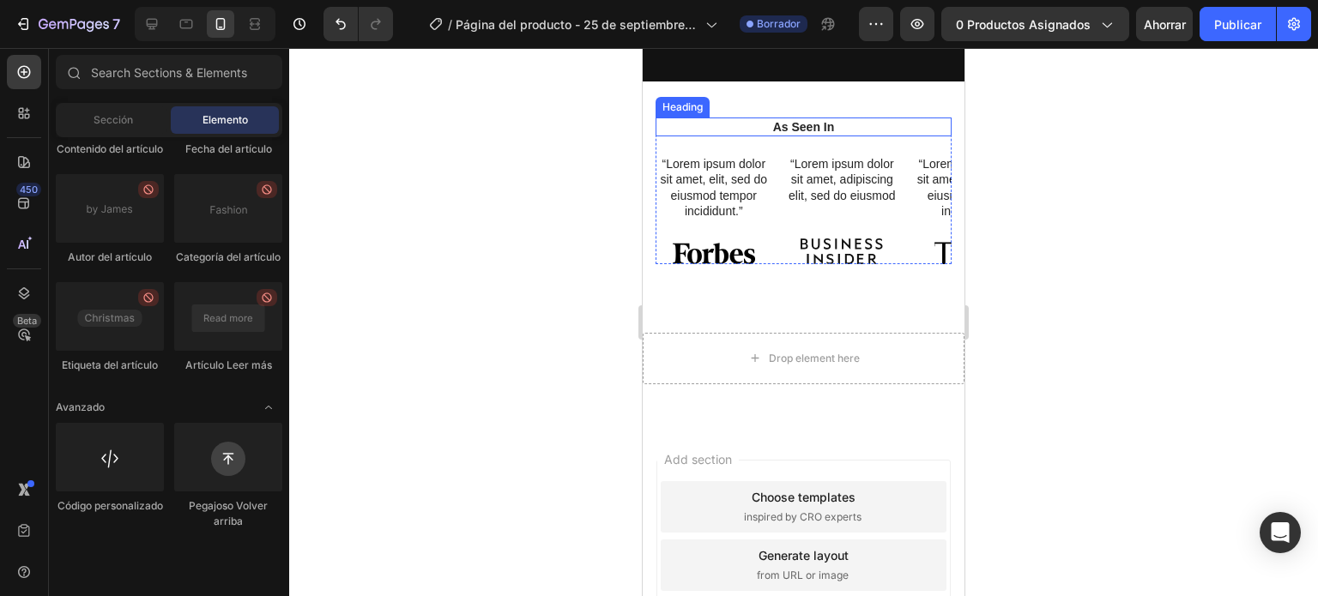
scroll to position [1372, 0]
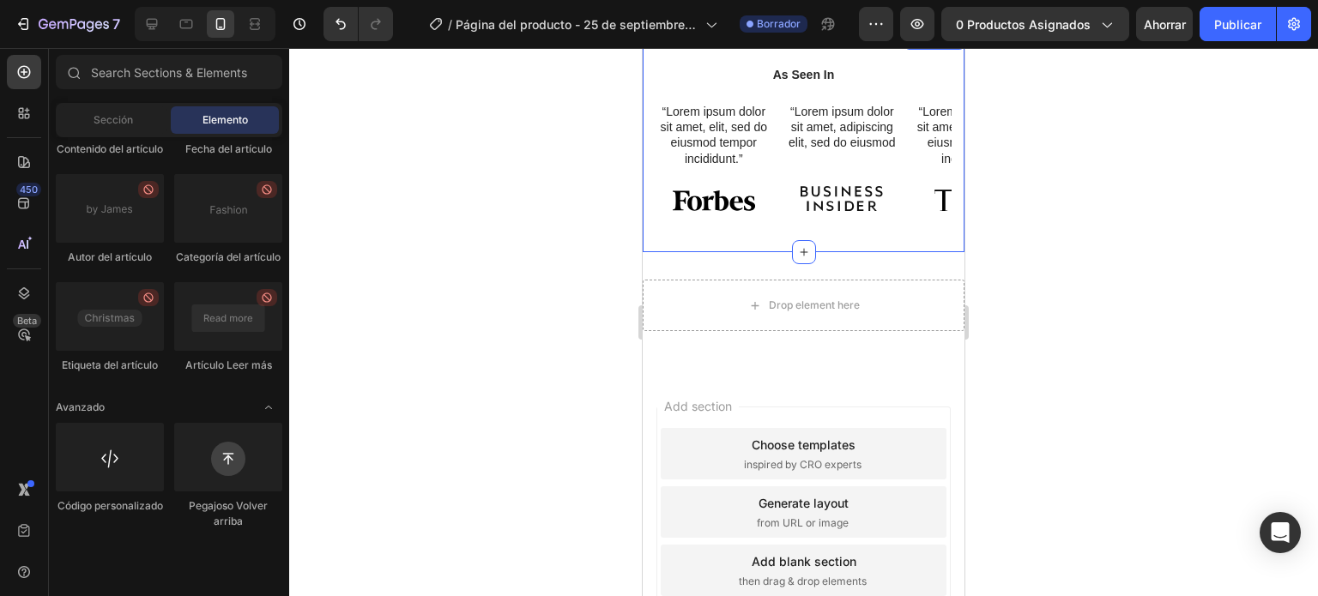
click at [652, 220] on div "As Seen In Heading “Lorem ipsum dolor sit amet, elit, sed do eiusmod tempor inc…" at bounding box center [803, 141] width 322 height 224
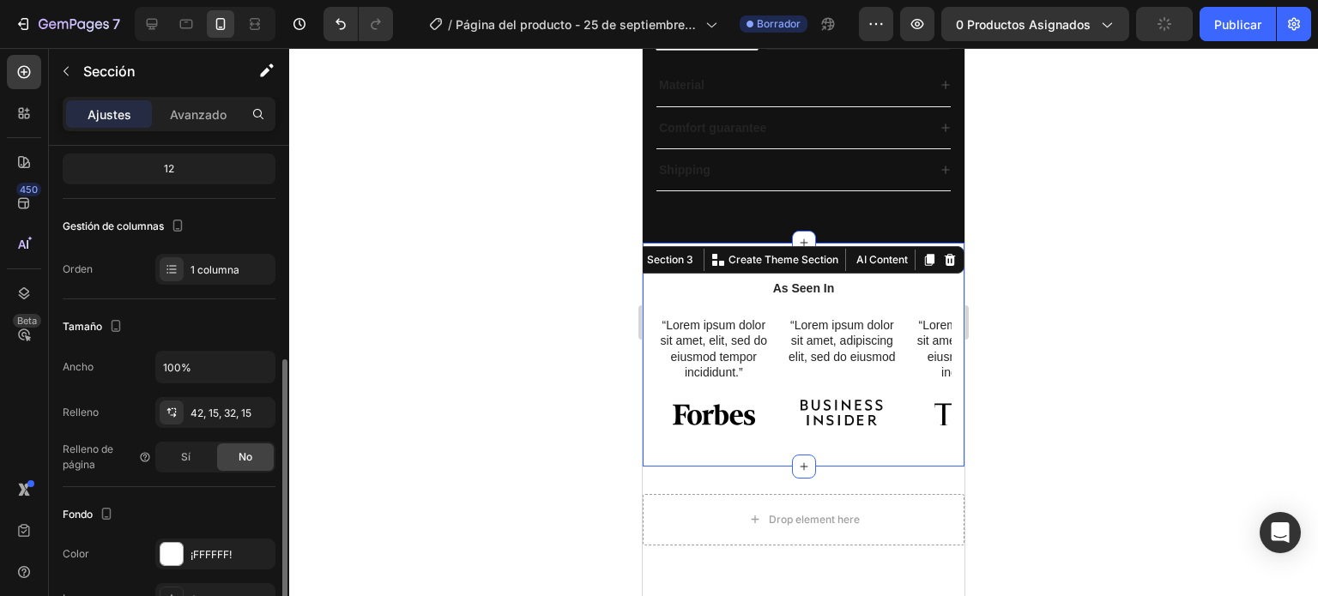
scroll to position [343, 0]
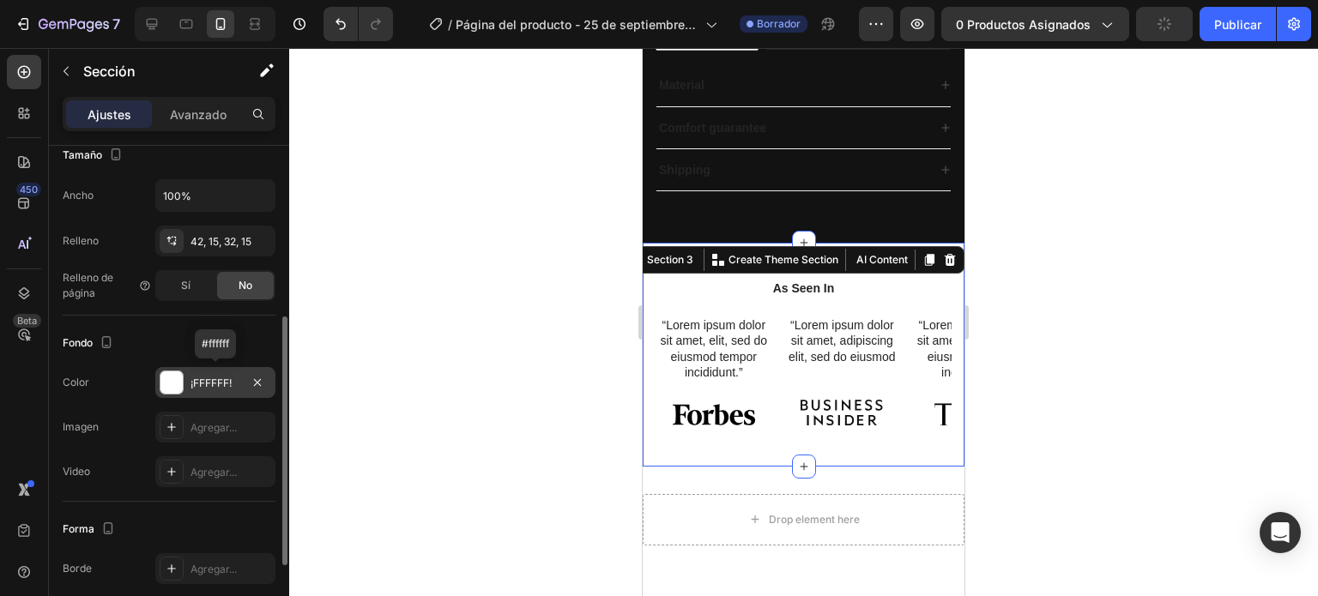
click at [165, 377] on div at bounding box center [171, 382] width 22 height 22
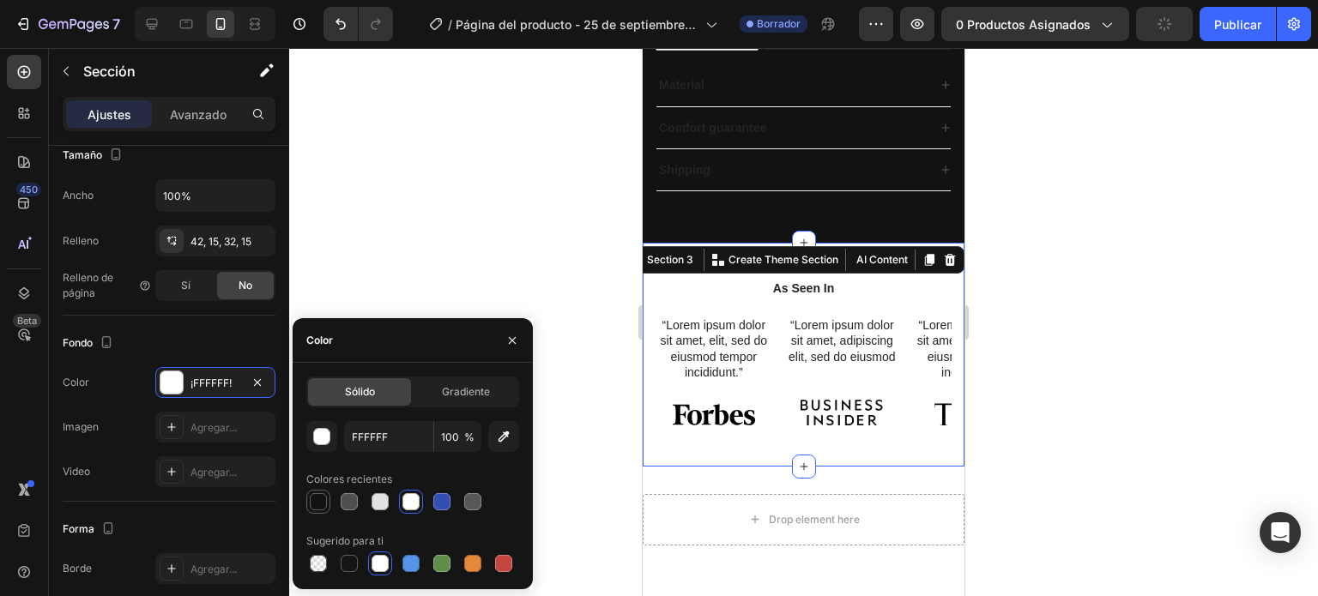
click at [314, 504] on div at bounding box center [318, 501] width 17 height 17
type input "121212"
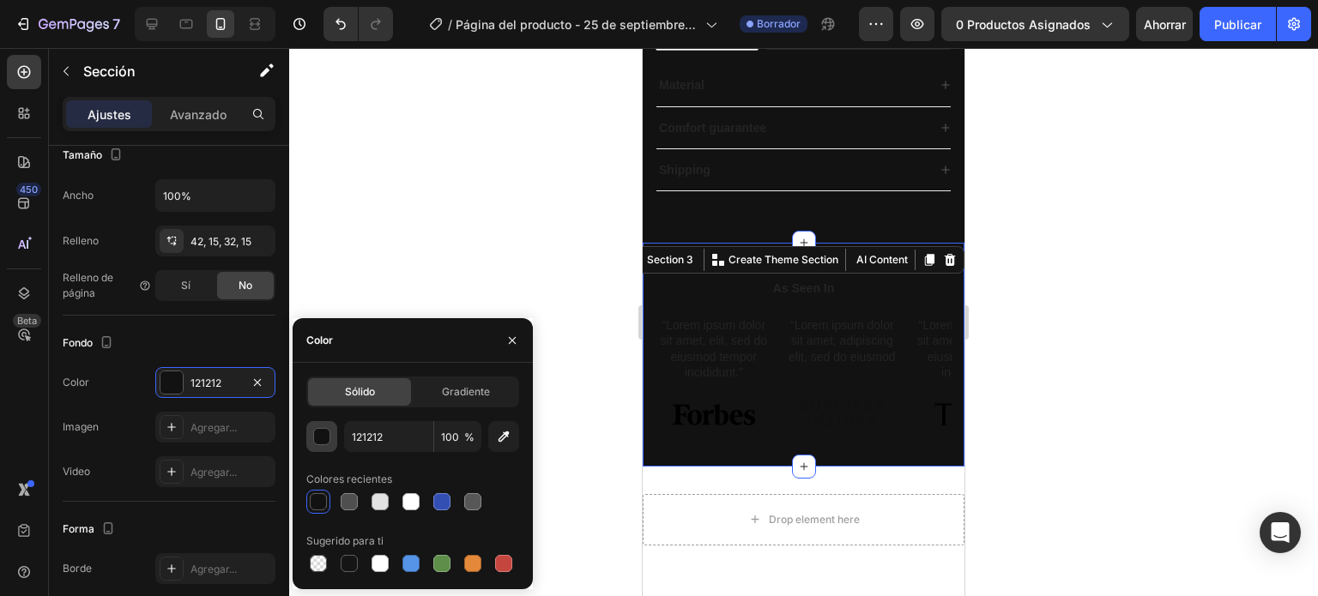
click at [326, 437] on div "button" at bounding box center [322, 437] width 17 height 17
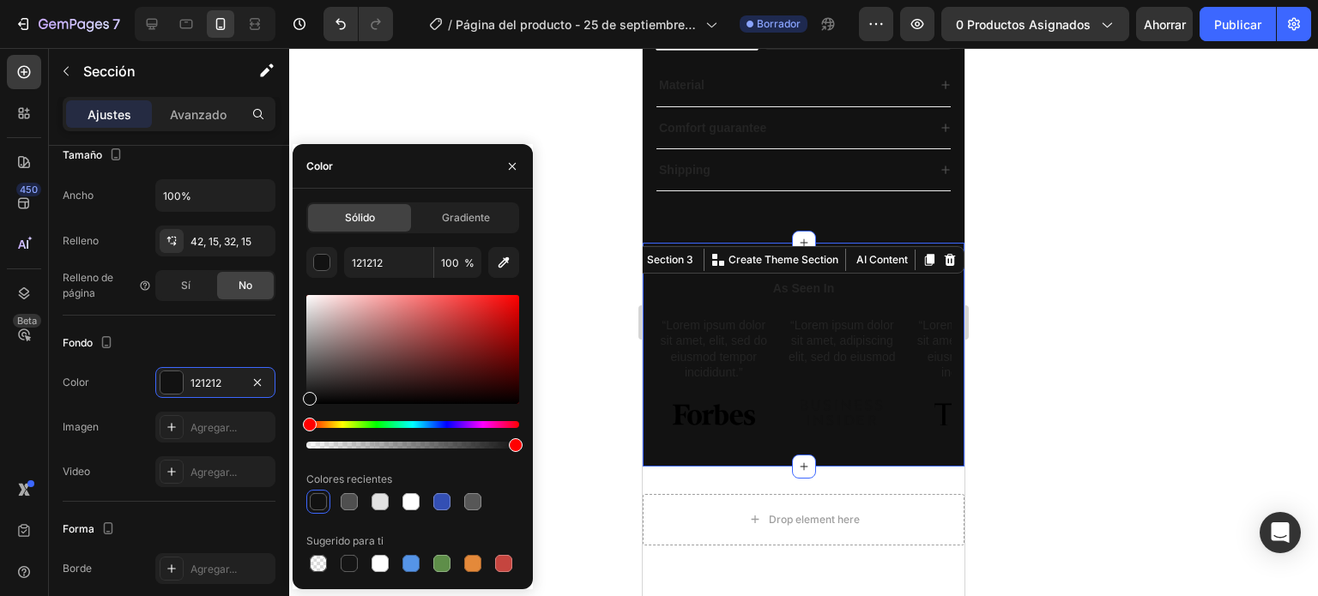
click at [440, 81] on div at bounding box center [803, 322] width 1028 height 548
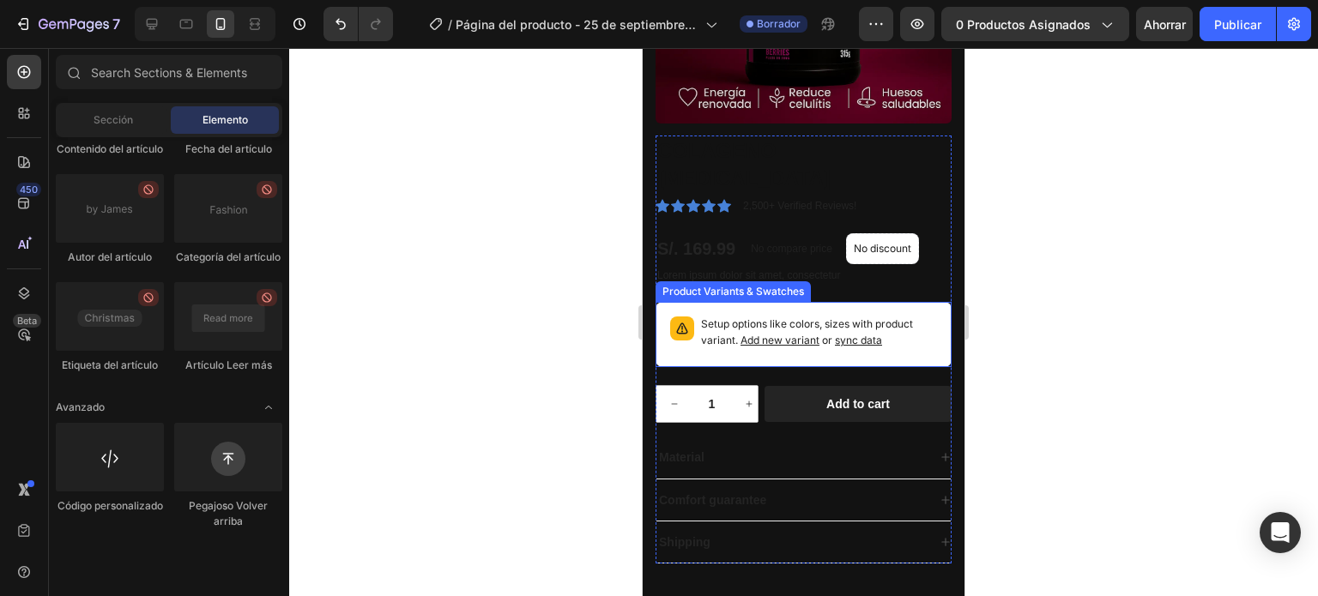
scroll to position [686, 0]
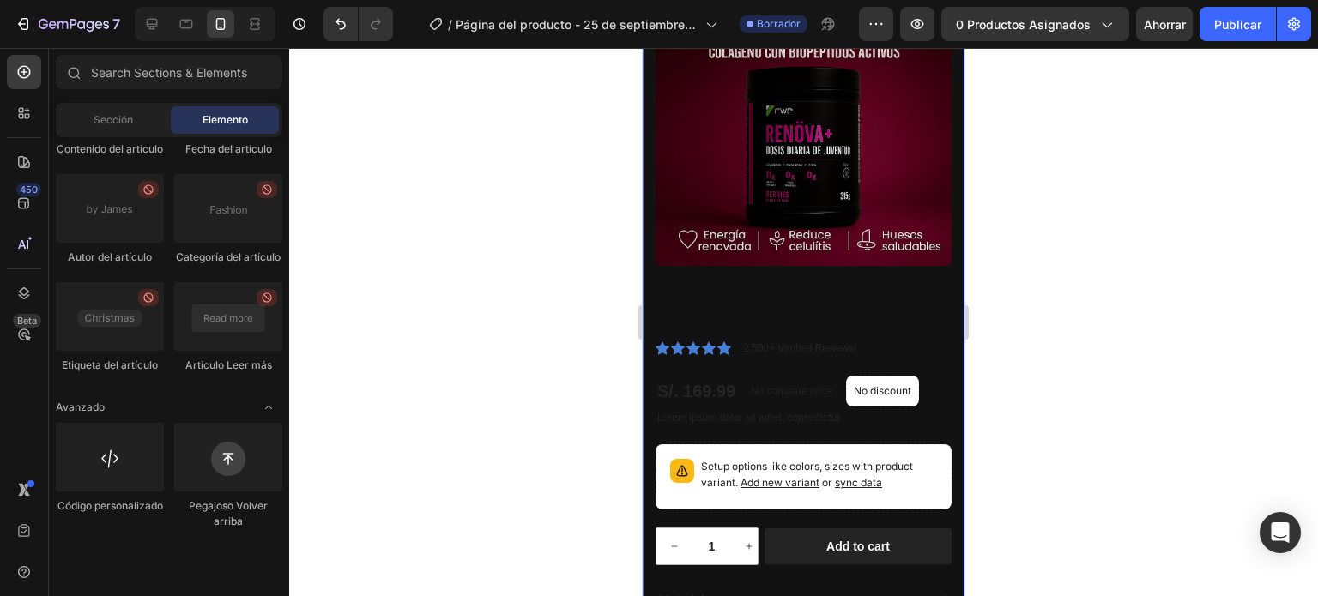
click at [654, 211] on div "Product Images COLAGENO [MEDICAL_DATA] Product Title Icon Icon Icon Icon Icon I…" at bounding box center [803, 351] width 322 height 811
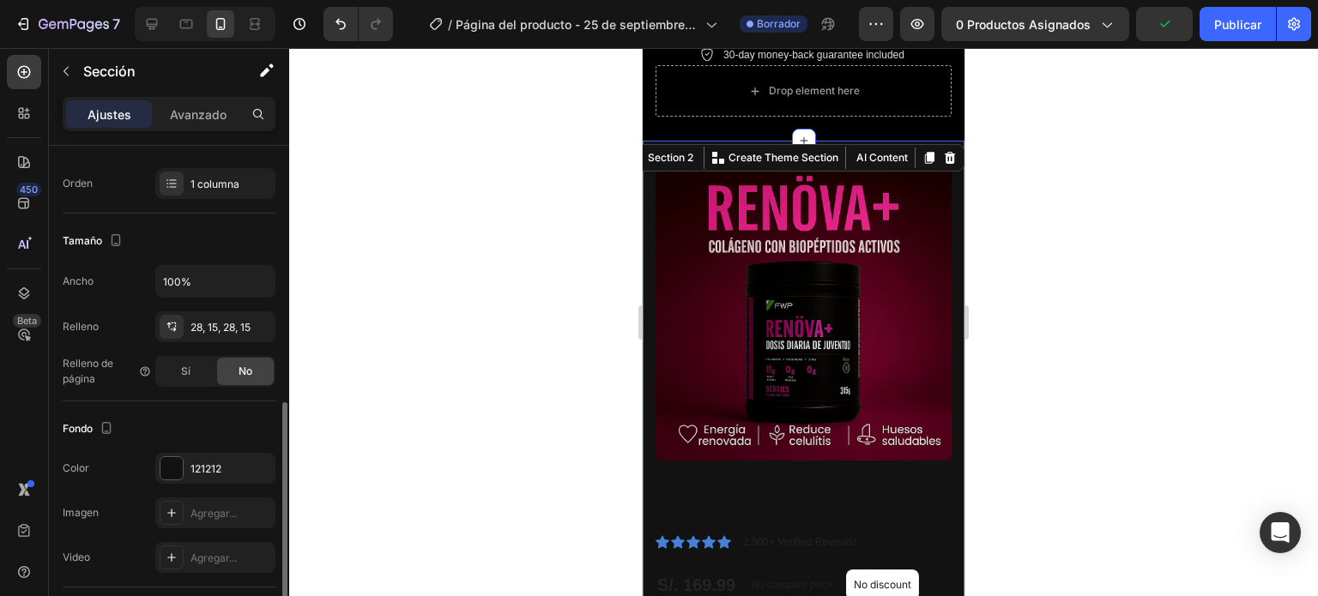
scroll to position [343, 0]
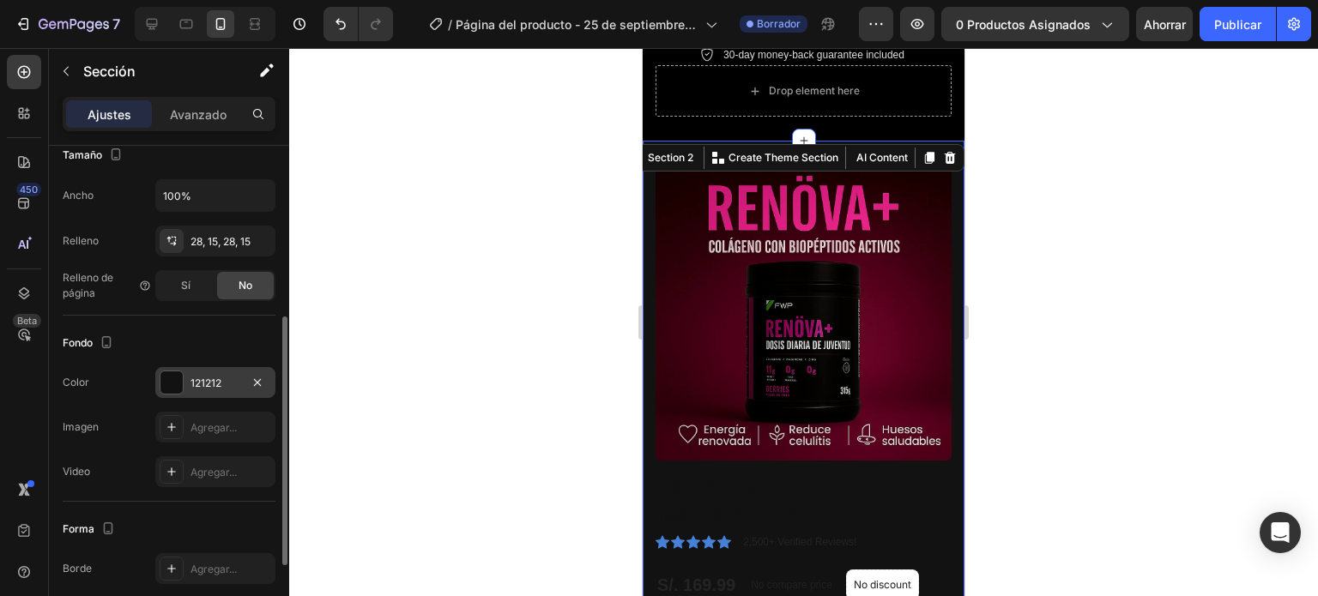
click at [176, 384] on div at bounding box center [171, 382] width 22 height 22
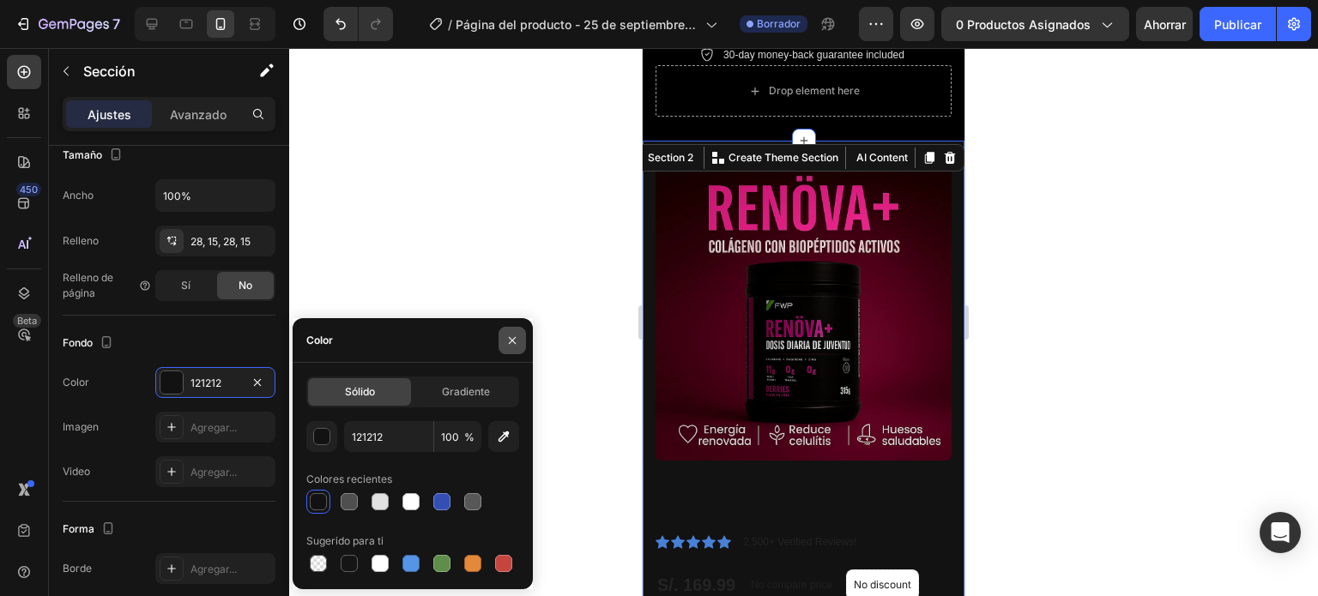
click at [508, 341] on icon "button" at bounding box center [512, 341] width 14 height 14
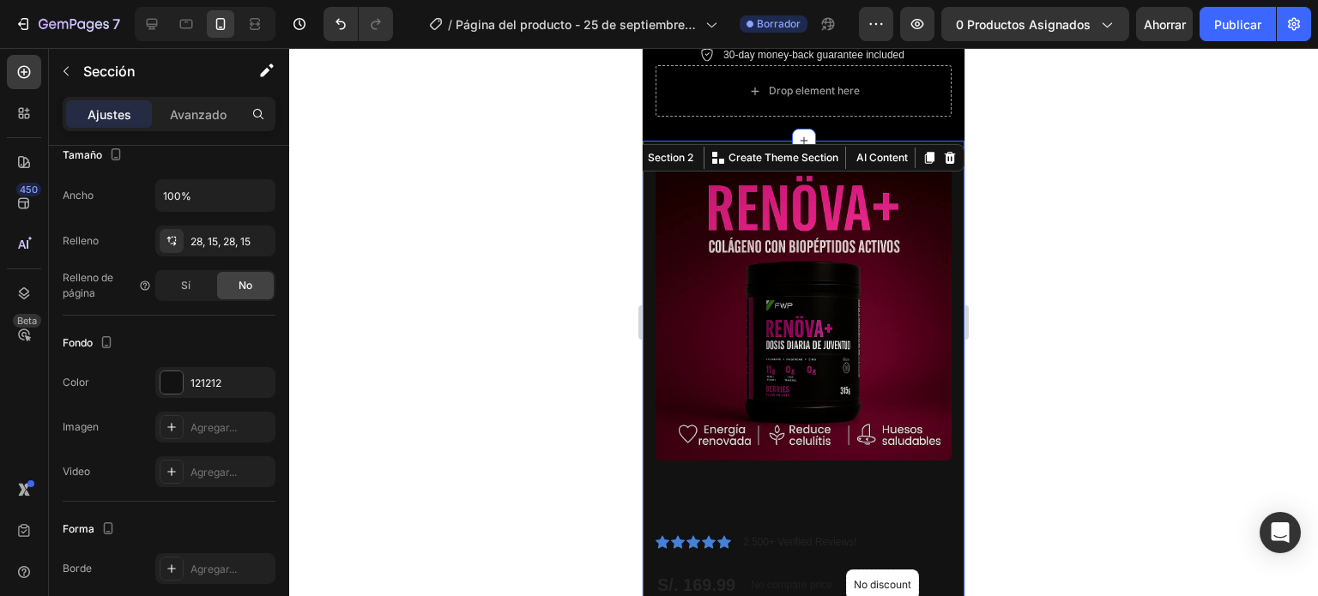
click at [515, 260] on div at bounding box center [803, 322] width 1028 height 548
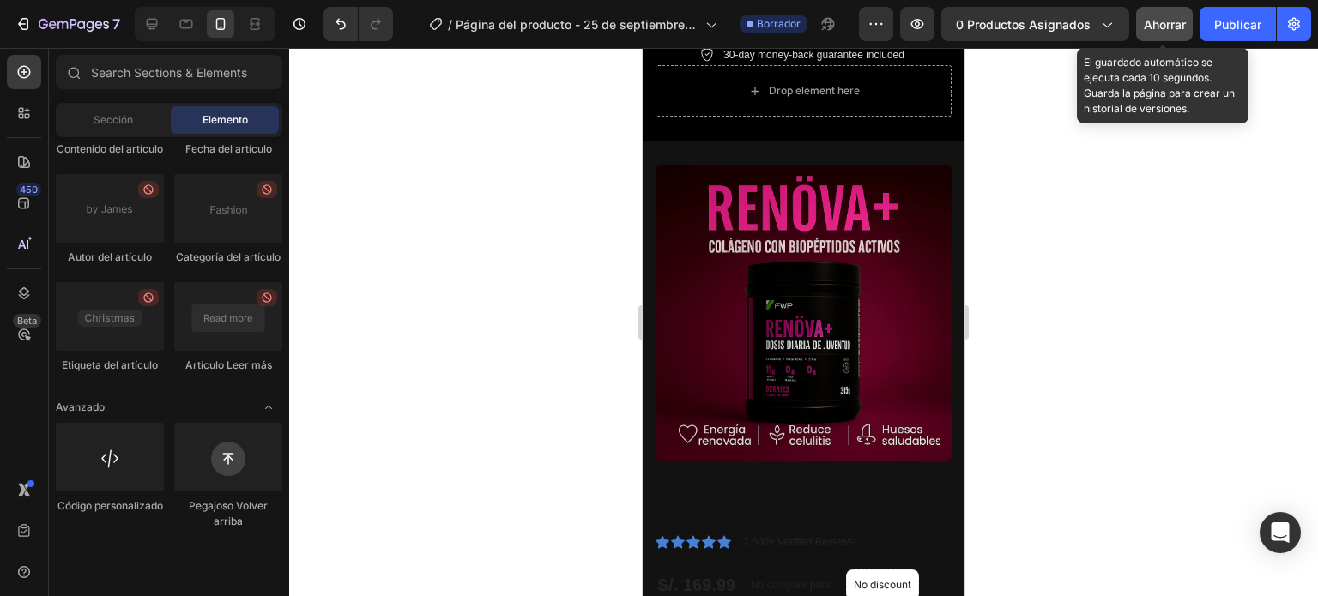
click at [1166, 23] on font "Ahorrar" at bounding box center [1164, 24] width 42 height 15
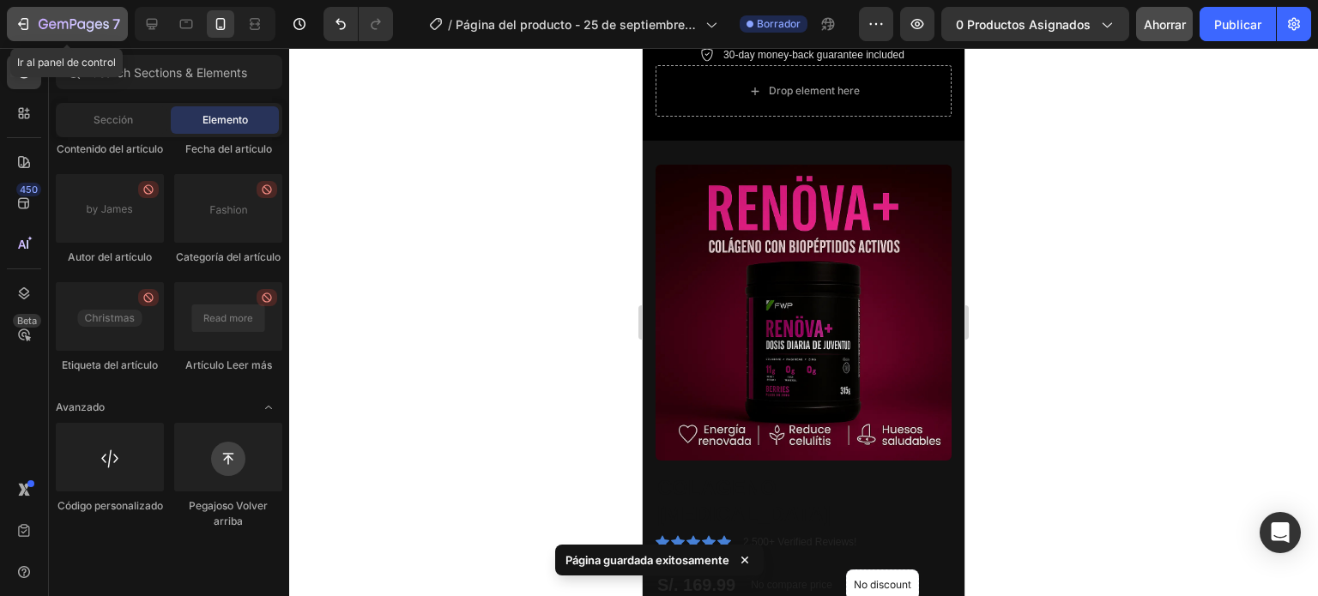
click at [33, 20] on div "7" at bounding box center [68, 24] width 106 height 21
